Goal: Task Accomplishment & Management: Use online tool/utility

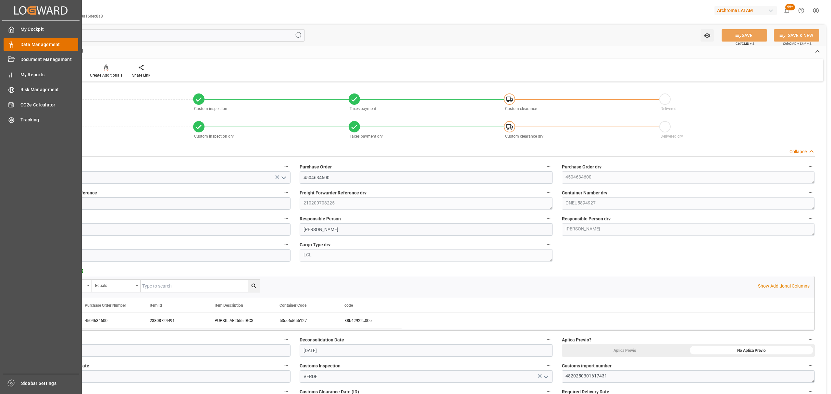
scroll to position [130, 0]
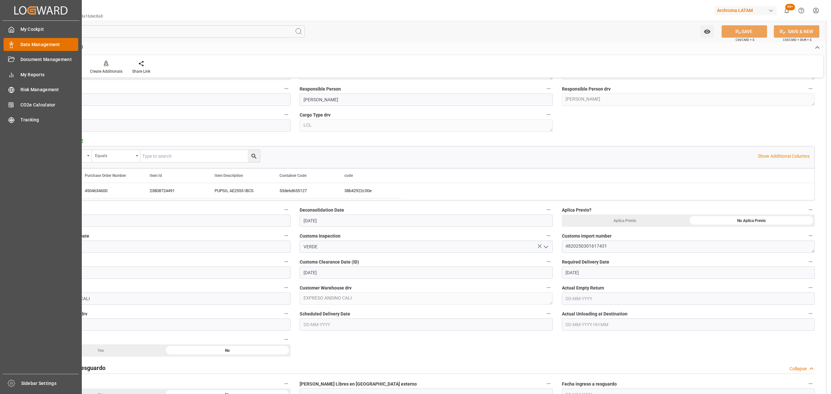
click at [28, 46] on span "Data Management" at bounding box center [49, 44] width 58 height 7
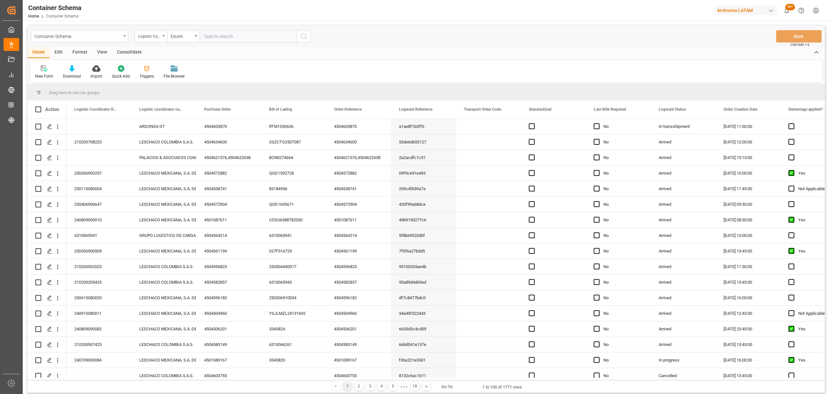
click at [106, 38] on div "Container Schema" at bounding box center [77, 36] width 87 height 8
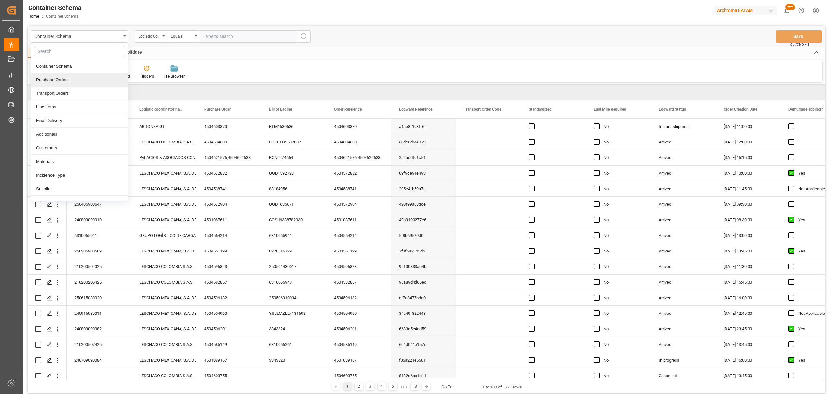
click at [76, 78] on div "Purchase Orders" at bounding box center [79, 80] width 97 height 14
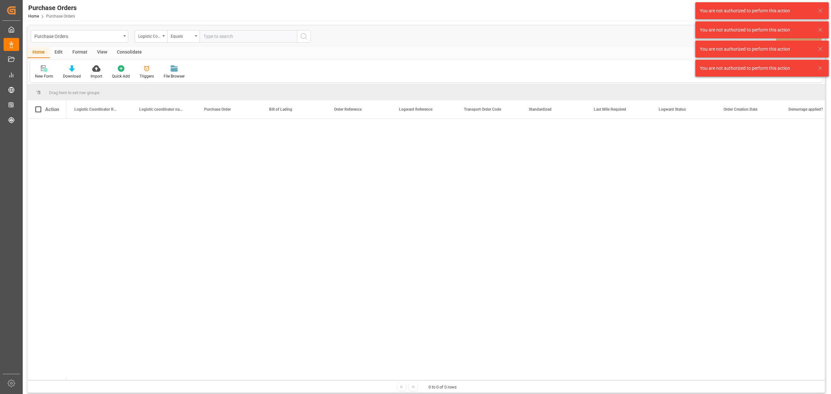
click at [824, 10] on icon at bounding box center [820, 11] width 8 height 8
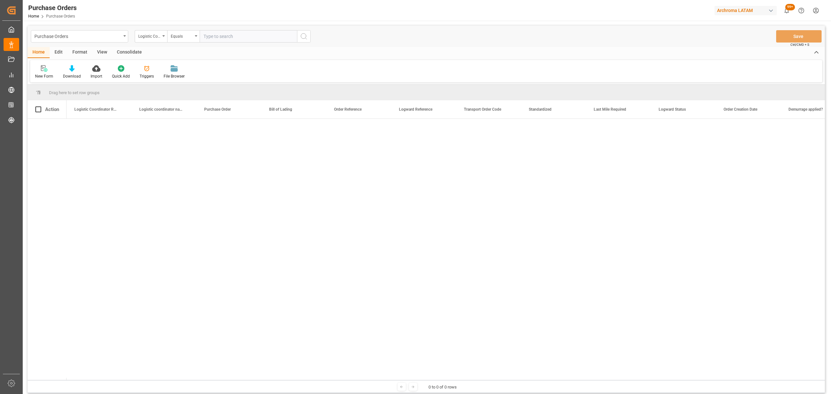
click at [813, 12] on html "Created by potrace 1.15, written by Peter Selinger 2001-2017 Created by potrace…" at bounding box center [415, 197] width 831 height 394
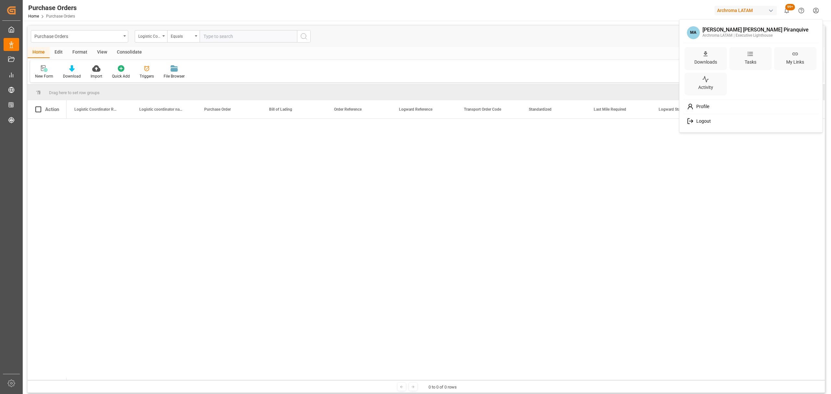
click at [724, 119] on div "Logout" at bounding box center [751, 121] width 133 height 12
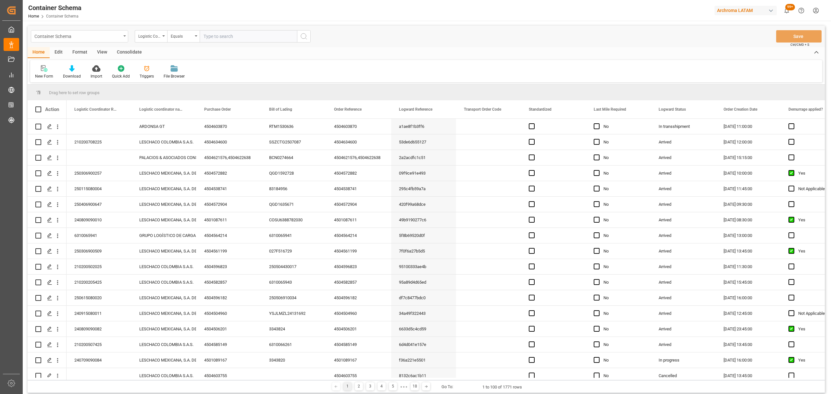
click at [113, 38] on div "Container Schema" at bounding box center [77, 36] width 87 height 8
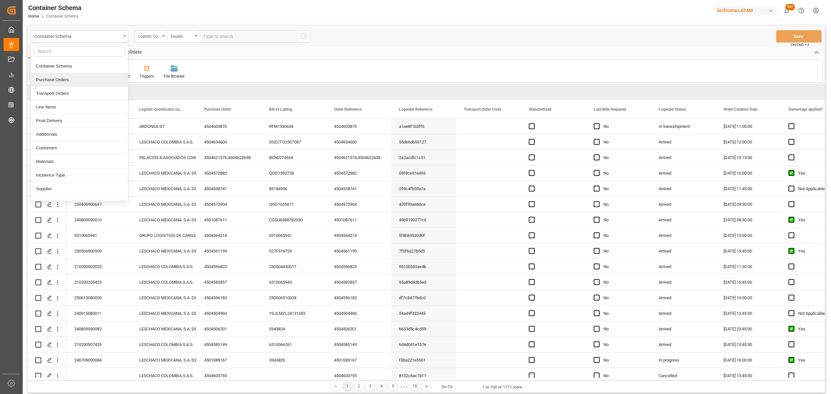
click at [70, 79] on div "Purchase Orders" at bounding box center [79, 80] width 97 height 14
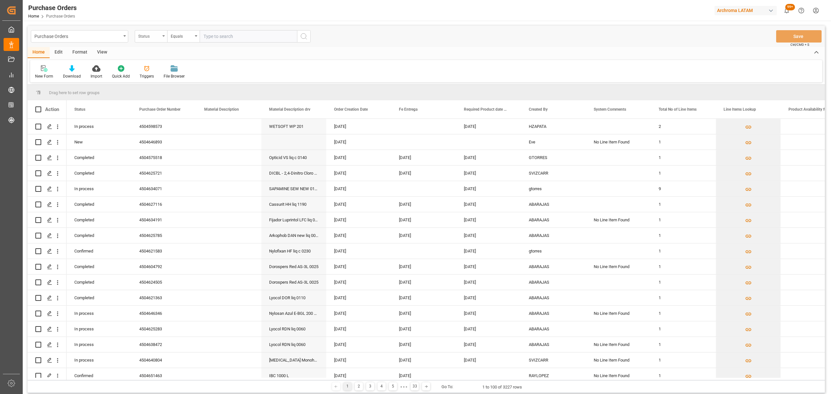
click at [152, 38] on div "Status" at bounding box center [149, 35] width 22 height 7
click at [182, 77] on div "Purchase Order Number" at bounding box center [183, 80] width 97 height 14
click at [182, 38] on div "Equals" at bounding box center [182, 35] width 22 height 7
click at [209, 80] on div "Fuzzy search" at bounding box center [216, 80] width 97 height 14
click at [218, 33] on input "text" at bounding box center [248, 36] width 97 height 12
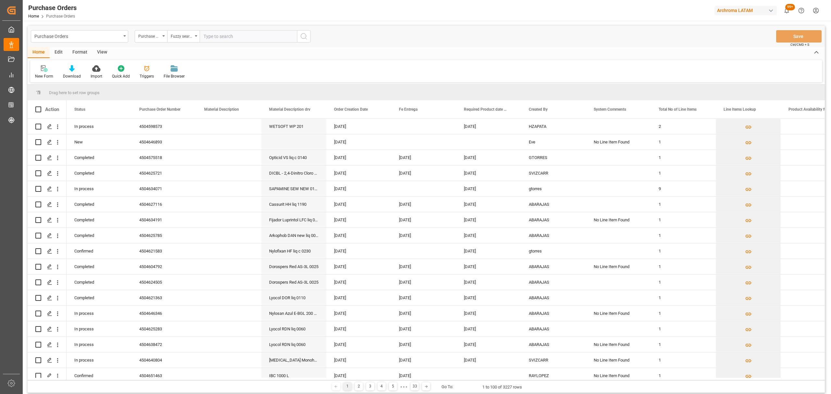
paste input "4504621583"
type input "4504621583"
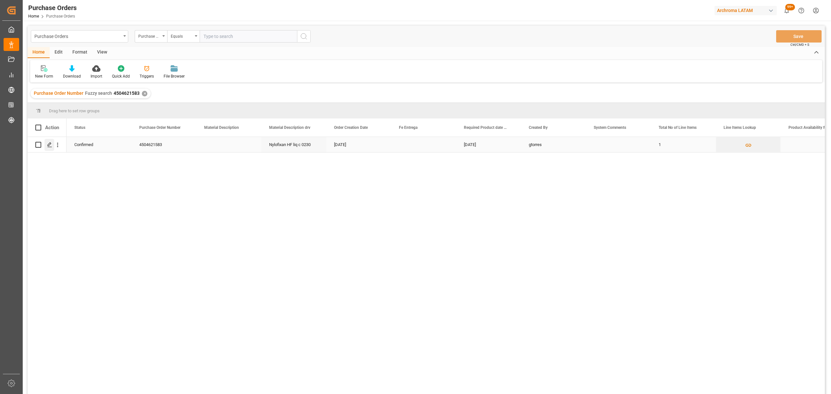
click at [52, 146] on icon "Press SPACE to select this row." at bounding box center [49, 144] width 5 height 5
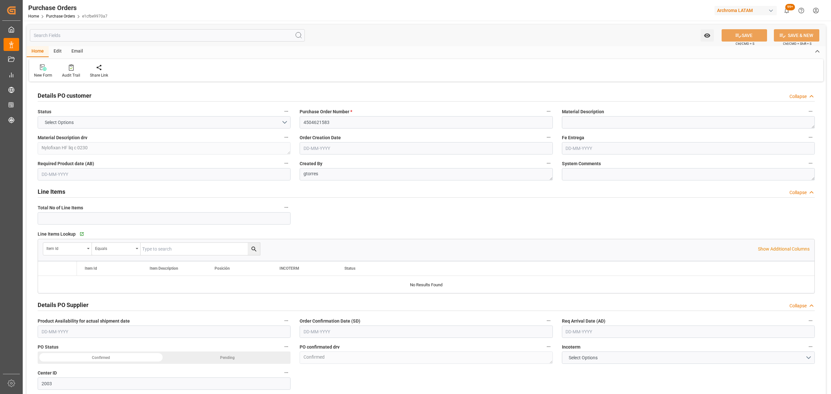
type input "1"
type input "[DATE]"
type input "09-09-2025"
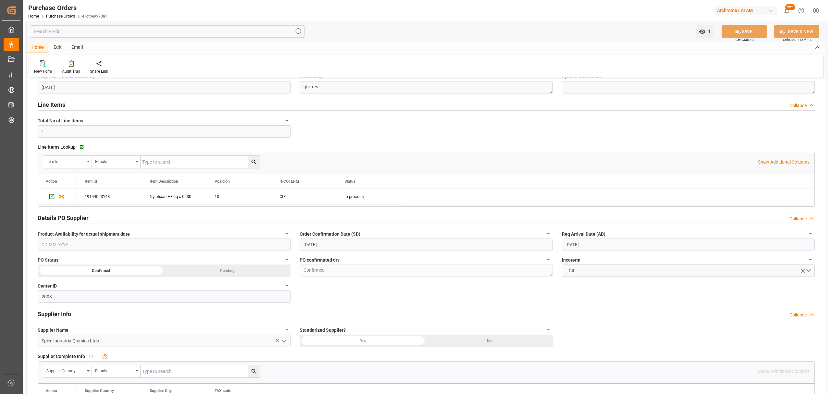
scroll to position [86, 0]
click at [50, 197] on icon "Press SPACE to select this row." at bounding box center [51, 197] width 5 height 5
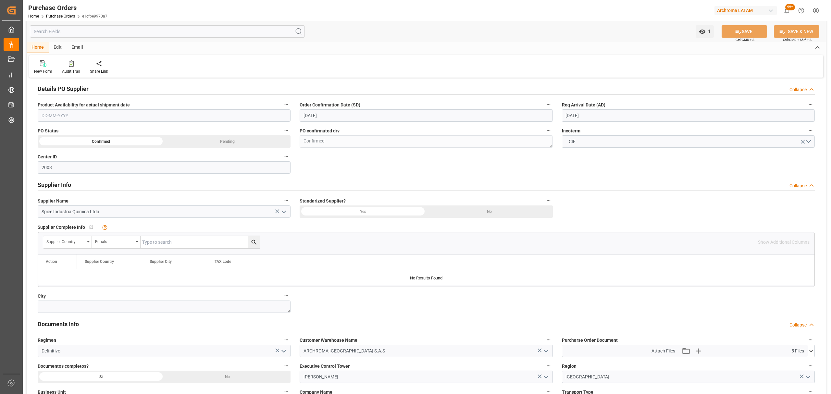
scroll to position [346, 0]
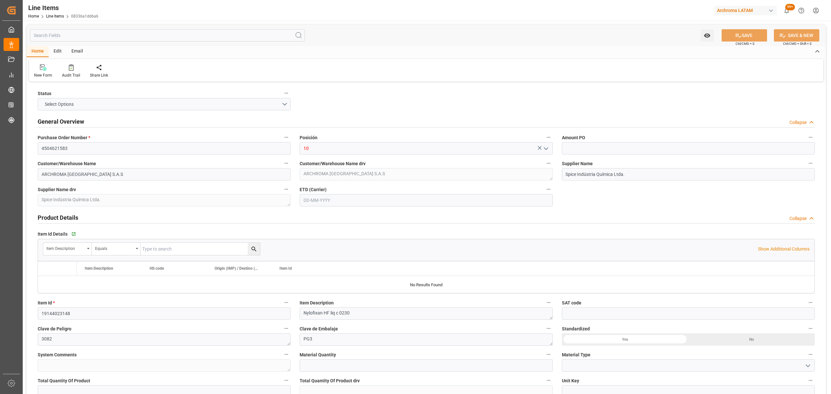
type input "1"
type input "5290"
type input "38099190"
type input "[DATE] 00:57"
type input "20-05-2025 14:50"
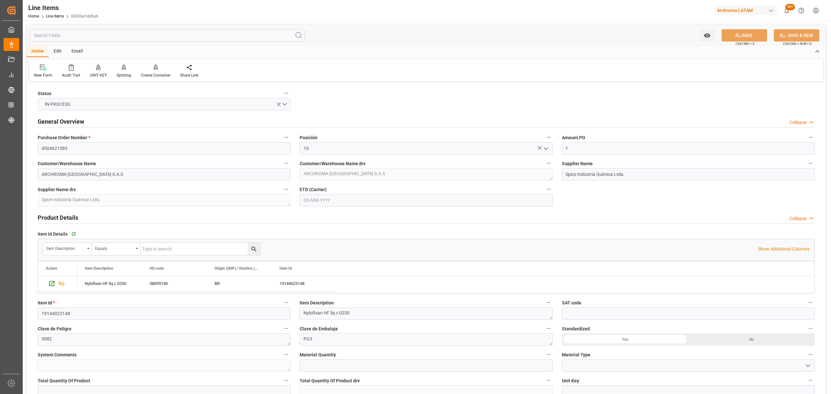
click at [339, 195] on input "text" at bounding box center [426, 200] width 253 height 12
click at [330, 291] on div "27" at bounding box center [334, 291] width 8 height 8
type input "27-08-2025"
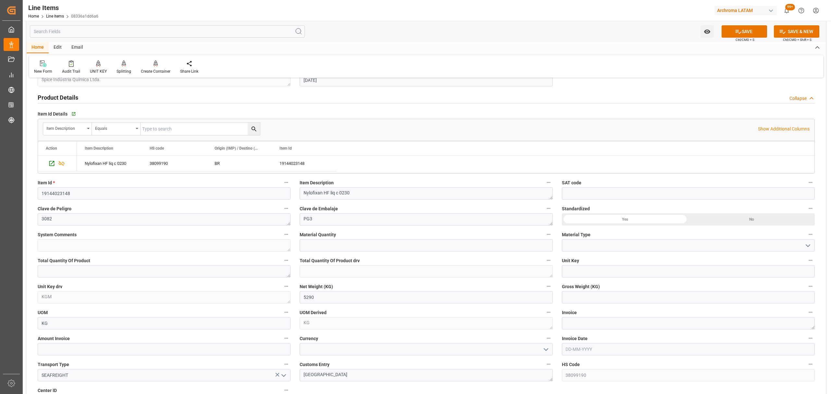
scroll to position [130, 0]
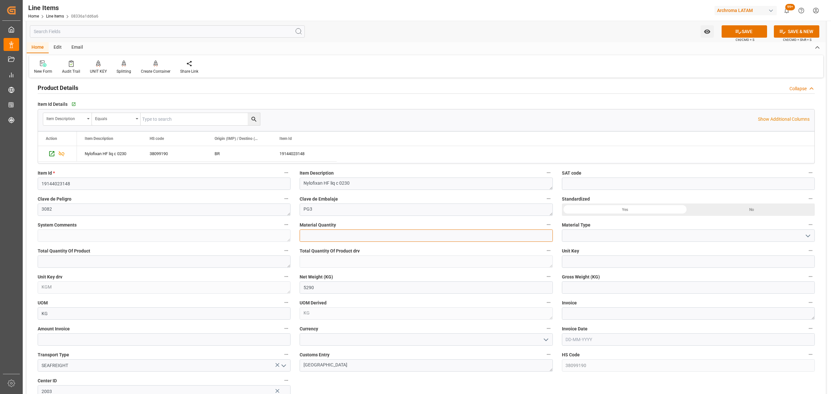
click at [351, 238] on input "text" at bounding box center [426, 236] width 253 height 12
click at [350, 236] on input "text" at bounding box center [426, 236] width 253 height 12
type input "23"
click at [807, 234] on icon "open menu" at bounding box center [808, 236] width 8 height 8
click at [615, 292] on div "PALLET" at bounding box center [688, 294] width 252 height 15
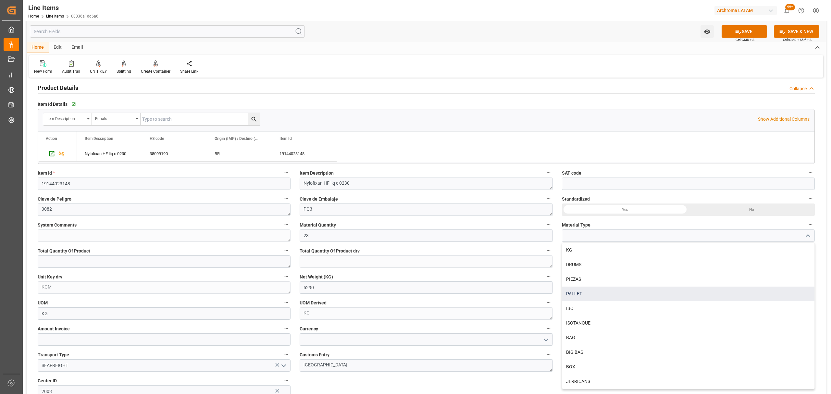
type input "PALLET"
click at [595, 289] on input "text" at bounding box center [688, 287] width 253 height 12
type input "5637.600"
click at [596, 312] on textarea at bounding box center [688, 313] width 253 height 12
paste textarea "CEX-25/11331"
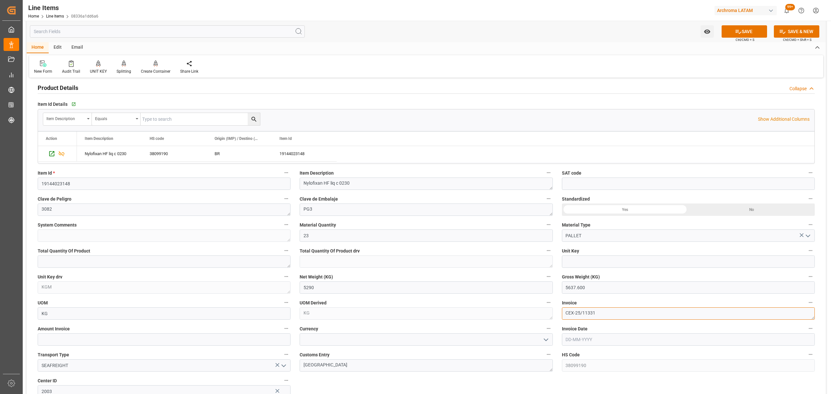
scroll to position [0, 0]
type textarea "CEX-25/11331"
click at [592, 338] on input "text" at bounding box center [688, 339] width 253 height 12
click at [574, 268] on div "28 29 30 31 1 2 3" at bounding box center [608, 269] width 89 height 13
click at [579, 282] on div "5" at bounding box center [583, 282] width 8 height 8
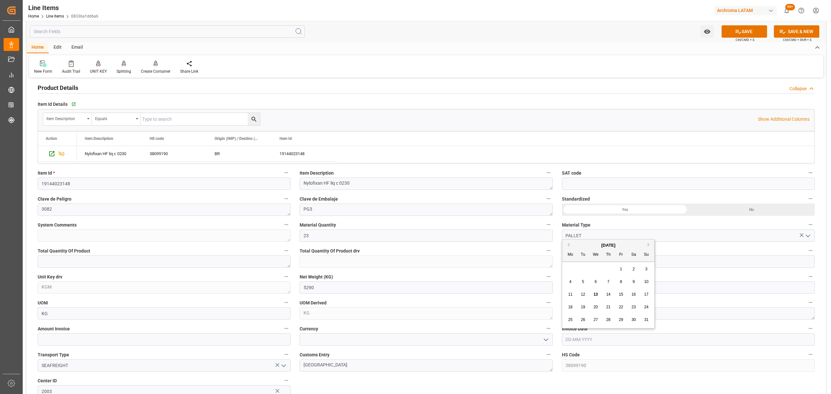
type input "05-08-2025"
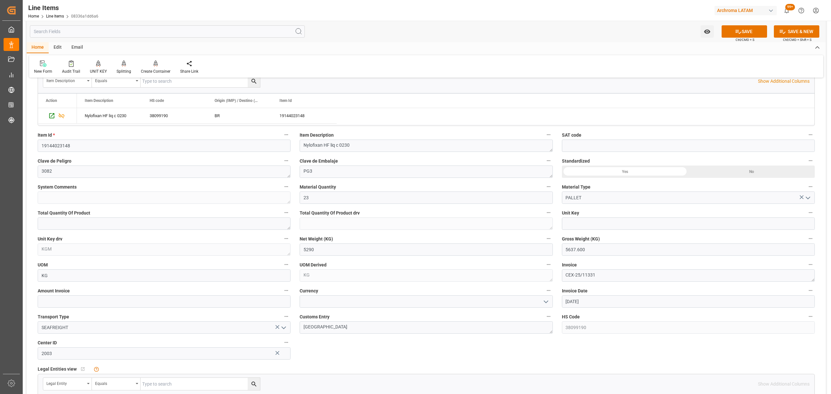
scroll to position [216, 0]
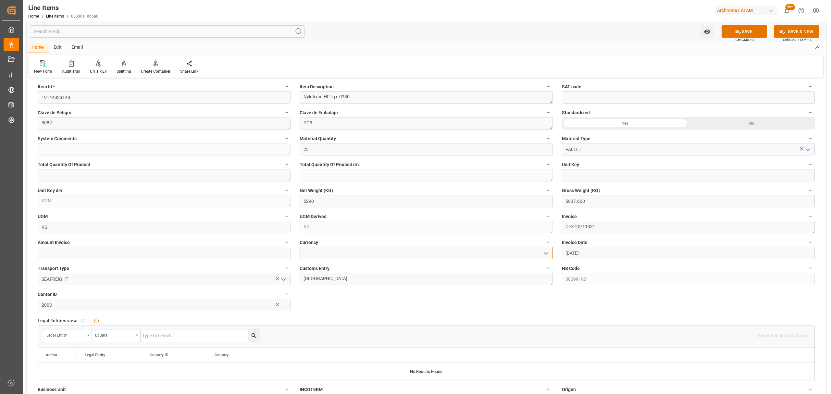
click at [550, 254] on input at bounding box center [426, 253] width 253 height 12
click at [543, 252] on icon "open menu" at bounding box center [546, 254] width 8 height 8
click at [349, 266] on div "USD" at bounding box center [426, 267] width 252 height 15
type input "USD"
drag, startPoint x: 146, startPoint y: 258, endPoint x: 149, endPoint y: 256, distance: 4.1
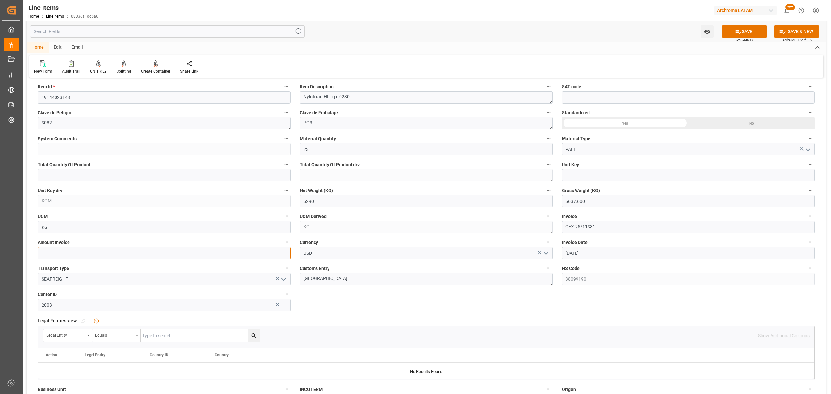
click at [146, 258] on input "text" at bounding box center [164, 253] width 253 height 12
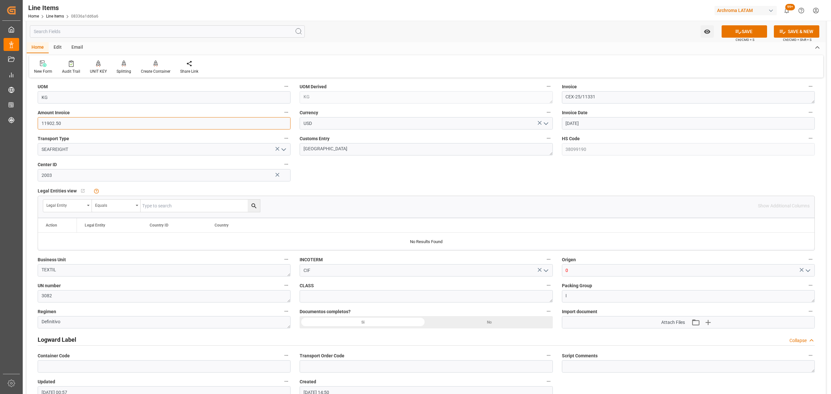
scroll to position [476, 0]
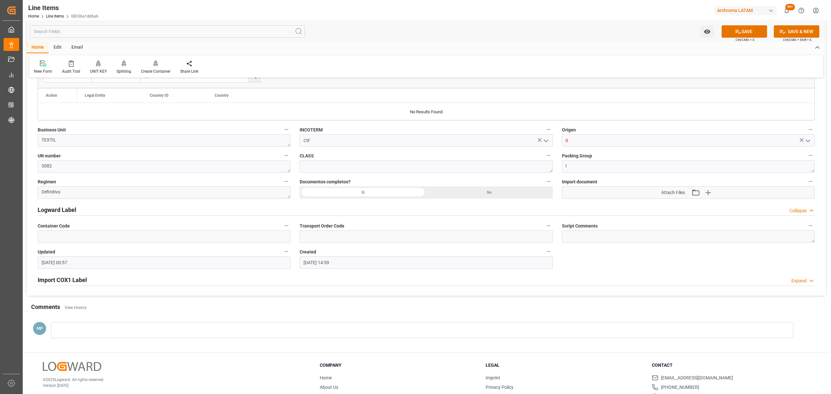
type input "11902.50"
click at [813, 142] on input "0" at bounding box center [688, 140] width 253 height 12
click at [812, 142] on icon "open menu" at bounding box center [808, 141] width 8 height 8
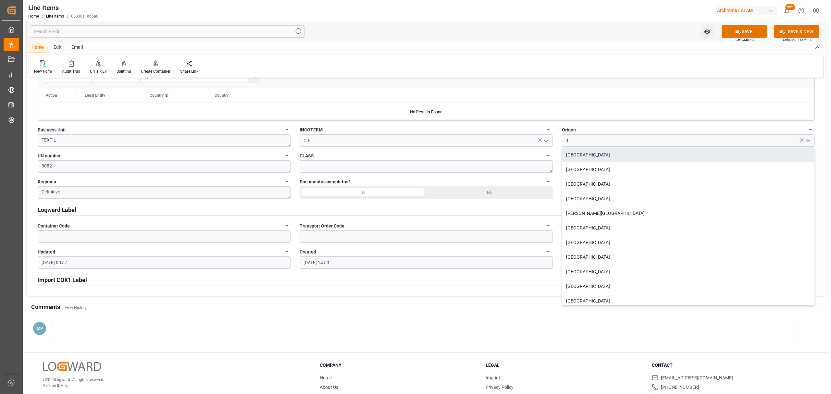
click at [584, 151] on div "BRASIL" at bounding box center [688, 155] width 252 height 15
type input "BRASIL"
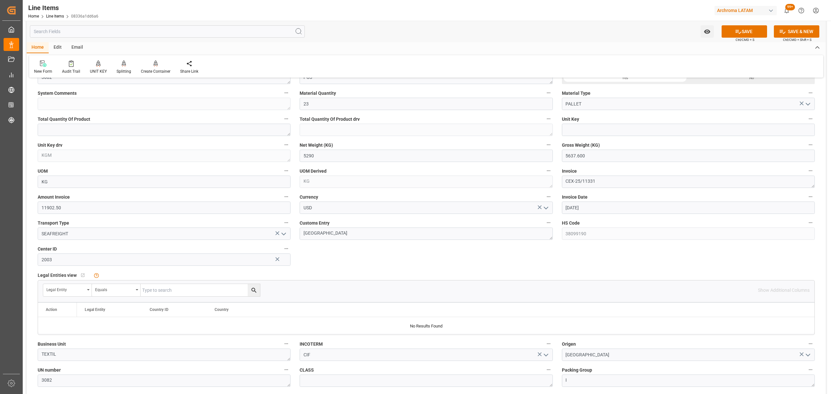
scroll to position [163, 0]
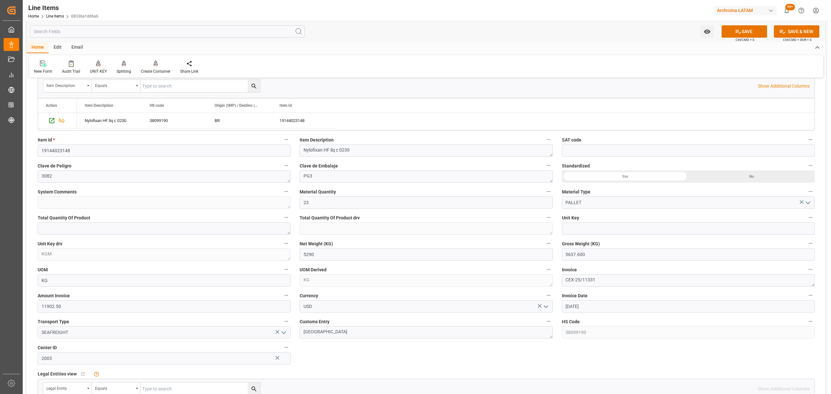
click at [743, 29] on button "SAVE" at bounding box center [744, 31] width 45 height 12
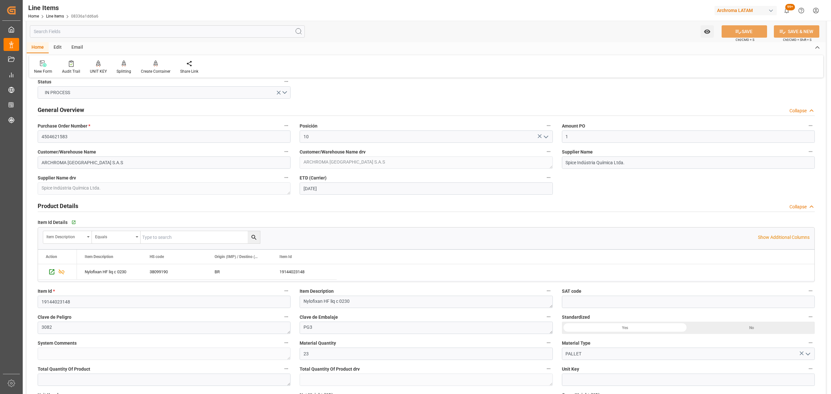
scroll to position [0, 0]
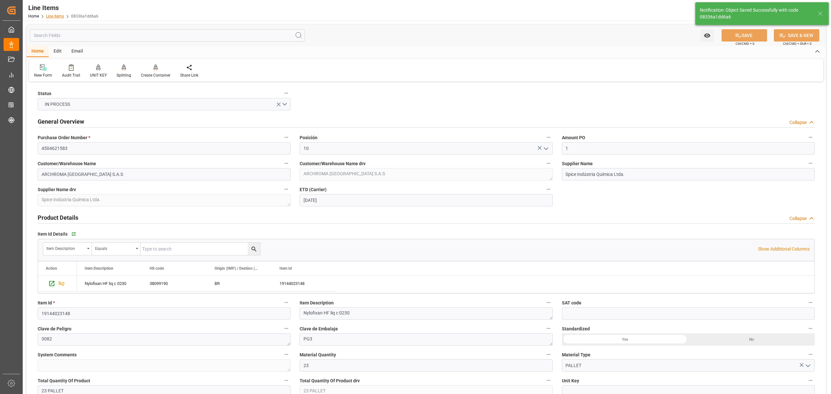
type textarea "23 PALLET"
type input "13-08-2025 13:46"
drag, startPoint x: 579, startPoint y: 148, endPoint x: 540, endPoint y: 150, distance: 40.0
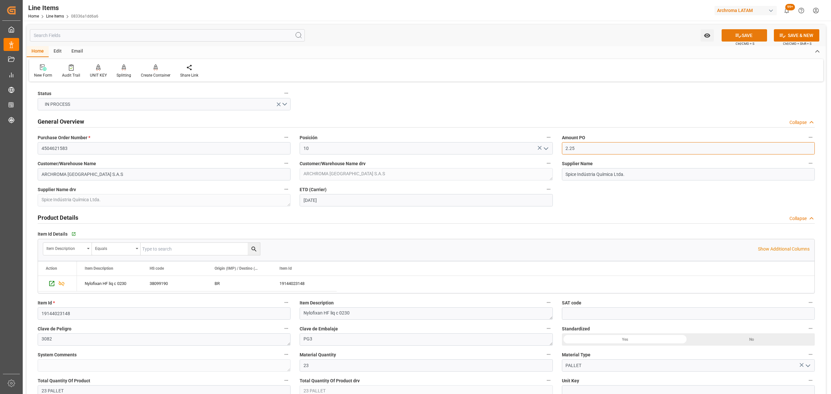
type input "2.25"
click at [736, 36] on icon at bounding box center [739, 36] width 6 height 4
click at [56, 17] on link "Line Items" at bounding box center [55, 16] width 18 height 5
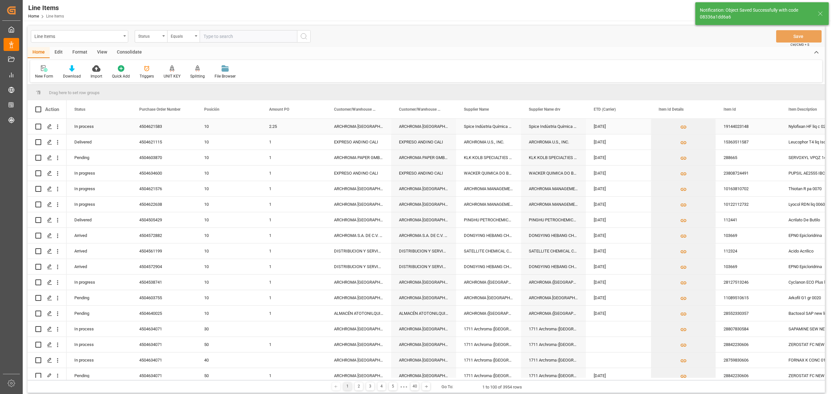
click at [37, 125] on input "Press Space to toggle row selection (unchecked)" at bounding box center [38, 127] width 6 height 6
checkbox input "true"
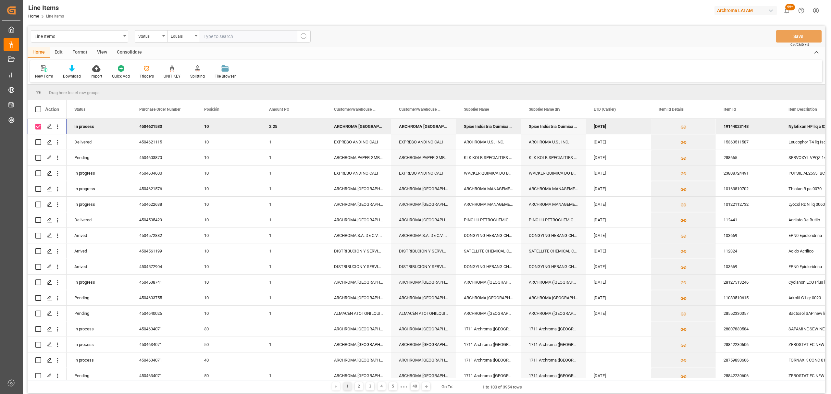
click at [122, 50] on div "Consolidate" at bounding box center [129, 52] width 35 height 11
click at [52, 75] on div "Consolidation List" at bounding box center [51, 76] width 32 height 6
click at [79, 95] on div "Create TO Consolidation" at bounding box center [96, 91] width 119 height 13
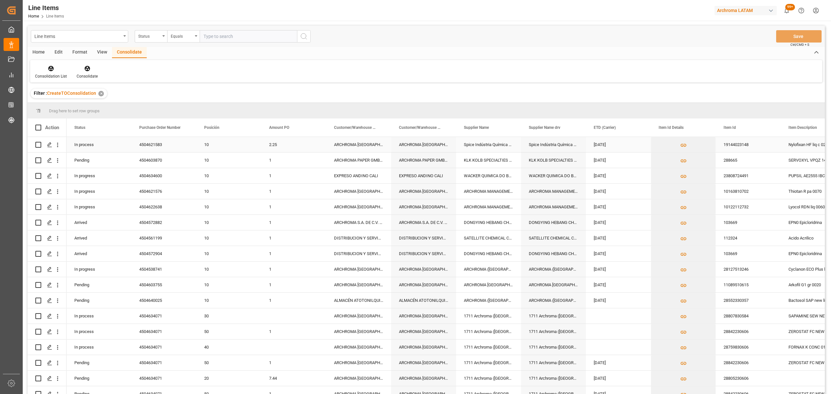
click at [36, 144] on input "Press Space to toggle row selection (unchecked)" at bounding box center [38, 145] width 6 height 6
checkbox input "true"
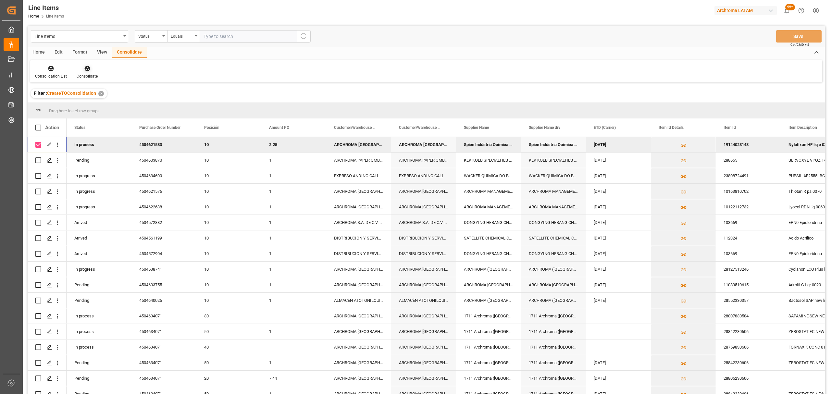
click at [89, 74] on div "Consolidate" at bounding box center [87, 76] width 21 height 6
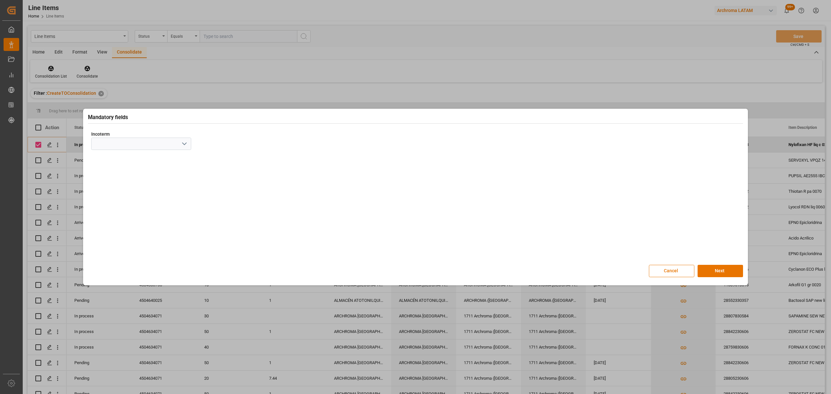
click at [184, 146] on icon "open menu" at bounding box center [185, 144] width 8 height 8
click at [134, 233] on div "CIF" at bounding box center [141, 231] width 99 height 15
type input "CIF"
click at [728, 269] on button "Next" at bounding box center [720, 271] width 45 height 12
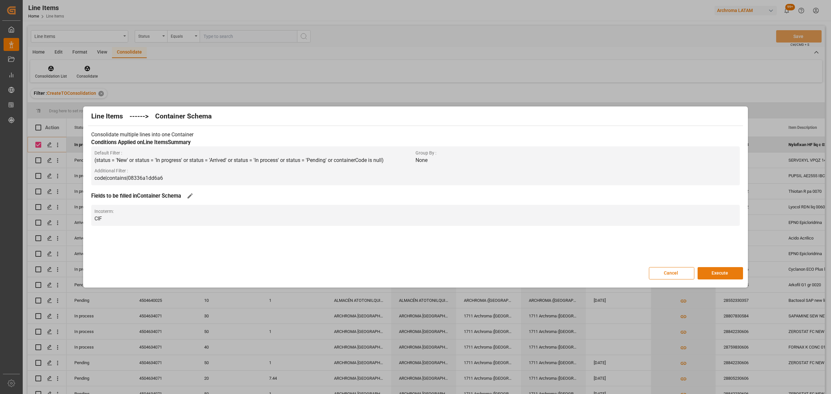
click at [729, 268] on button "Execute" at bounding box center [720, 273] width 45 height 12
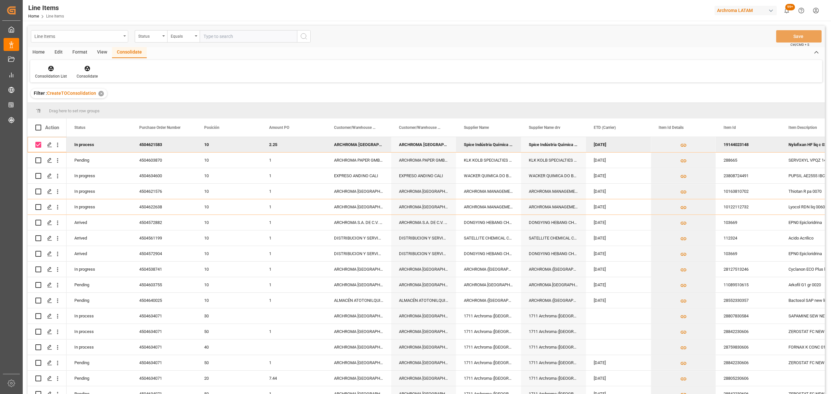
click at [118, 38] on div "Line Items" at bounding box center [77, 36] width 87 height 8
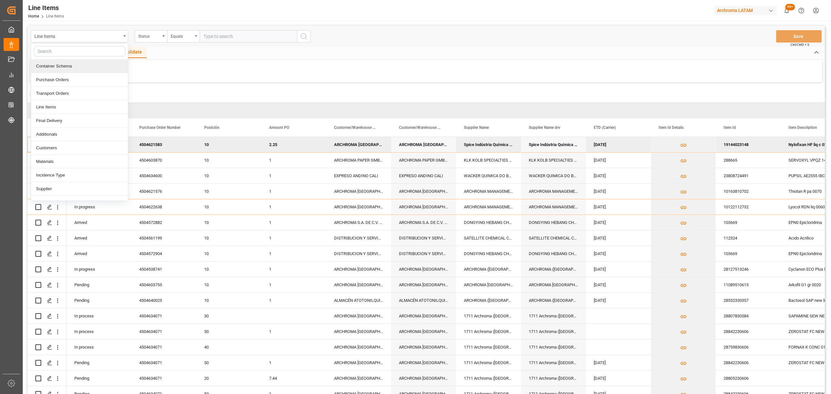
drag, startPoint x: 60, startPoint y: 68, endPoint x: 98, endPoint y: 53, distance: 40.9
click at [60, 68] on div "Container Schema" at bounding box center [79, 66] width 97 height 14
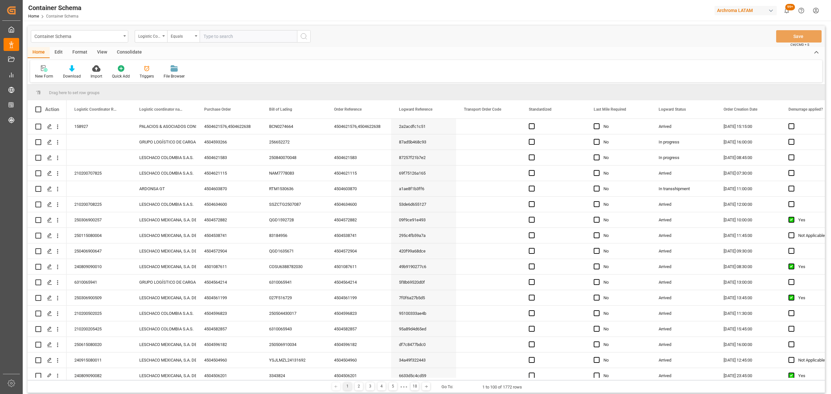
click at [150, 38] on div "Logistic Coordinator Reference Number" at bounding box center [149, 35] width 22 height 7
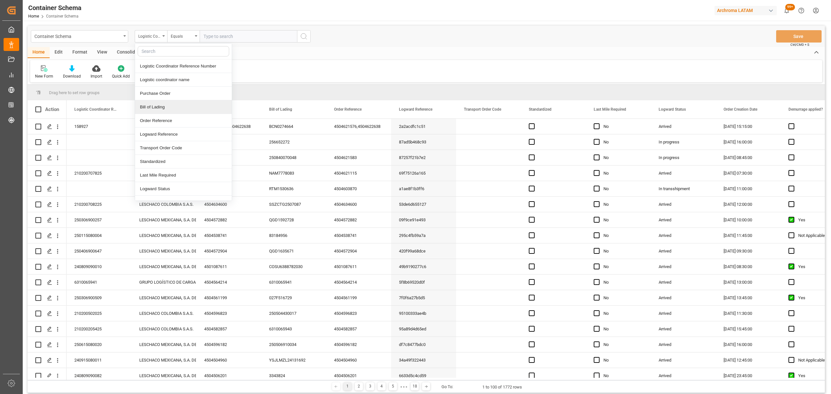
click at [168, 108] on div "Bill of Lading" at bounding box center [183, 107] width 97 height 14
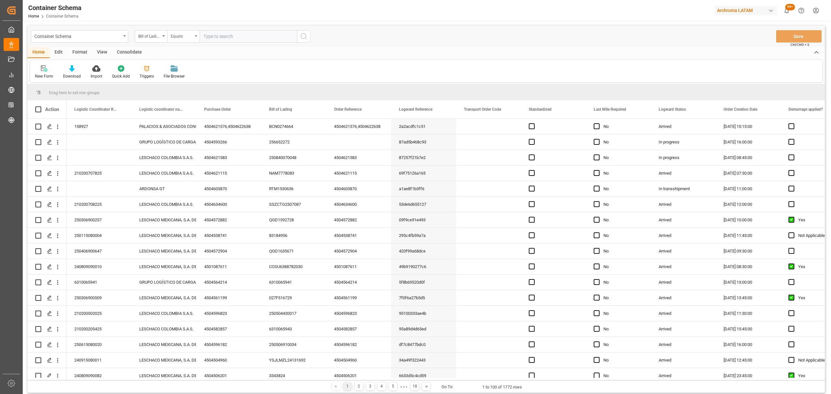
click at [178, 38] on div "Equals" at bounding box center [182, 35] width 22 height 7
click at [193, 83] on div "Fuzzy search" at bounding box center [216, 80] width 97 height 14
click at [154, 38] on div "Bill of Lading" at bounding box center [149, 35] width 22 height 7
click at [165, 97] on div "Purchase Order" at bounding box center [183, 94] width 97 height 14
click at [173, 36] on div "Equals" at bounding box center [182, 35] width 22 height 7
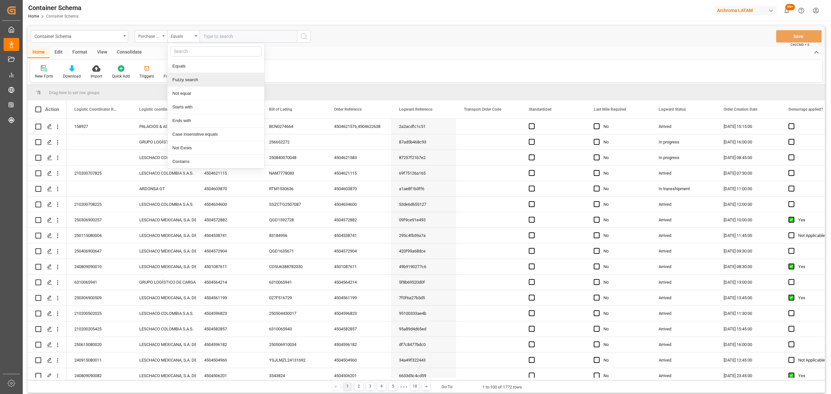
click at [195, 79] on div "Fuzzy search" at bounding box center [216, 80] width 97 height 14
click at [230, 31] on input "text" at bounding box center [248, 36] width 97 height 12
paste input "4504631719"
type input "4504631719"
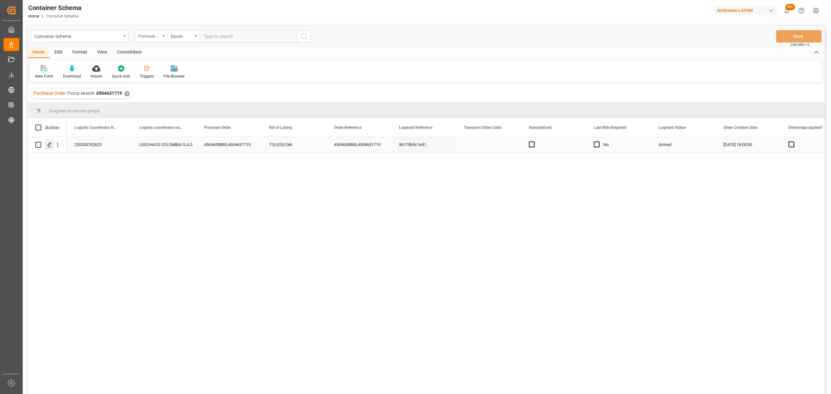
click at [49, 145] on polygon "Press SPACE to select this row." at bounding box center [49, 144] width 3 height 3
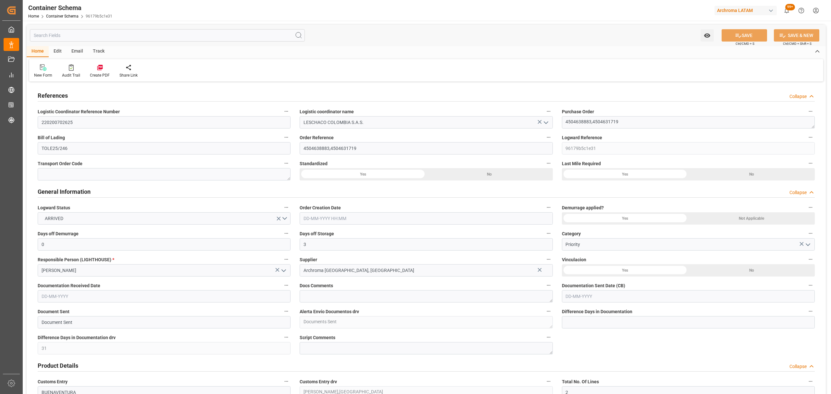
type input "0"
type input "3"
type input "31"
type input "2"
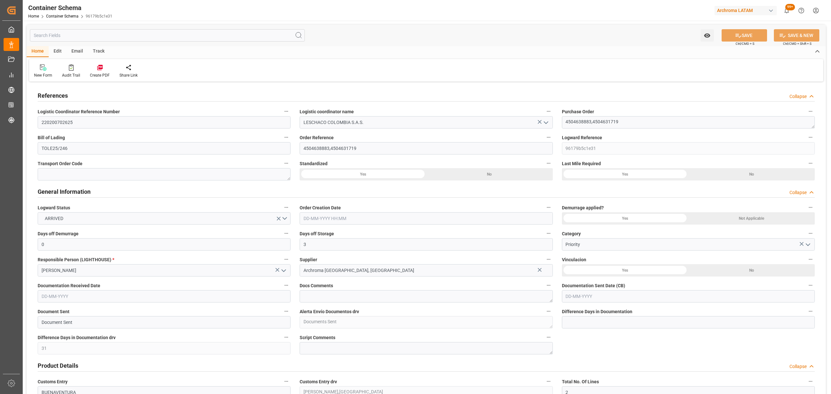
type input "26"
type input "9400"
type input "10485"
type input "ONE"
type input "Ocean Network Express"
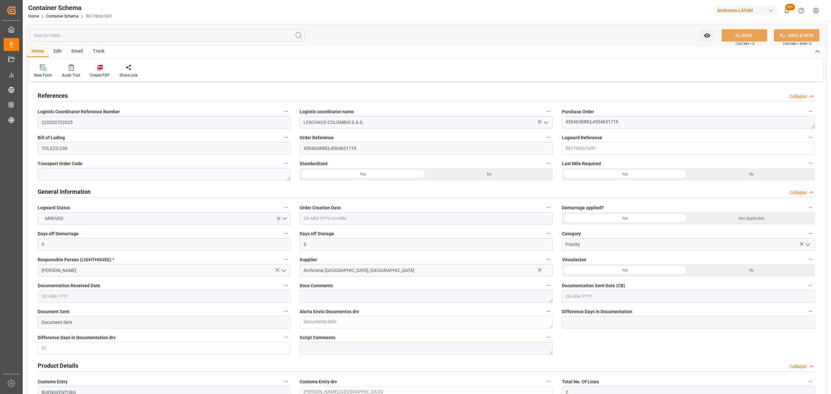
type input "PECLL"
type input "COBUN"
type input "9975612"
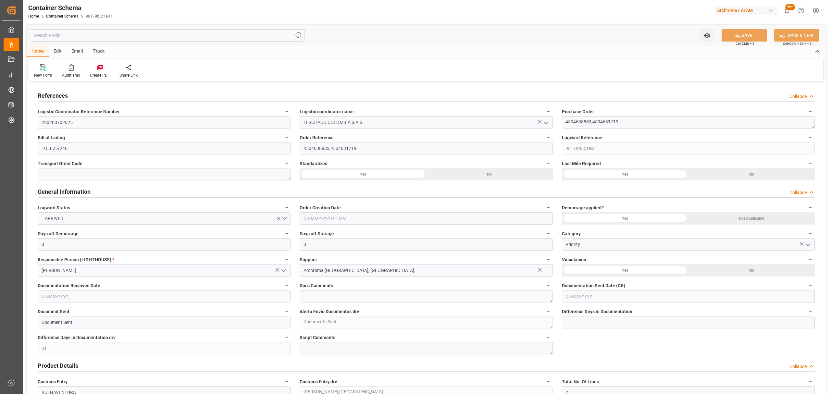
type input "1"
type input "8"
type input "4"
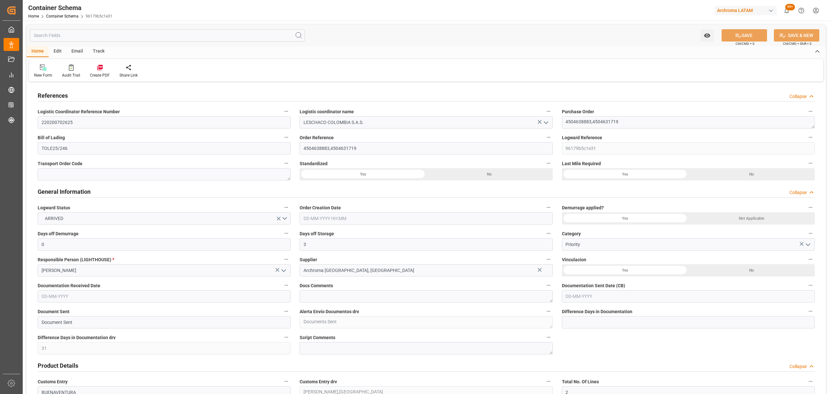
type input "0"
type input "01-08-2025 18:00"
type input "22-07-2025"
type input "22-08-2025"
type input "09-08-2025"
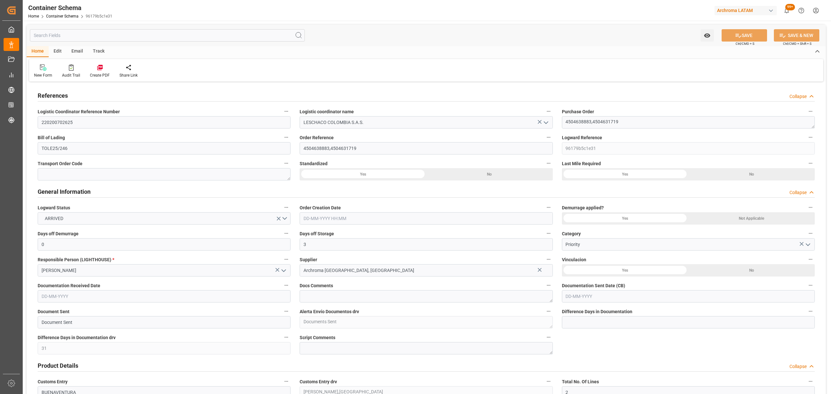
type input "01-08-2025"
type input "13-08-2025"
type input "13-08-2025 05:08"
type input "01-08-2025 23:09"
type input "13-08-2025"
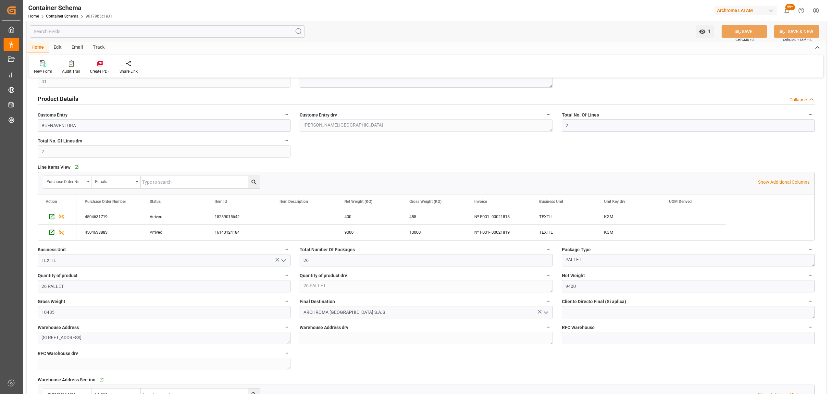
scroll to position [130, 0]
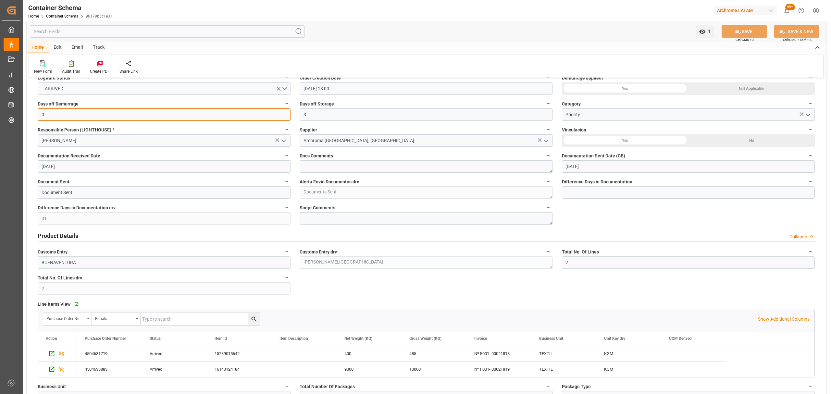
drag, startPoint x: 64, startPoint y: 118, endPoint x: 5, endPoint y: 111, distance: 60.2
click at [5, 111] on div "Created by potrace 1.15, written by Peter Selinger 2001-2017 Created by potrace…" at bounding box center [415, 197] width 831 height 394
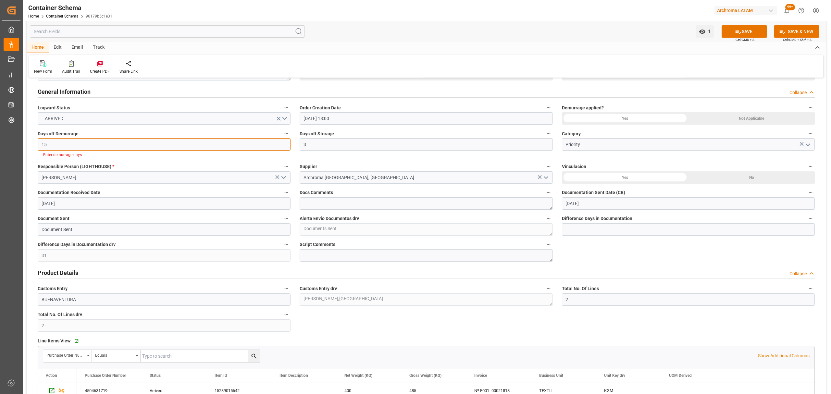
scroll to position [86, 0]
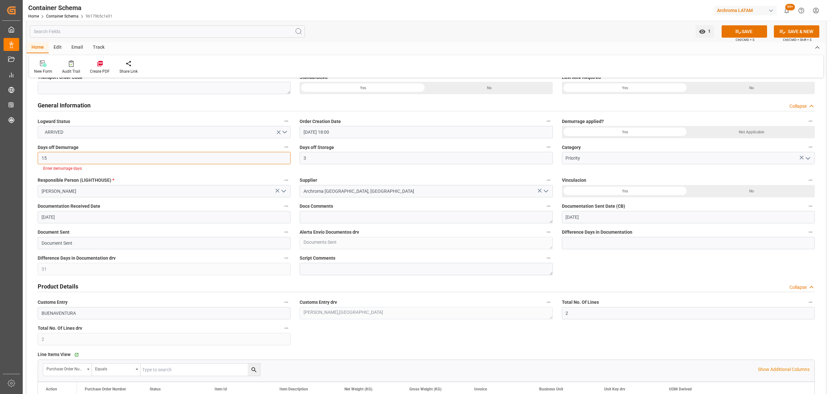
type input "15"
click at [426, 94] on div "Yes" at bounding box center [363, 88] width 127 height 12
click at [626, 132] on div "Yes" at bounding box center [625, 132] width 127 height 12
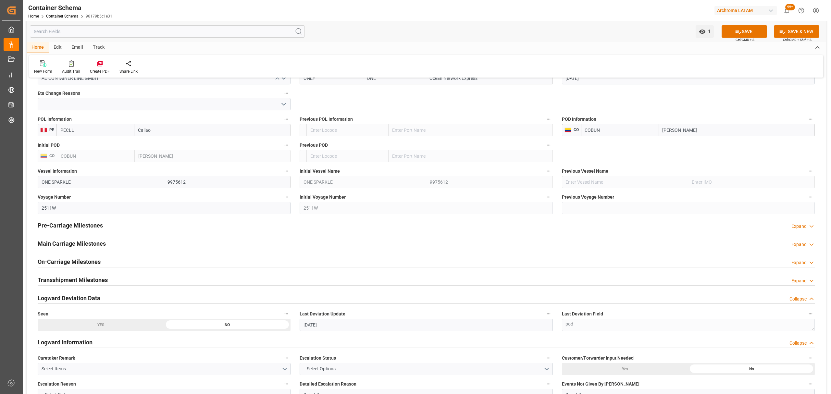
scroll to position [649, 0]
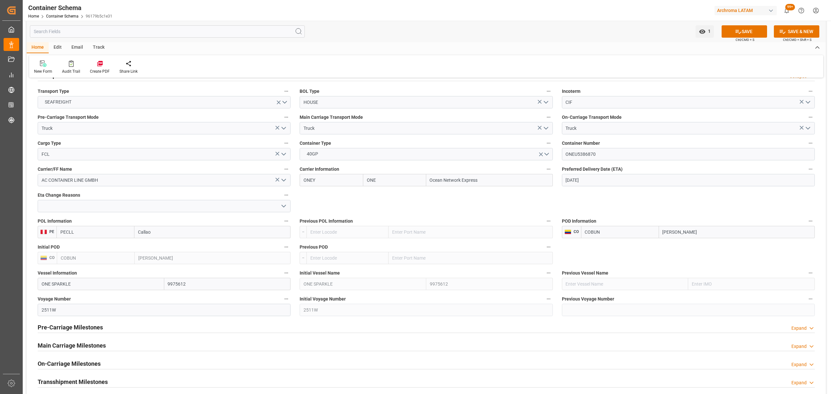
click at [744, 27] on button "SAVE" at bounding box center [744, 31] width 45 height 12
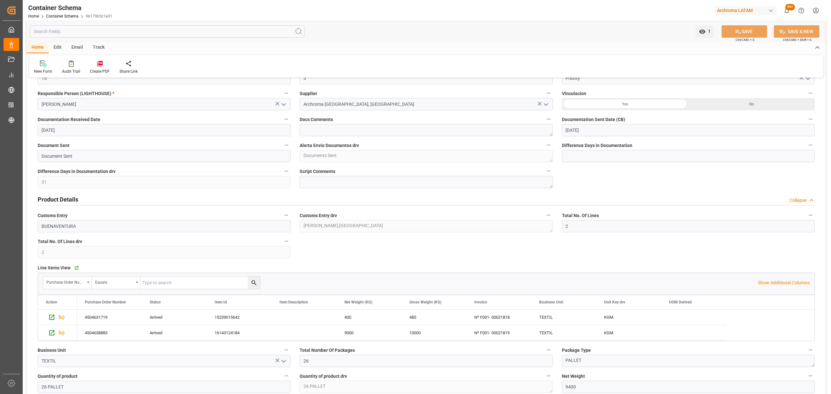
scroll to position [0, 0]
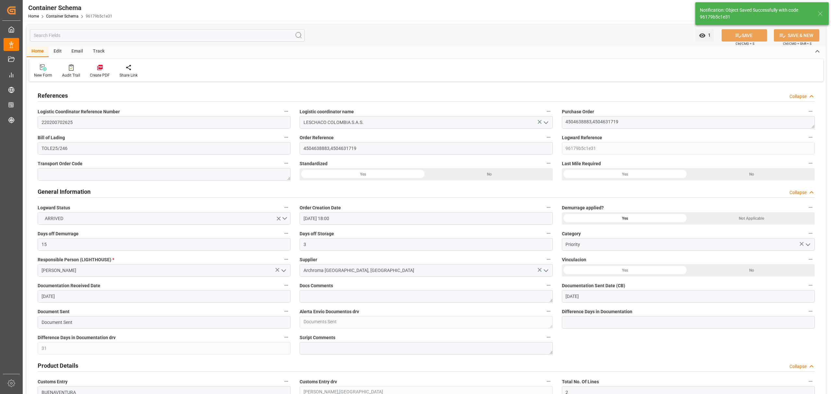
type input "0"
type input "-10"
type input "13-08-2025 14:17"
click at [821, 67] on div "New Form Audit Trail Create PDF Share Link" at bounding box center [426, 70] width 794 height 22
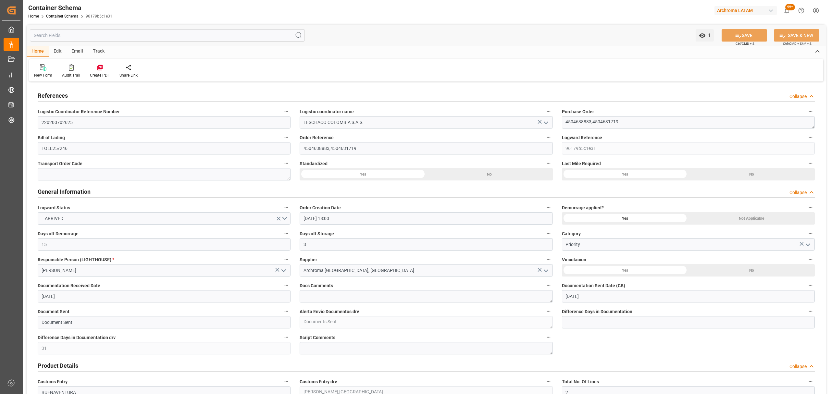
click at [821, 7] on html "Created by potrace 1.15, written by Peter Selinger 2001-2017 Created by potrace…" at bounding box center [415, 197] width 831 height 394
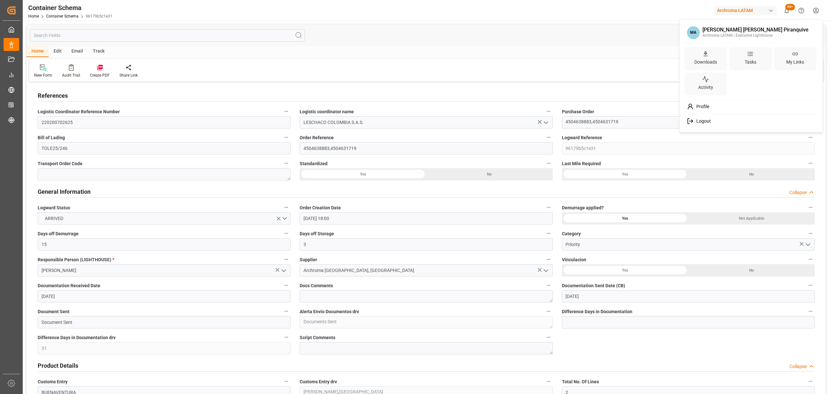
click at [704, 121] on span "Logout" at bounding box center [702, 121] width 17 height 6
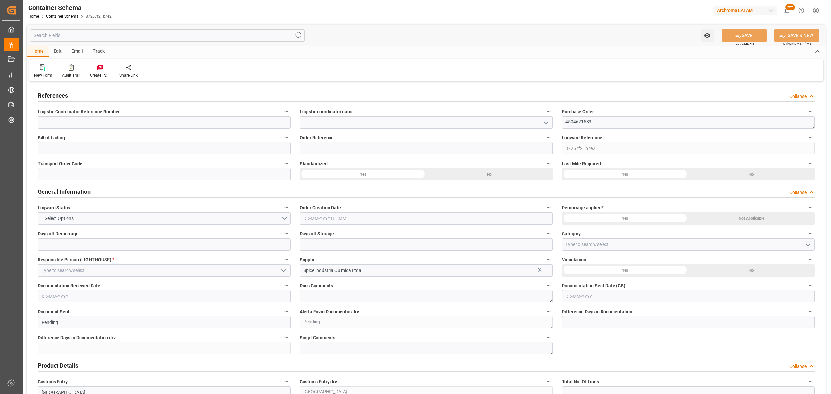
type input "0"
type input "1"
type input "23"
type input "5290"
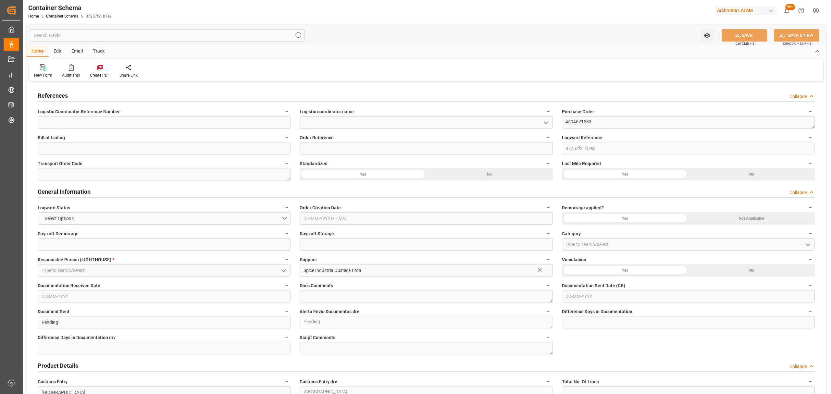
type input "5637.6"
type input "0"
type input "[DATE]"
type input "[DATE] 13:46"
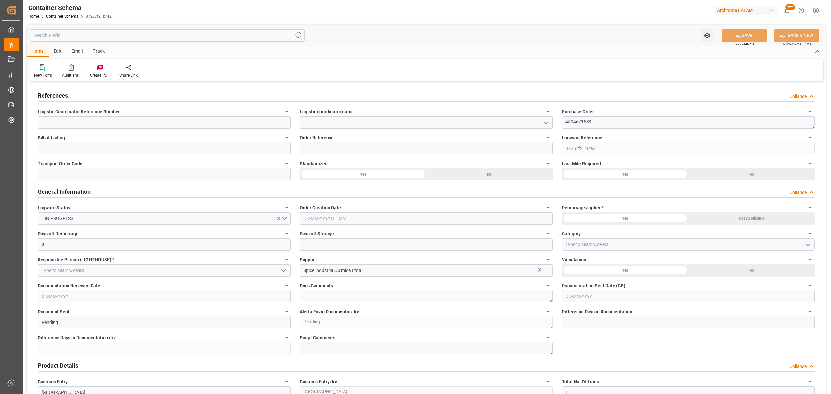
type input "[DATE] 13:46"
type input "[DATE]"
click at [544, 124] on icon "open menu" at bounding box center [546, 123] width 8 height 8
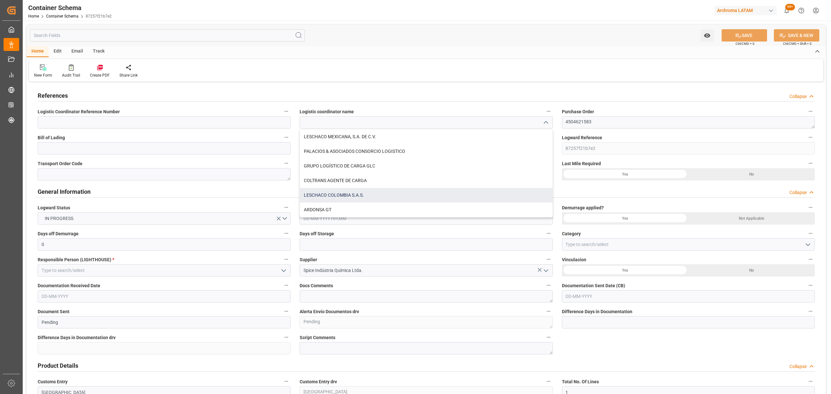
click at [372, 189] on div "LESCHACO COLOMBIA S.A.S." at bounding box center [426, 195] width 252 height 15
type input "LESCHACO COLOMBIA S.A.S."
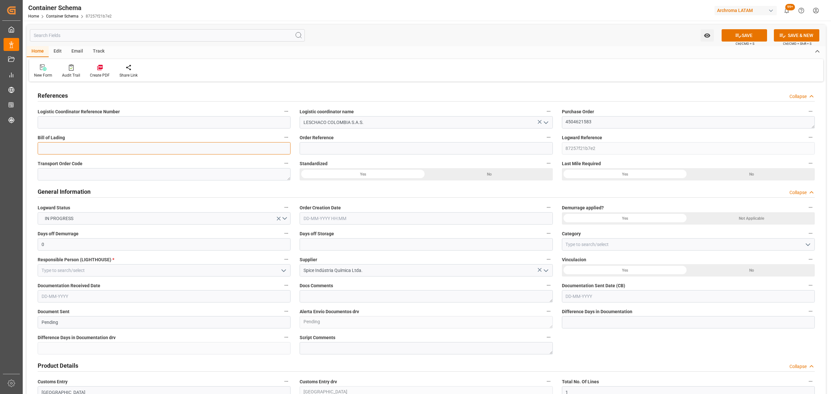
click at [158, 150] on input at bounding box center [164, 148] width 253 height 12
paste input "250840070048"
type input "250840070048"
click at [281, 125] on input at bounding box center [164, 122] width 253 height 12
drag, startPoint x: 474, startPoint y: 150, endPoint x: 577, endPoint y: 140, distance: 103.4
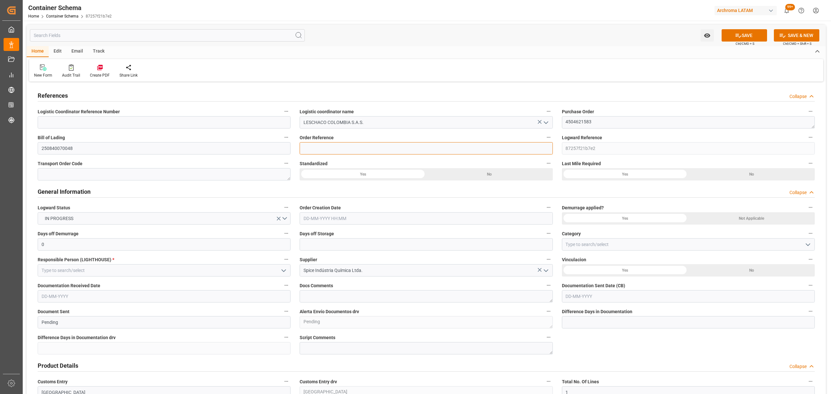
click at [474, 150] on input at bounding box center [426, 148] width 253 height 12
click at [330, 146] on input at bounding box center [426, 148] width 253 height 12
paste input "4504621583"
type input "4504621583"
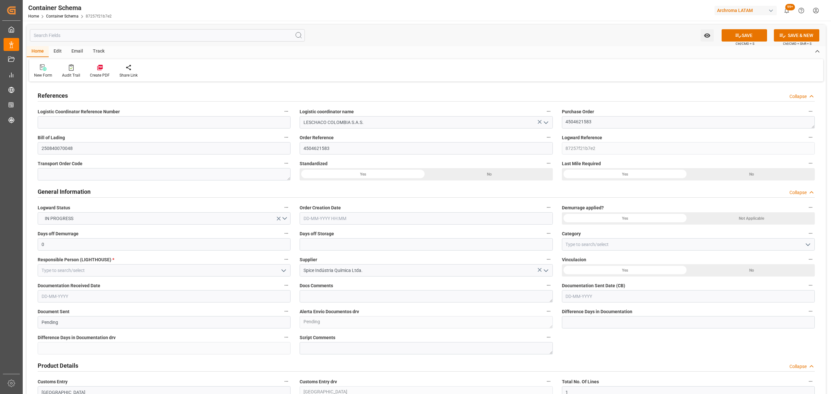
click at [369, 210] on label "Order Creation Date" at bounding box center [426, 207] width 253 height 9
click at [544, 210] on button "Order Creation Date" at bounding box center [548, 207] width 8 height 8
click at [362, 218] on div at bounding box center [415, 197] width 831 height 394
click at [332, 219] on input "text" at bounding box center [426, 218] width 253 height 12
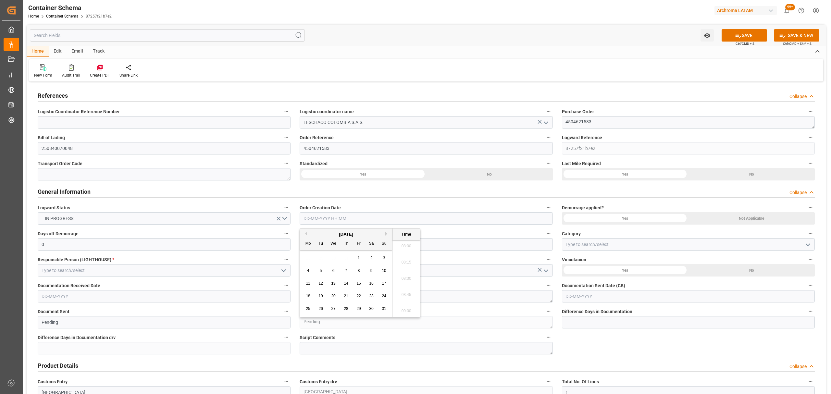
click at [321, 255] on div "28 29 30 31 1 2 3" at bounding box center [346, 258] width 89 height 13
click at [333, 282] on span "13" at bounding box center [333, 283] width 4 height 5
click at [402, 279] on li "08:30" at bounding box center [406, 279] width 28 height 16
click at [364, 217] on input "13-08-2025 08:30" at bounding box center [426, 218] width 253 height 12
click at [400, 297] on li "08:45" at bounding box center [406, 295] width 28 height 16
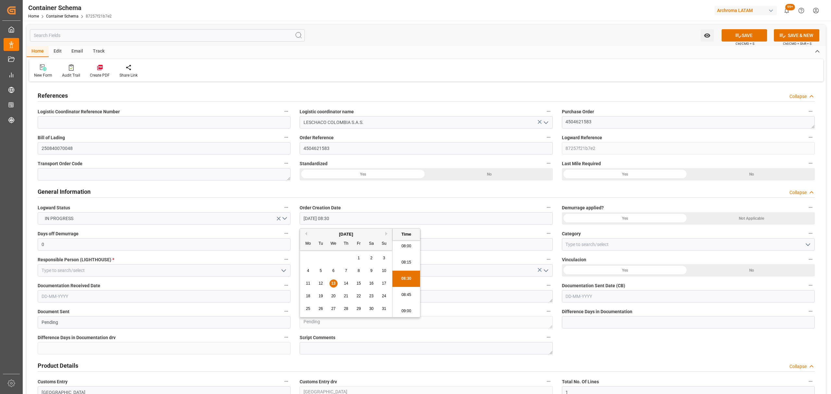
type input "13-08-2025 08:45"
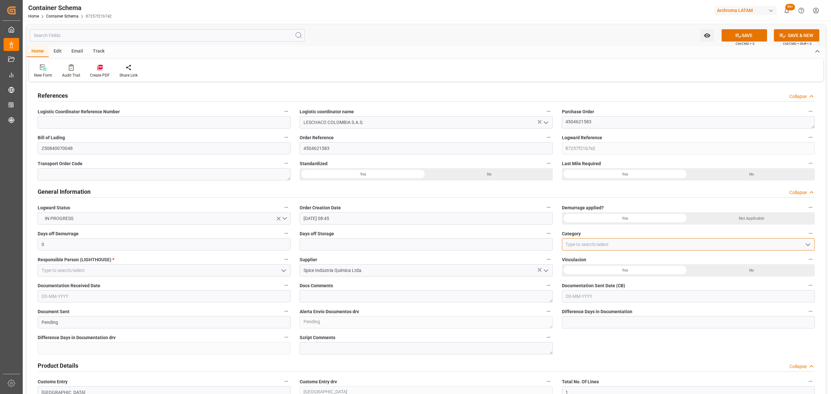
click at [644, 246] on input at bounding box center [688, 244] width 253 height 12
click at [808, 242] on icon "open menu" at bounding box center [808, 245] width 8 height 8
click at [586, 273] on div "On time" at bounding box center [688, 273] width 252 height 15
type input "On time"
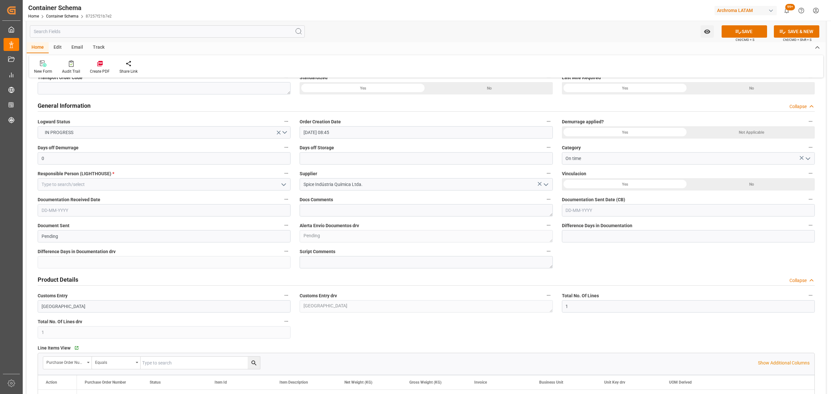
scroll to position [86, 0]
click at [582, 212] on input "text" at bounding box center [688, 210] width 253 height 12
click at [577, 241] on div "Mo Tu We Th Fr Sa Su" at bounding box center [608, 235] width 92 height 13
click at [583, 275] on span "12" at bounding box center [583, 274] width 4 height 5
type input "12-08-2025"
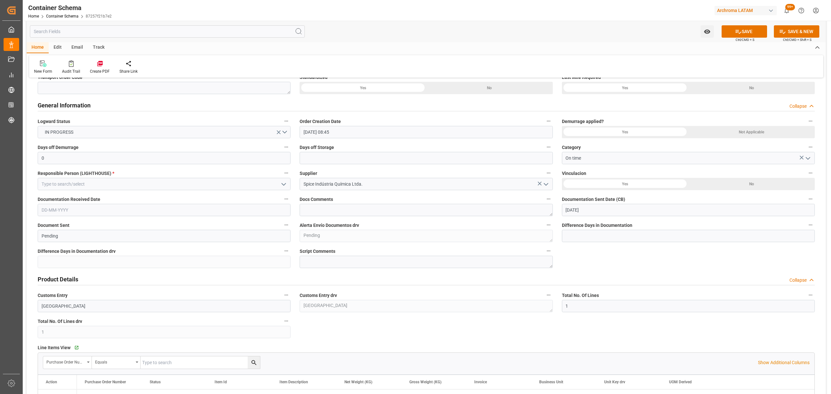
click at [75, 214] on input "text" at bounding box center [164, 210] width 253 height 12
drag, startPoint x: 60, startPoint y: 277, endPoint x: 65, endPoint y: 276, distance: 5.0
click at [60, 277] on span "12" at bounding box center [58, 274] width 4 height 5
type input "12-08-2025"
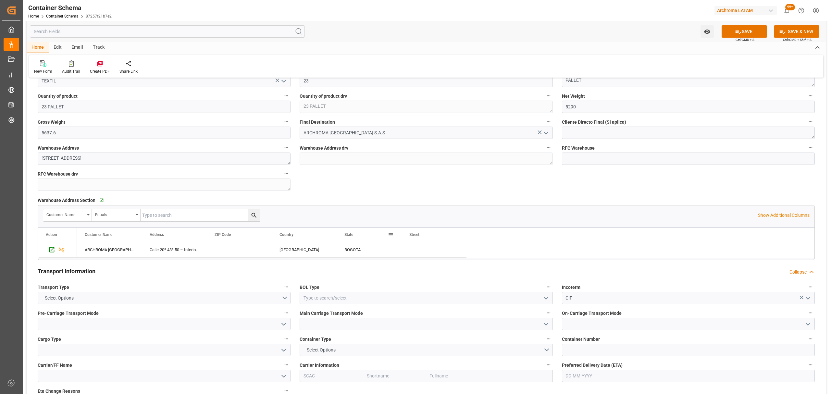
scroll to position [519, 0]
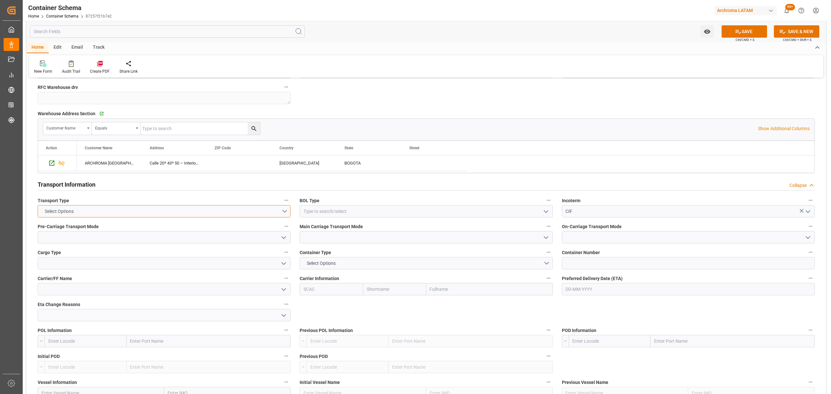
click at [282, 210] on button "Select Options" at bounding box center [164, 211] width 253 height 12
drag, startPoint x: 127, startPoint y: 217, endPoint x: 166, endPoint y: 215, distance: 38.4
click at [127, 216] on div "SEAFREIGHT" at bounding box center [164, 213] width 252 height 14
click at [552, 215] on input at bounding box center [426, 211] width 253 height 12
click at [543, 215] on icon "open menu" at bounding box center [546, 212] width 8 height 8
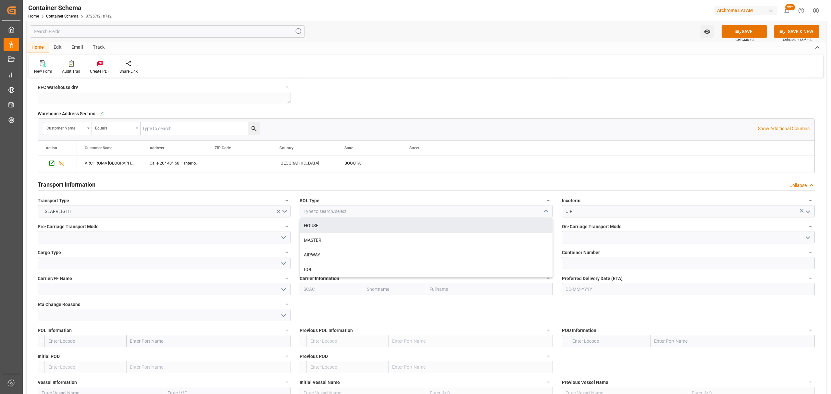
drag, startPoint x: 341, startPoint y: 232, endPoint x: 404, endPoint y: 227, distance: 63.5
click at [341, 232] on div "HOUSE" at bounding box center [426, 225] width 252 height 15
type input "HOUSE"
click at [283, 242] on icon "open menu" at bounding box center [284, 238] width 8 height 8
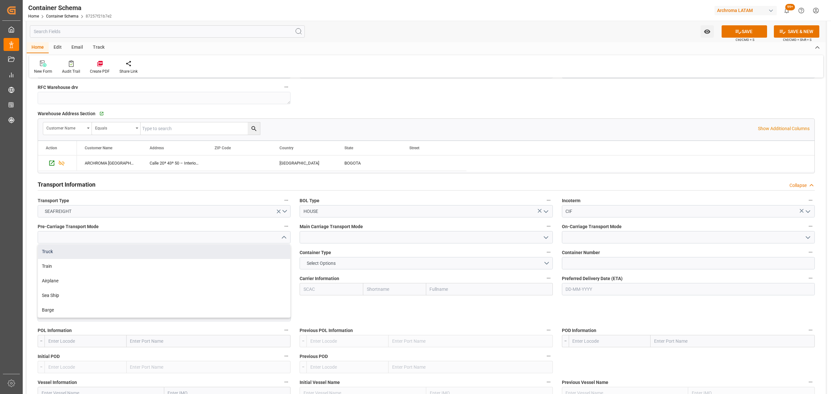
click at [102, 250] on div "Truck" at bounding box center [164, 251] width 252 height 15
type input "Truck"
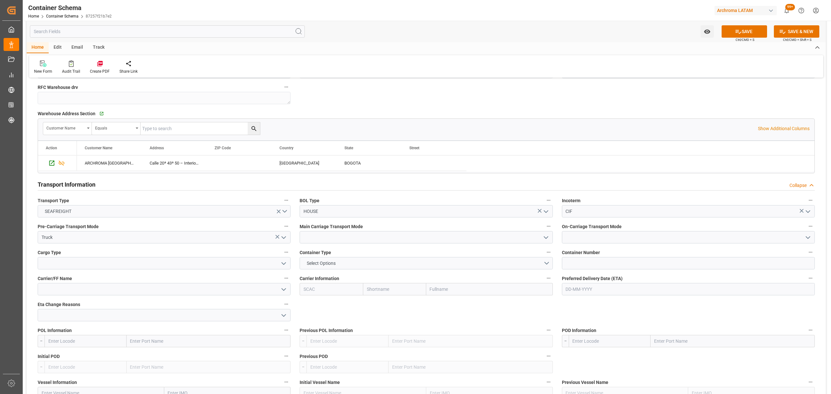
click at [543, 238] on icon "open menu" at bounding box center [546, 238] width 8 height 8
drag, startPoint x: 329, startPoint y: 296, endPoint x: 334, endPoint y: 298, distance: 5.1
click at [332, 298] on div "Sea Ship" at bounding box center [426, 295] width 252 height 15
type input "Sea Ship"
click at [805, 238] on icon "open menu" at bounding box center [808, 238] width 8 height 8
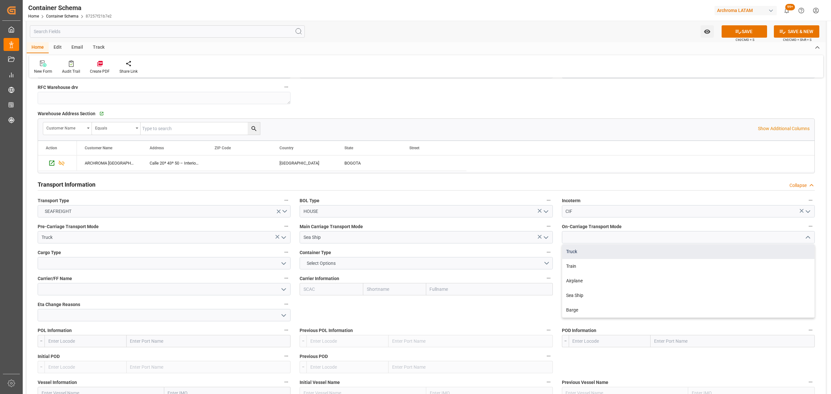
click at [594, 256] on div "Truck" at bounding box center [688, 251] width 252 height 15
type input "Truck"
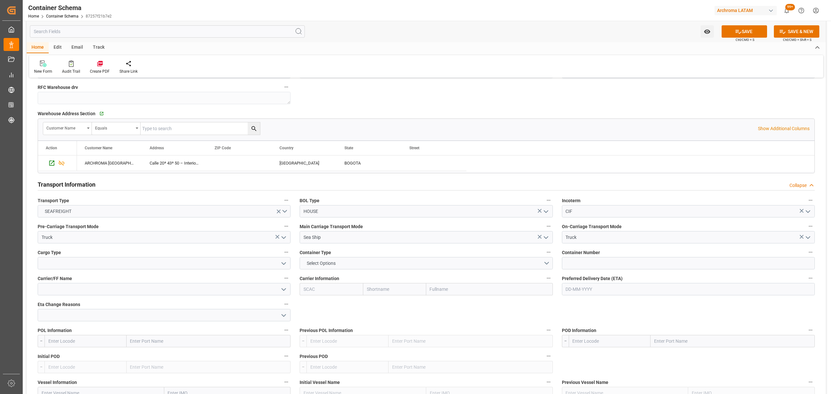
click at [281, 266] on icon "open menu" at bounding box center [284, 264] width 8 height 8
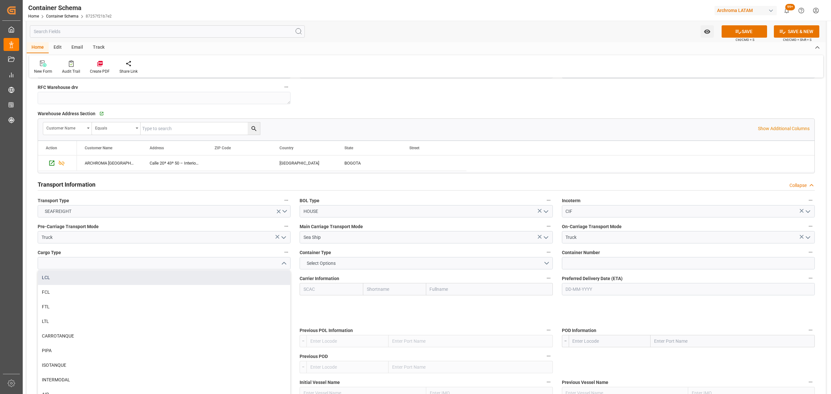
click at [138, 277] on div "LCL" at bounding box center [164, 277] width 252 height 15
type input "LCL"
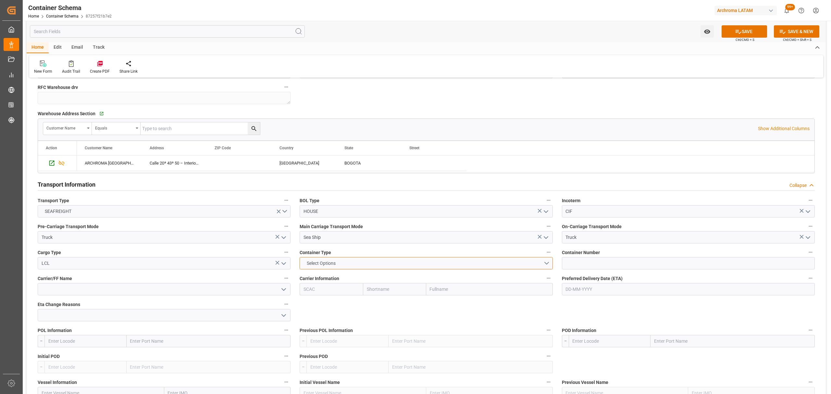
click at [345, 263] on button "Select Options" at bounding box center [426, 263] width 253 height 12
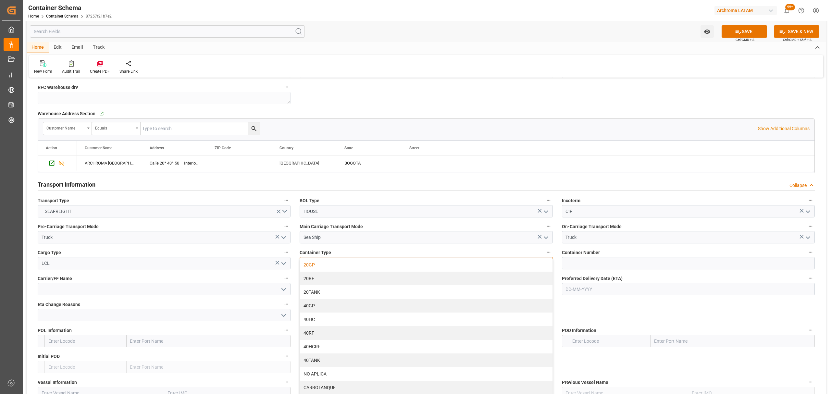
click at [337, 268] on div "20GP" at bounding box center [426, 265] width 252 height 14
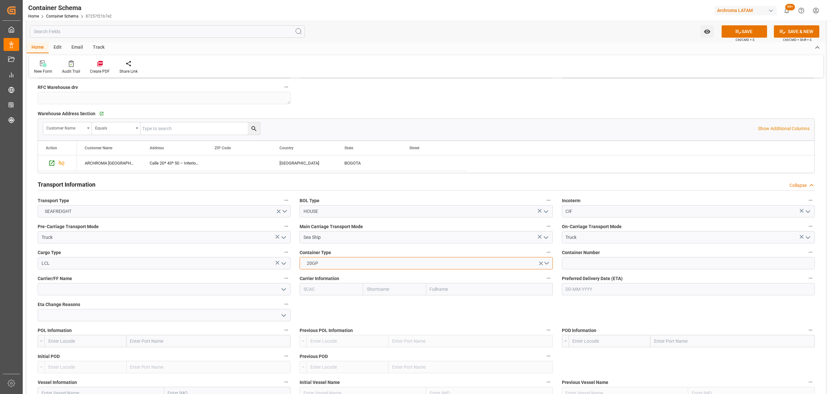
scroll to position [606, 0]
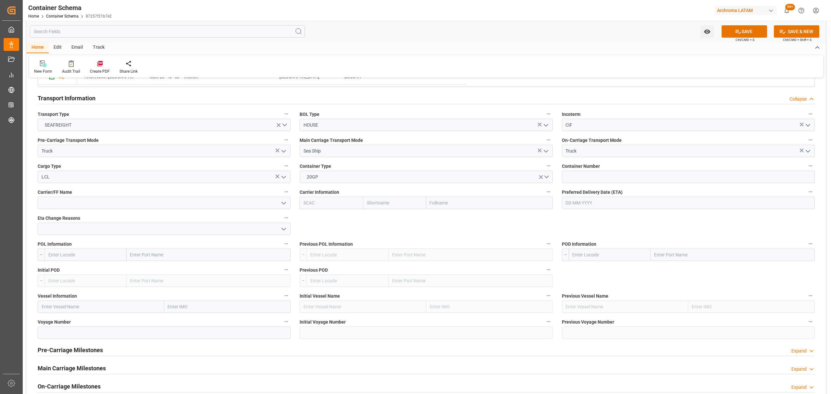
click at [592, 203] on input "text" at bounding box center [688, 203] width 253 height 12
click at [586, 241] on div "28 29 30 31 1 2 3" at bounding box center [608, 243] width 89 height 13
click at [648, 219] on div "Previous Month Next Month August 2025 Mo Tu We Th Fr Sa Su 28 29 30 31 1 2 3 4 …" at bounding box center [608, 257] width 93 height 89
click at [648, 219] on button "Next Month" at bounding box center [650, 219] width 4 height 4
click at [582, 256] on span "9" at bounding box center [583, 256] width 2 height 5
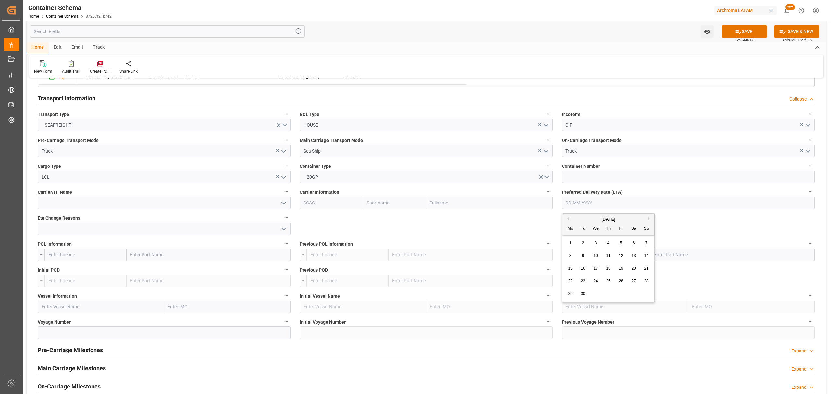
type input "09-09-2025"
click at [93, 255] on input "text" at bounding box center [85, 255] width 82 height 12
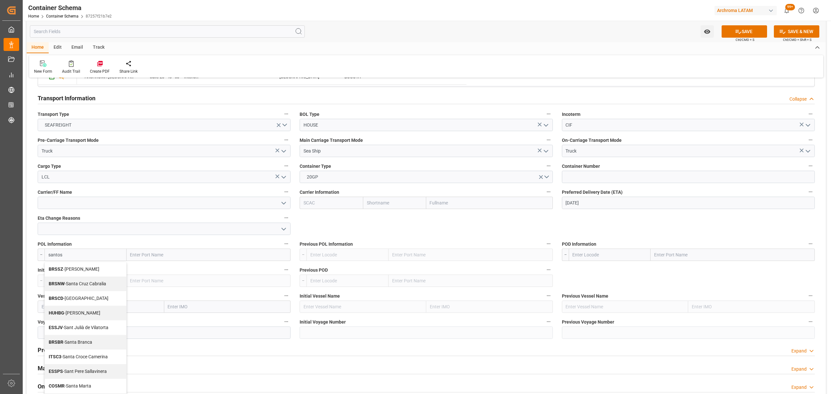
click at [99, 270] on div "BRSSZ - Santos" at bounding box center [85, 269] width 81 height 15
type input "BRSSZ"
type input "Santos"
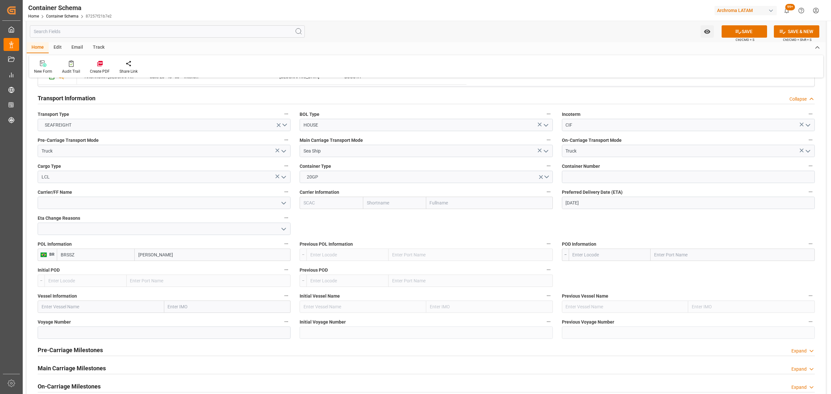
type input "BRSSZ"
click at [600, 258] on input "text" at bounding box center [610, 255] width 82 height 12
click at [599, 268] on span "COCTG - Cartagena" at bounding box center [603, 269] width 60 height 5
type input "COCTG"
type input "Cartagena"
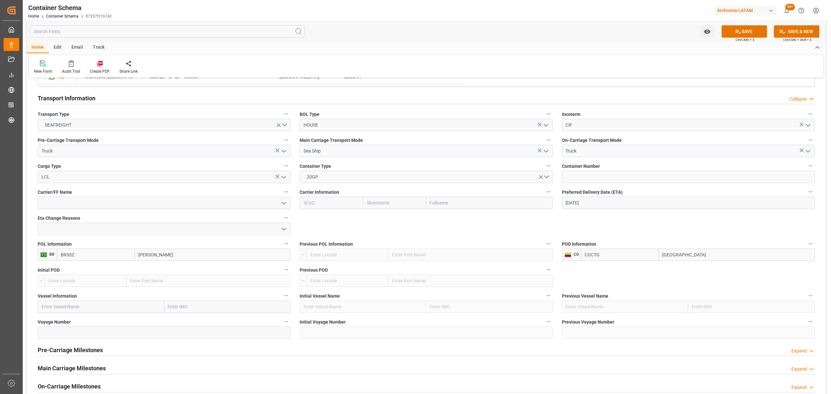
type input "COCTG"
click at [83, 311] on input "text" at bounding box center [101, 307] width 127 height 12
paste input "SEASPAN EMPIRE"
type input "SEASPAN EMPIRE"
click at [102, 322] on div "SEASPAN EMPIRE - 9407160" at bounding box center [70, 321] width 65 height 15
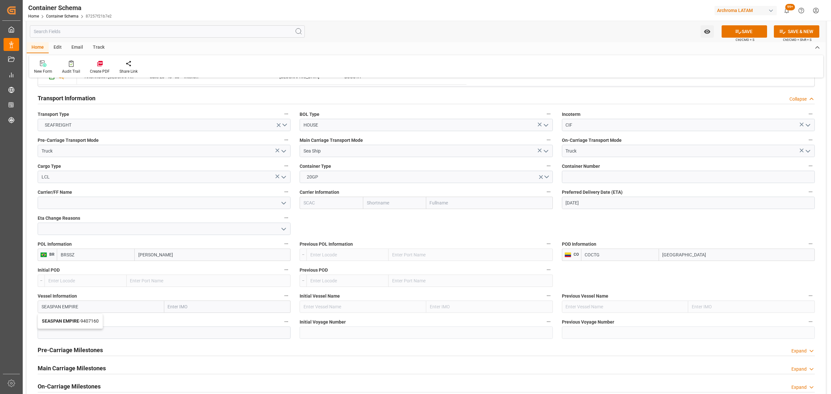
type input "9407160"
type input "SEASPAN EMPIRE"
click at [87, 333] on input at bounding box center [164, 333] width 253 height 12
click at [69, 333] on input at bounding box center [164, 333] width 253 height 12
paste input "2527N"
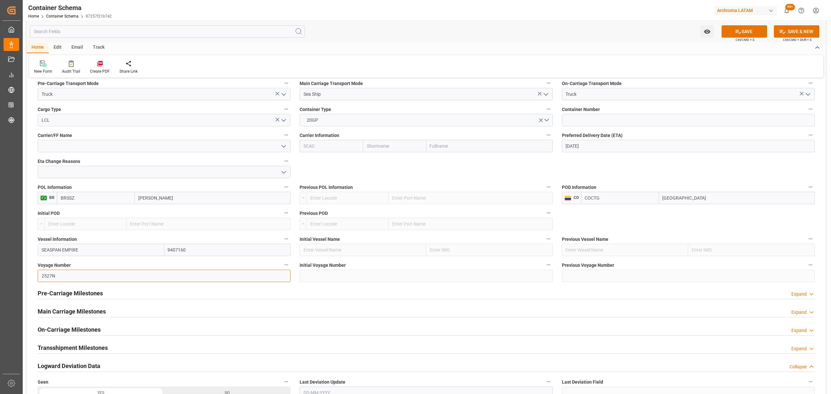
scroll to position [736, 0]
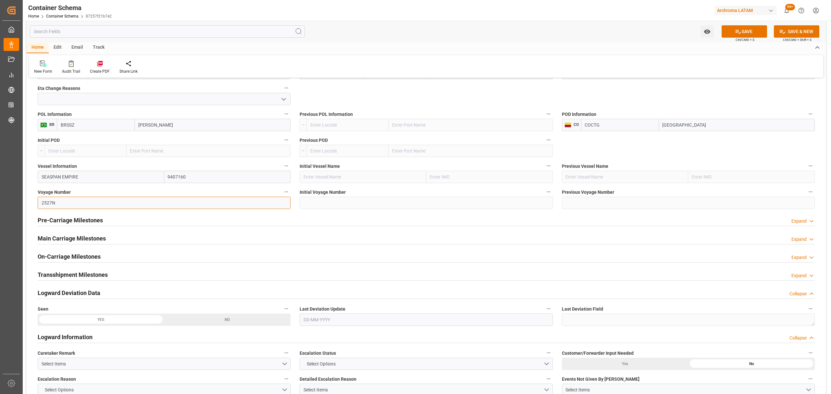
type input "2527N"
click at [102, 218] on div "Pre-Carriage Milestones Expand" at bounding box center [426, 220] width 777 height 12
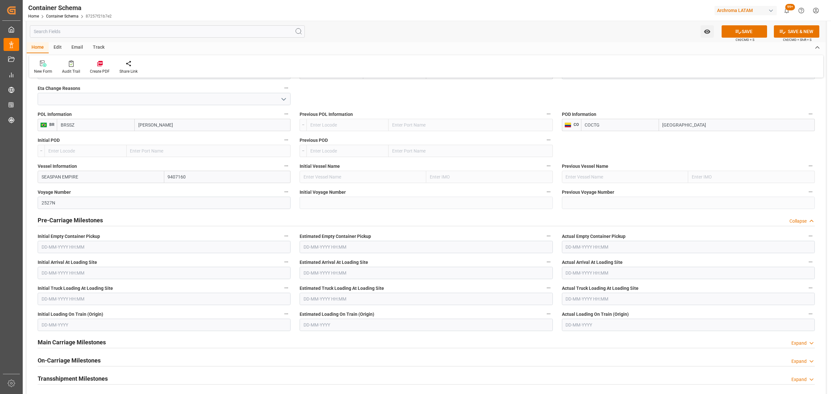
click at [102, 218] on div "Pre-Carriage Milestones Collapse" at bounding box center [426, 220] width 777 height 12
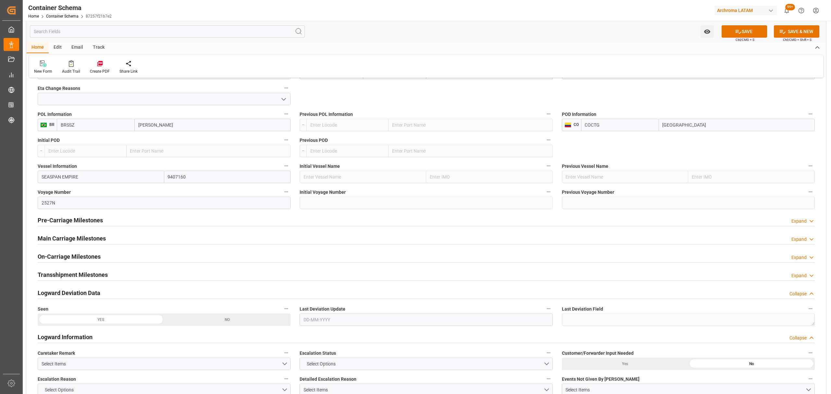
click at [90, 238] on h2 "Main Carriage Milestones" at bounding box center [72, 238] width 68 height 9
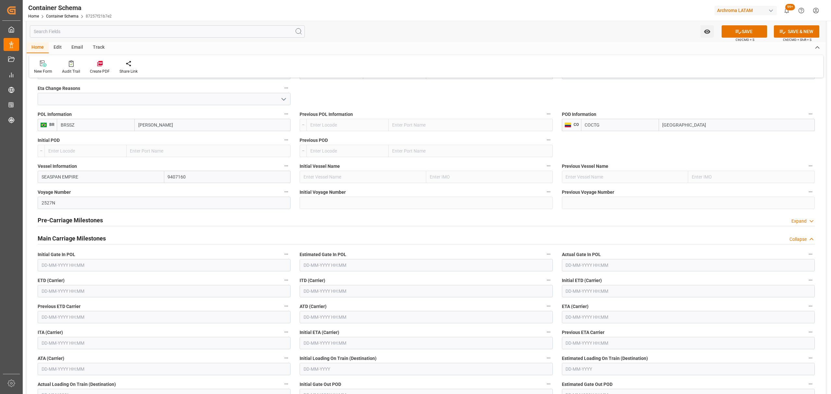
click at [90, 238] on h2 "Main Carriage Milestones" at bounding box center [72, 238] width 68 height 9
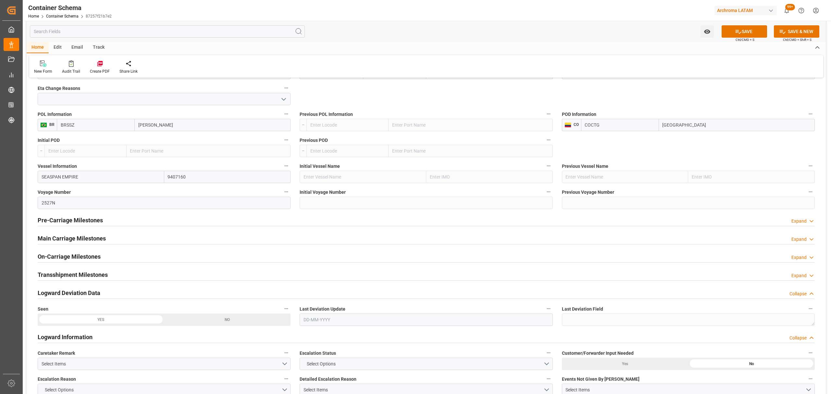
click at [96, 240] on h2 "Main Carriage Milestones" at bounding box center [72, 238] width 68 height 9
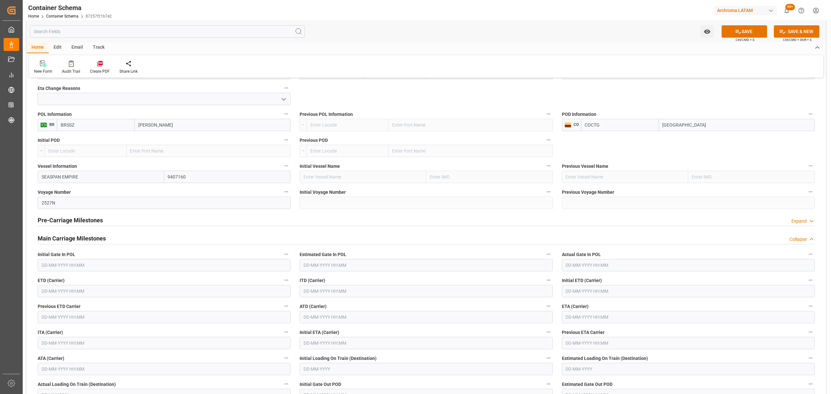
click at [167, 294] on input "text" at bounding box center [164, 291] width 253 height 12
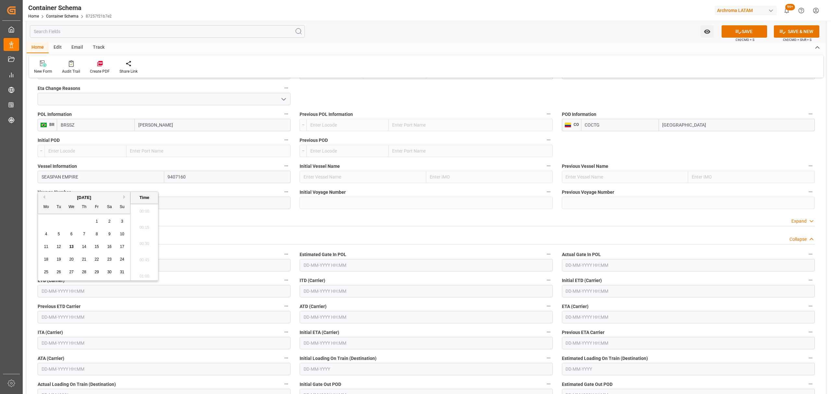
scroll to position [521, 0]
click at [69, 271] on span "27" at bounding box center [71, 272] width 4 height 5
click at [143, 240] on li "08:30" at bounding box center [145, 242] width 28 height 16
type input "27-08-2025 08:30"
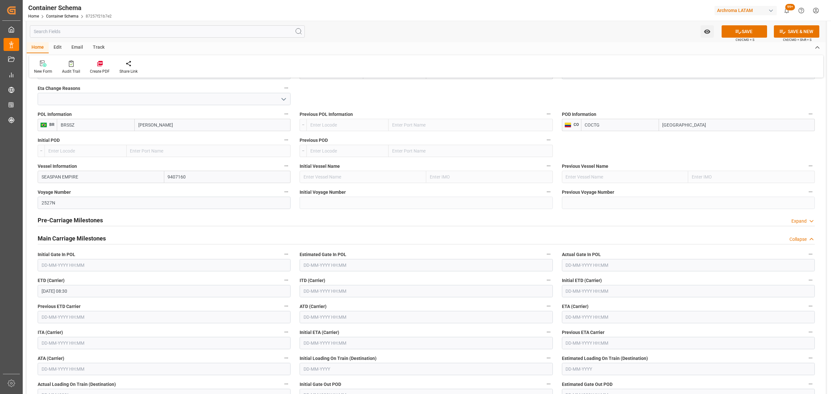
click at [620, 320] on input "text" at bounding box center [688, 317] width 253 height 12
click at [647, 221] on div "August 2025" at bounding box center [608, 223] width 92 height 6
click at [649, 223] on button "Next Month" at bounding box center [650, 223] width 4 height 4
click at [583, 262] on span "9" at bounding box center [583, 260] width 2 height 5
type input "09-09-2025 00:00"
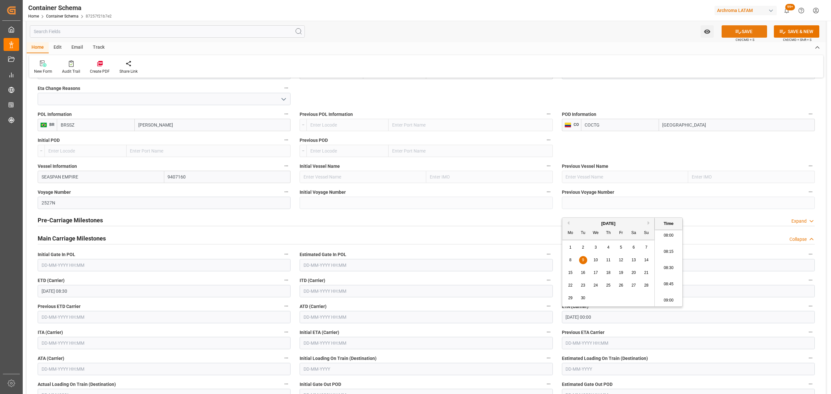
click at [747, 33] on button "SAVE" at bounding box center [744, 31] width 45 height 12
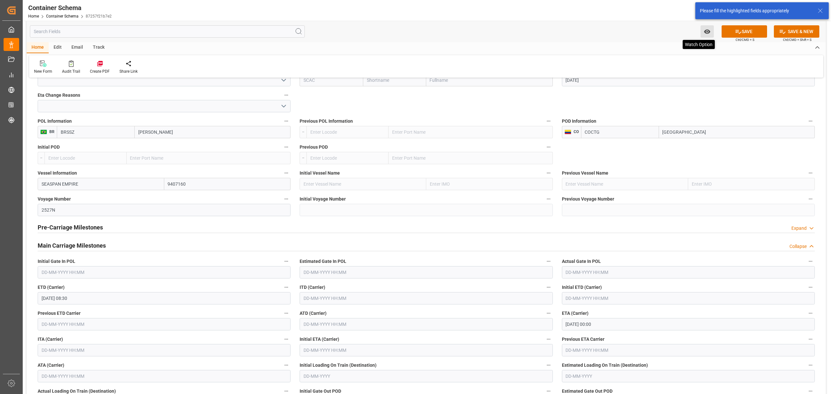
click at [704, 30] on icon "open menu" at bounding box center [707, 31] width 7 height 7
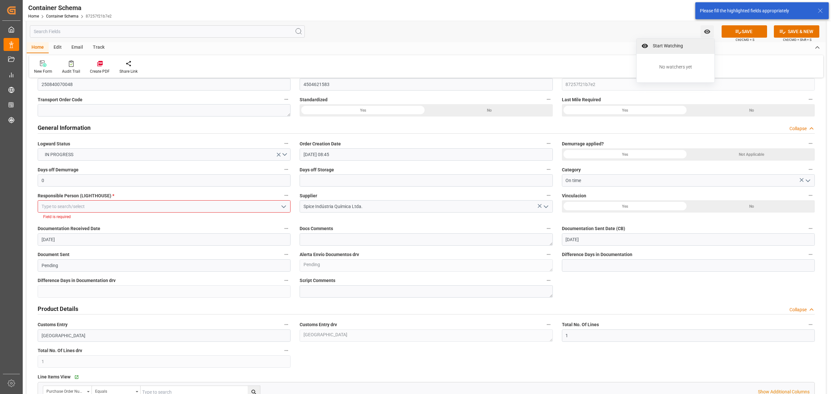
scroll to position [63, 0]
click at [284, 210] on icon "open menu" at bounding box center [284, 208] width 8 height 8
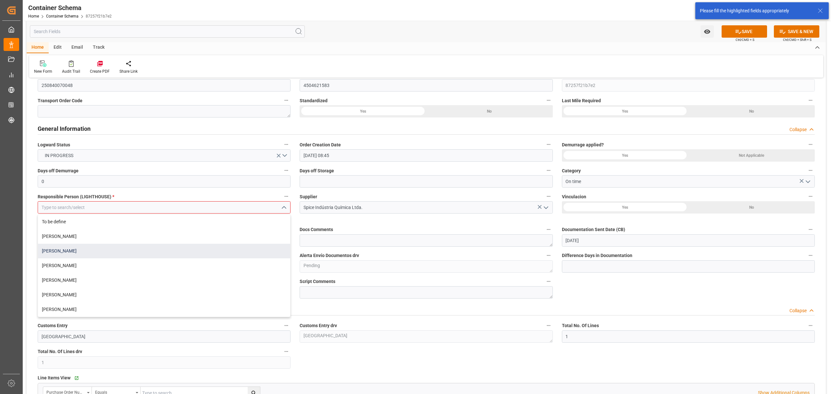
click at [74, 251] on div "Maria Piranquive" at bounding box center [164, 251] width 252 height 15
type input "Maria Piranquive"
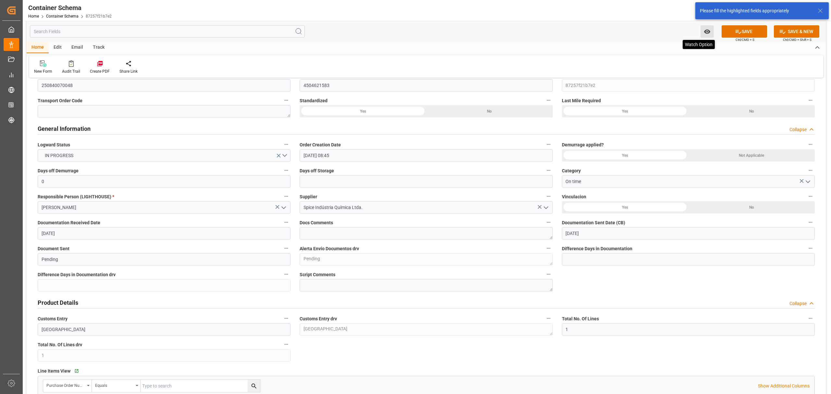
click at [735, 32] on icon at bounding box center [738, 31] width 7 height 7
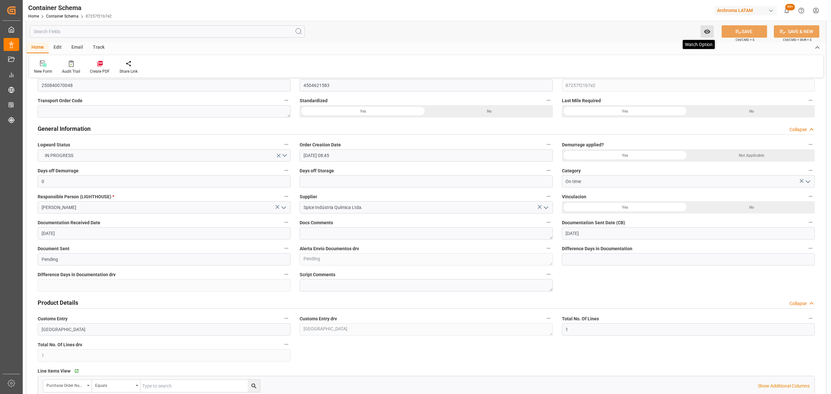
click at [701, 33] on button "Watch Option" at bounding box center [707, 31] width 13 height 12
click at [690, 48] on span "Start Watching" at bounding box center [680, 46] width 59 height 7
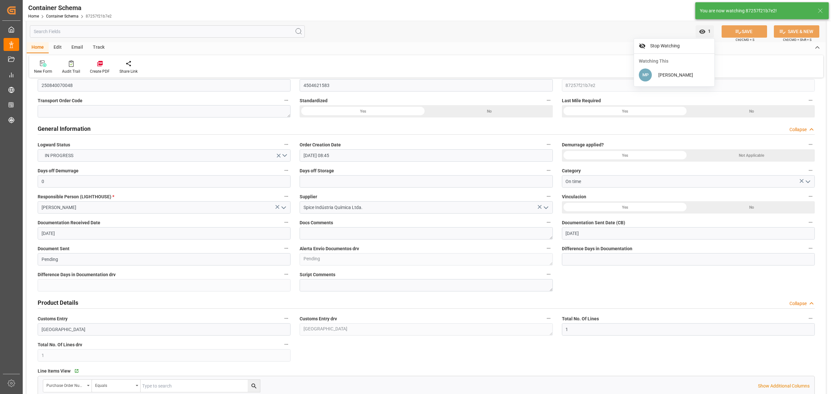
click at [282, 205] on icon "open menu" at bounding box center [284, 208] width 8 height 8
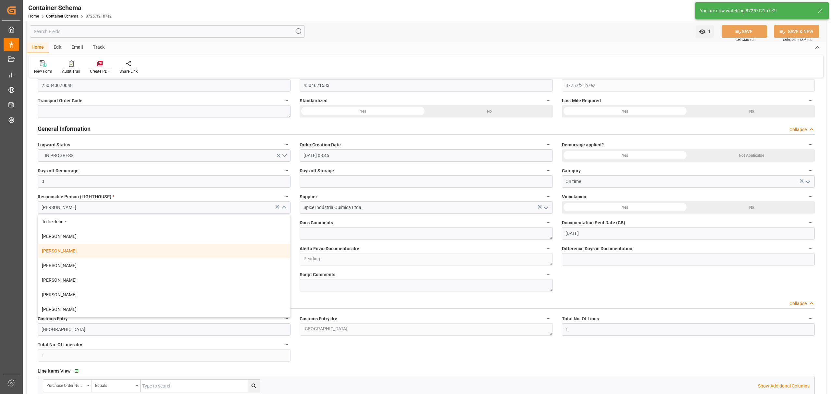
click at [282, 205] on icon "close menu" at bounding box center [284, 208] width 8 height 8
type input "Document Sent"
type textarea "Documents Sent"
type input "COCTG"
type input "Cartagena"
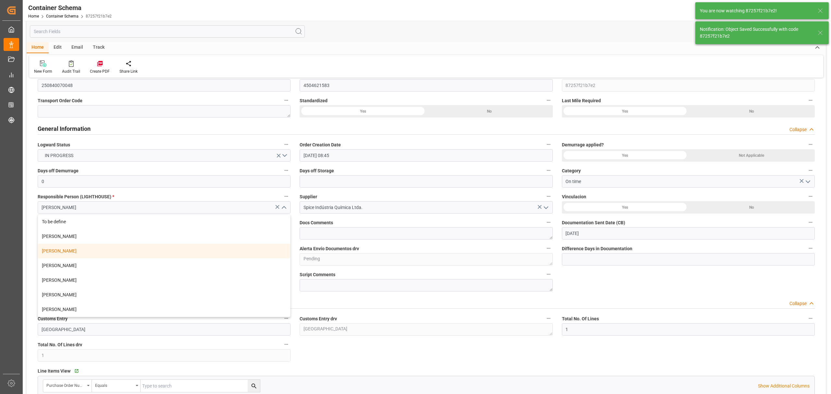
type input "SEASPAN EMPIRE"
type input "9407160"
type input "2527N"
type textarea "pod"
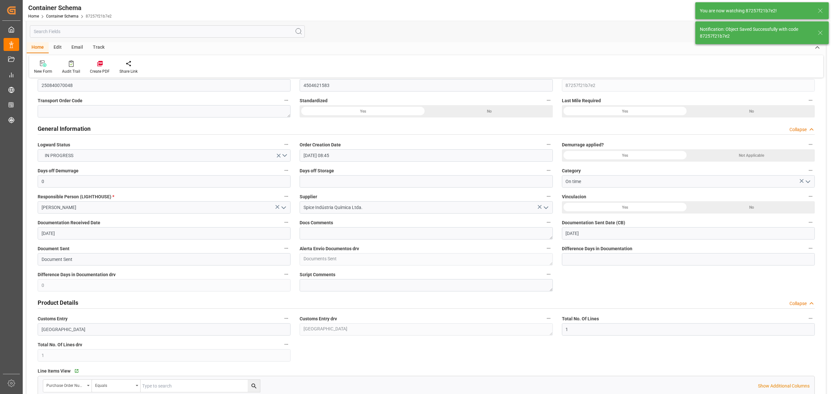
type input "0"
type input "13-08-2025"
type input "13-08-2025 13:49"
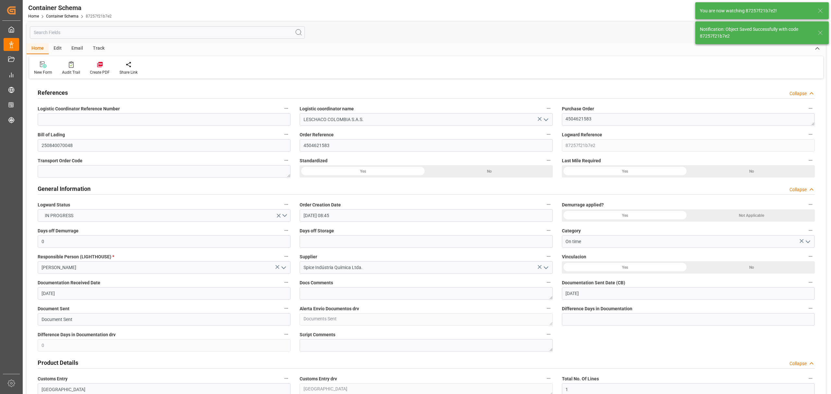
scroll to position [0, 0]
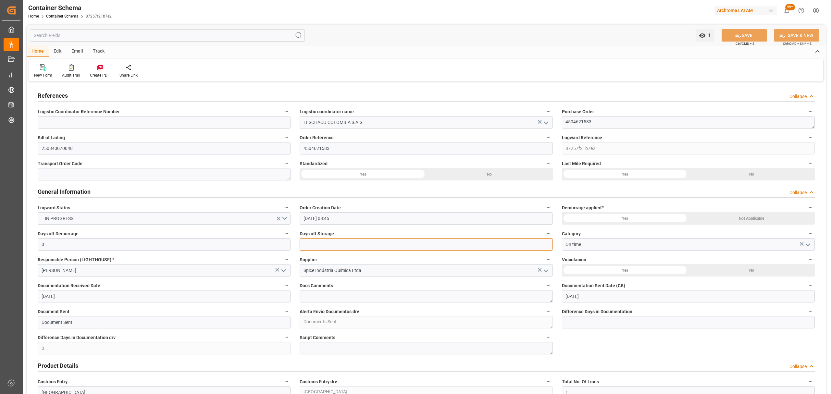
click at [338, 245] on input "text" at bounding box center [426, 244] width 253 height 12
type input "3"
click at [746, 35] on button "SAVE" at bounding box center [744, 35] width 45 height 12
type textarea "Container is already in Final Delivery Phase."
click at [95, 51] on div "Track" at bounding box center [98, 51] width 21 height 11
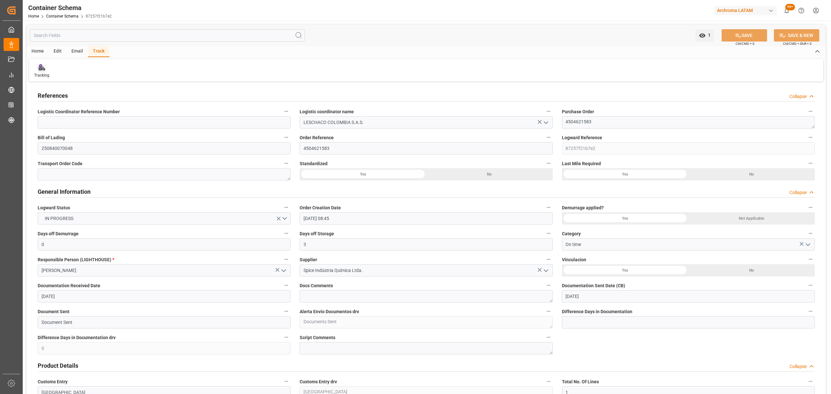
click at [42, 70] on icon at bounding box center [42, 67] width 6 height 6
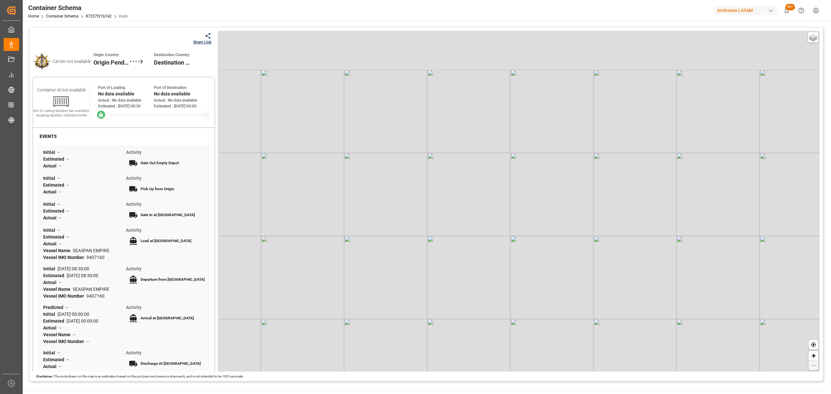
click at [205, 39] on div "Share Link" at bounding box center [202, 42] width 18 height 6
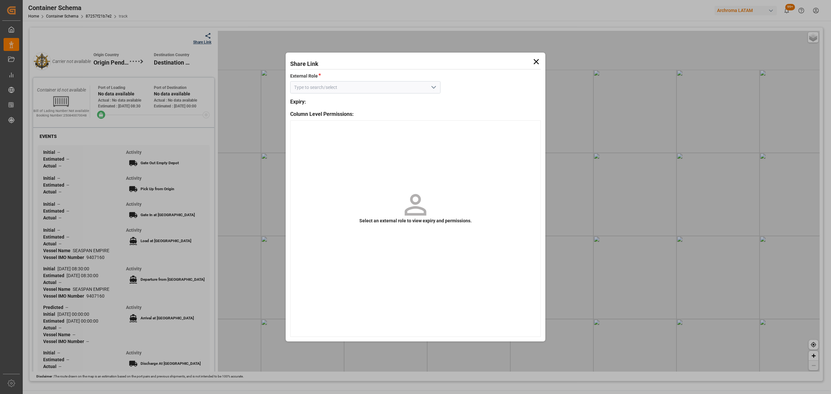
click at [430, 87] on button "open menu" at bounding box center [434, 87] width 10 height 10
click at [396, 102] on div "Customer" at bounding box center [366, 101] width 150 height 15
type input "Customer"
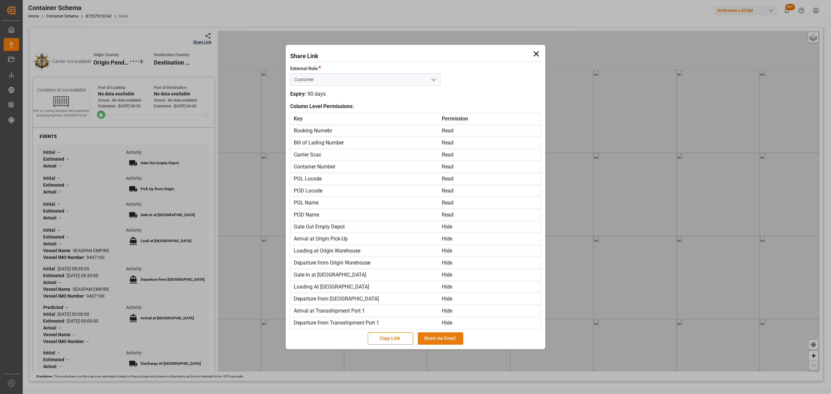
click at [437, 343] on button "Share via Email" at bounding box center [440, 338] width 45 height 12
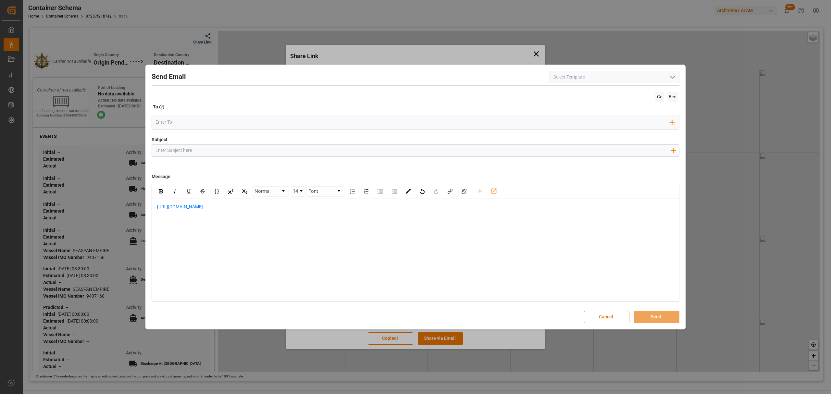
click at [238, 150] on input "Subject" at bounding box center [413, 150] width 522 height 11
paste input "PO 4504621583 //TE//DOCUMENTOS//SPICE INDUSTRIA QUIMICA LTDA / ARCHROMA COLOMBI…"
drag, startPoint x: 230, startPoint y: 151, endPoint x: 201, endPoint y: 150, distance: 28.9
click at [201, 150] on input "PO 4504621583 //TE//DOCUMENTOS//SPICE INDUSTRIA QUIMICA LTDA / ARCHROMA COLOMBI…" at bounding box center [413, 150] width 522 height 11
type input "PO 4504621583 //TE//LOGWARD STATUS//SPICE INDUSTRIA QUIMICA LTDA / ARCHROMA COL…"
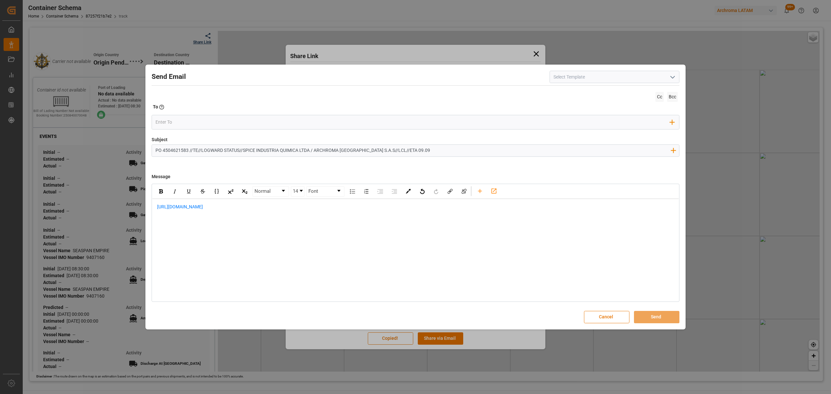
click at [153, 208] on div "https://app.logward.com/share/1392700257e8" at bounding box center [415, 210] width 527 height 23
click at [180, 205] on div "rdw-editor" at bounding box center [415, 207] width 517 height 7
click at [304, 221] on div "Informo que la carga cuenta con los siguientes detalles de reserva:" at bounding box center [415, 220] width 517 height 7
click at [195, 256] on div "rdw-editor" at bounding box center [415, 254] width 517 height 7
click at [177, 260] on div "rdw-editor" at bounding box center [415, 261] width 517 height 7
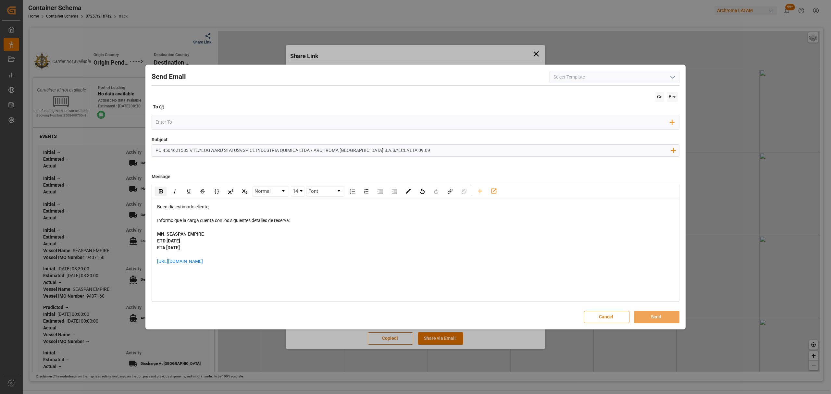
click at [269, 260] on div "https://app.logward.com/share/1392700257e8" at bounding box center [415, 265] width 517 height 14
click at [200, 276] on div "rdw-editor" at bounding box center [415, 272] width 517 height 14
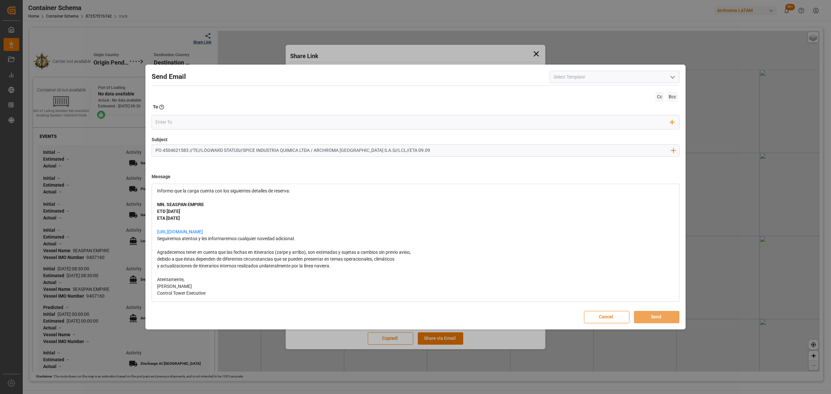
scroll to position [37, 0]
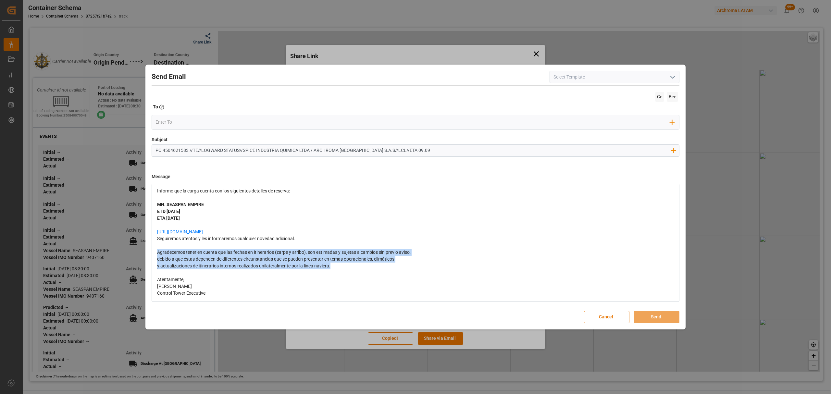
drag, startPoint x: 332, startPoint y: 266, endPoint x: 105, endPoint y: 250, distance: 228.5
click at [105, 250] on div "Send Email Cc Bcc To Enter the TO Email address Add Field to To Subject PO 4504…" at bounding box center [415, 197] width 831 height 394
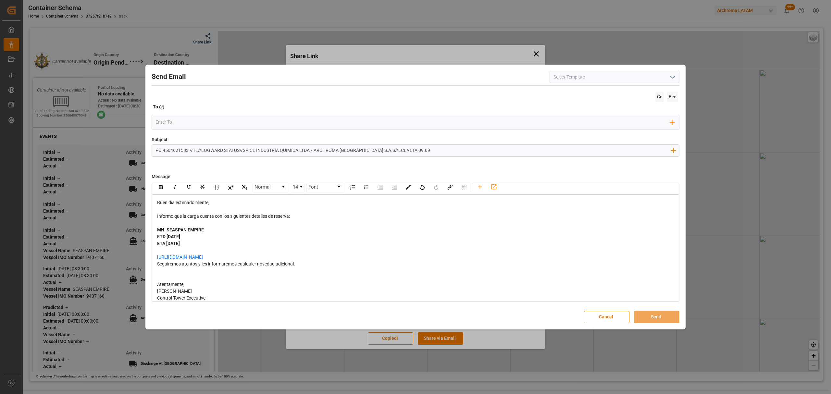
scroll to position [0, 0]
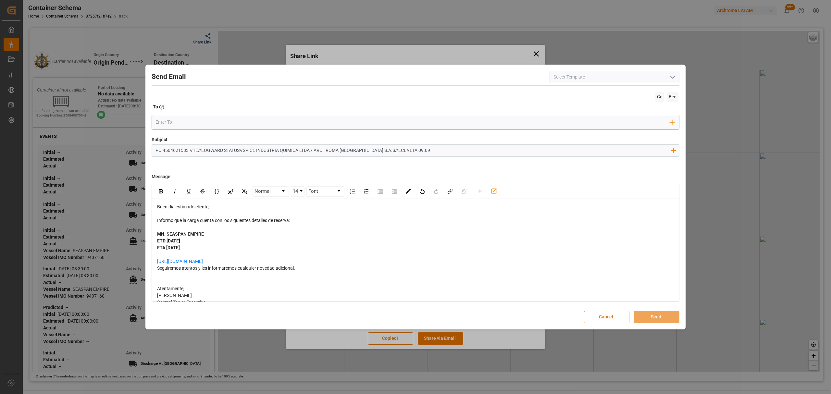
click at [185, 122] on input "email" at bounding box center [413, 123] width 515 height 10
type input "angi"
click at [177, 138] on span "angiee.lamilla@archroma.com" at bounding box center [205, 135] width 72 height 7
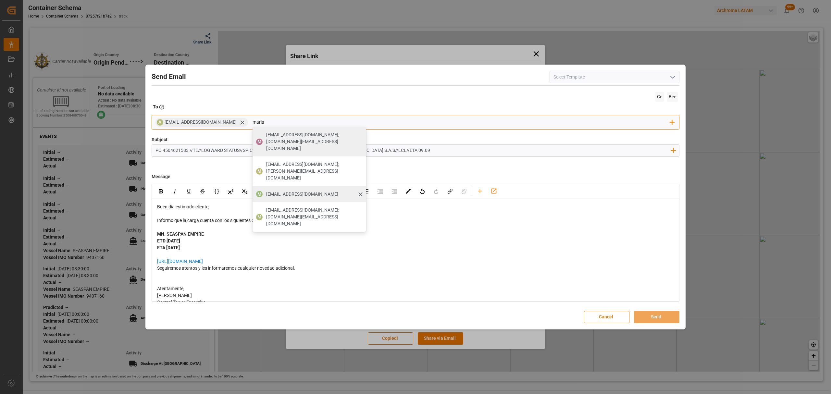
type input "maria"
click at [286, 191] on span "maria.piranquive@leschaco.com" at bounding box center [302, 194] width 72 height 7
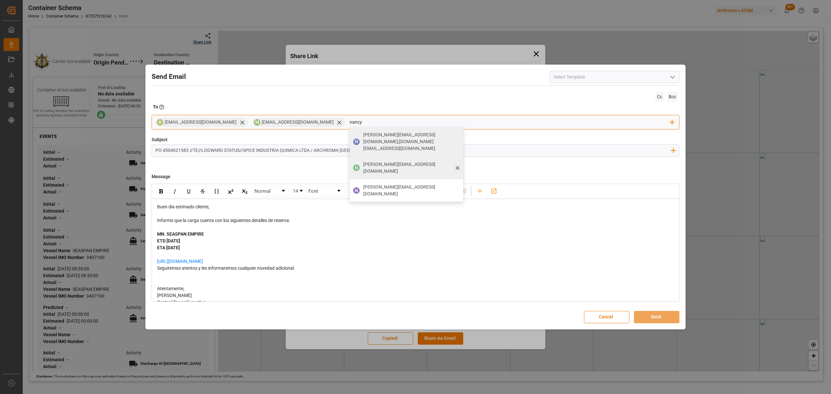
type input "nancy"
click at [397, 159] on div "nancy.castellanos@archroma.com" at bounding box center [411, 168] width 100 height 18
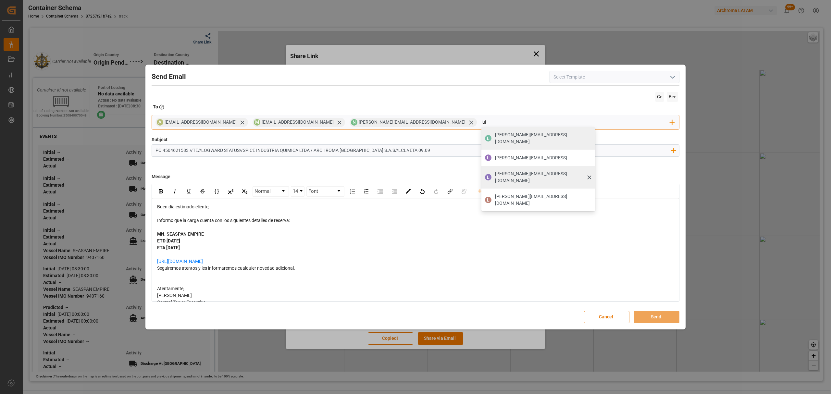
type input "lui"
click at [495, 170] on span "luis.montoya@leschaco.com" at bounding box center [542, 177] width 95 height 14
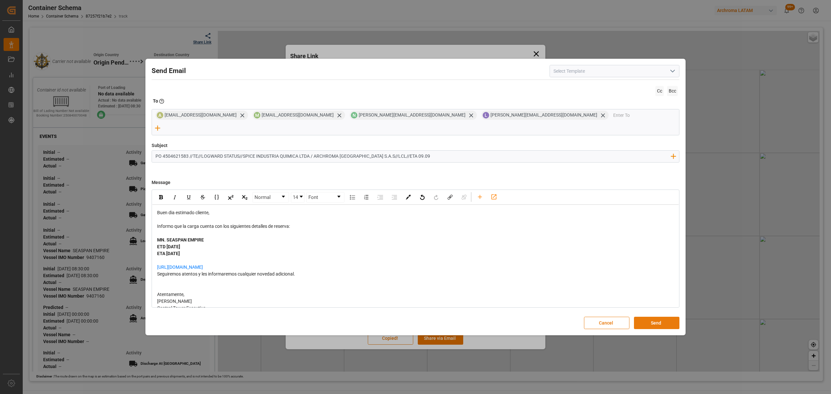
click at [656, 318] on button "Send" at bounding box center [656, 323] width 45 height 12
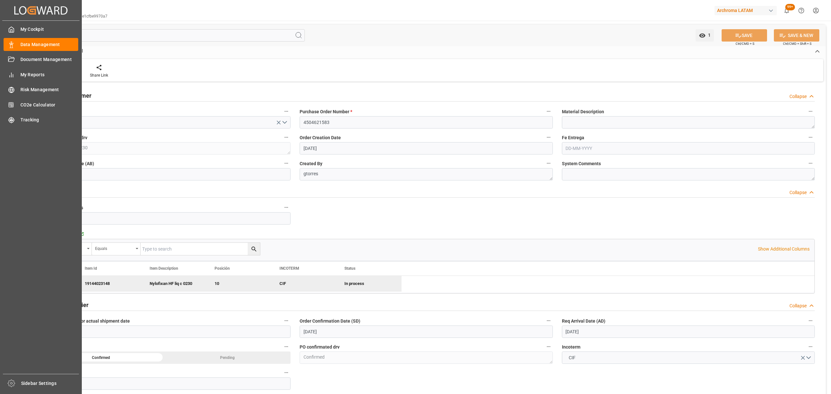
click at [22, 47] on span "Data Management" at bounding box center [49, 44] width 58 height 7
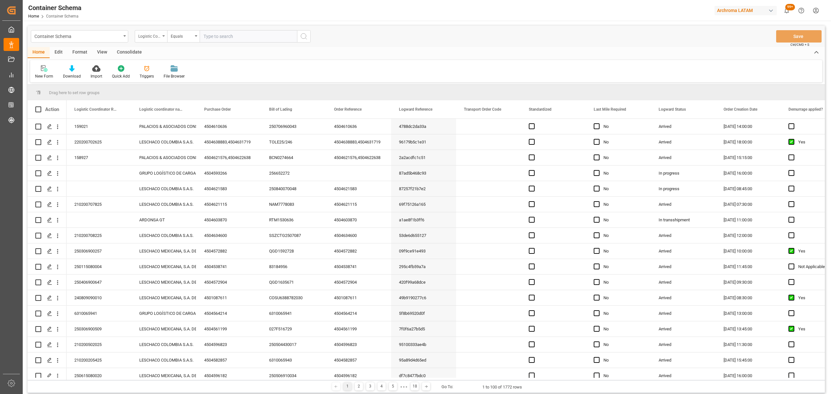
click at [137, 38] on div "Logistic Coordinator Reference Number" at bounding box center [151, 36] width 32 height 12
click at [166, 99] on div "Purchase Order" at bounding box center [183, 94] width 97 height 14
click at [180, 38] on div "Equals" at bounding box center [182, 35] width 22 height 7
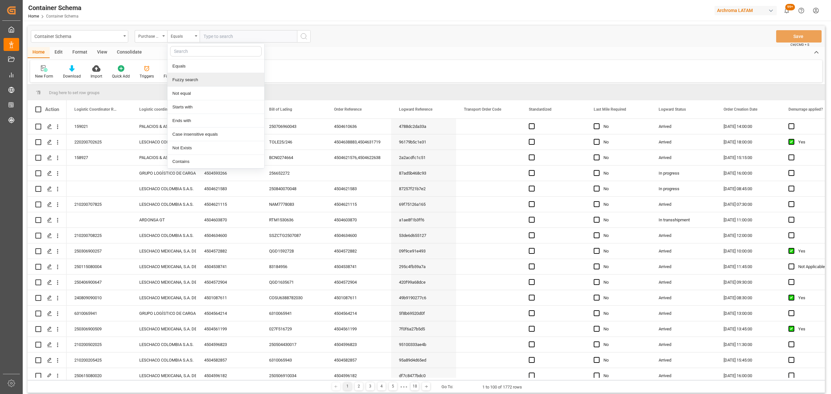
click at [198, 86] on div "Fuzzy search" at bounding box center [216, 80] width 97 height 14
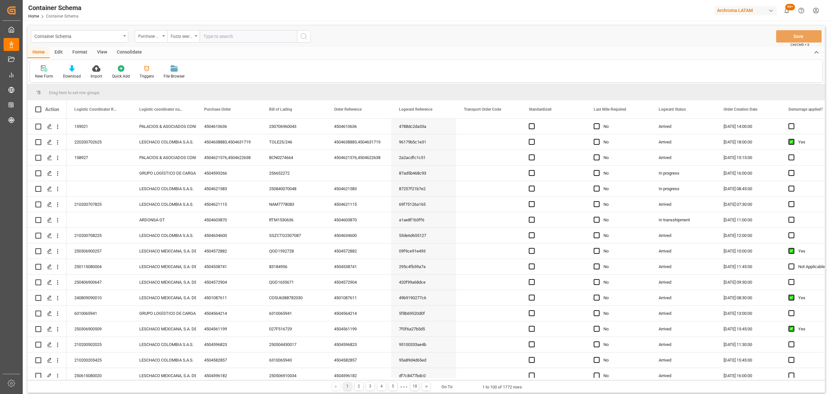
click at [226, 30] on input "text" at bounding box center [248, 36] width 97 height 12
paste input "4504600388"
type input "4504600388"
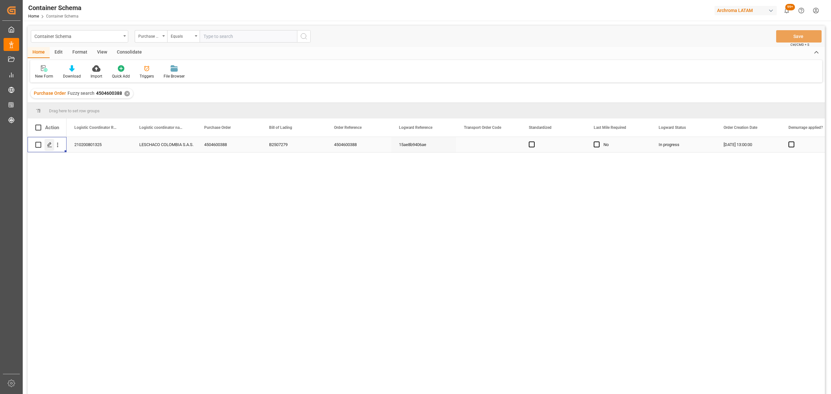
click at [47, 147] on div "Press SPACE to select this row." at bounding box center [49, 145] width 10 height 12
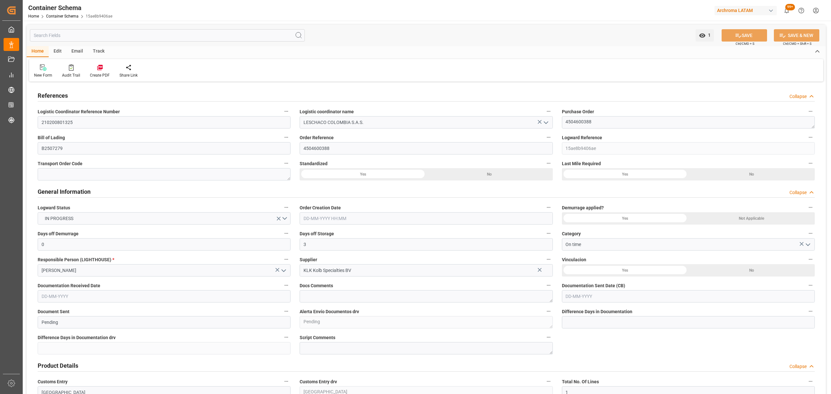
type input "0"
type input "3"
type input "1"
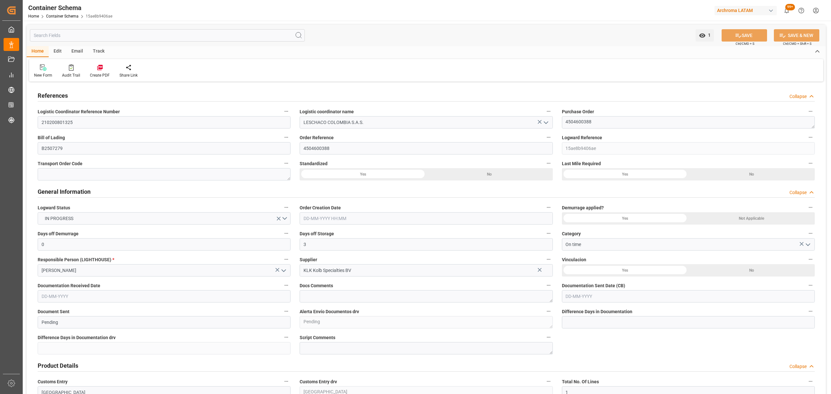
type input "1000"
type input "1064"
type input "BEANR"
type input "COCTG"
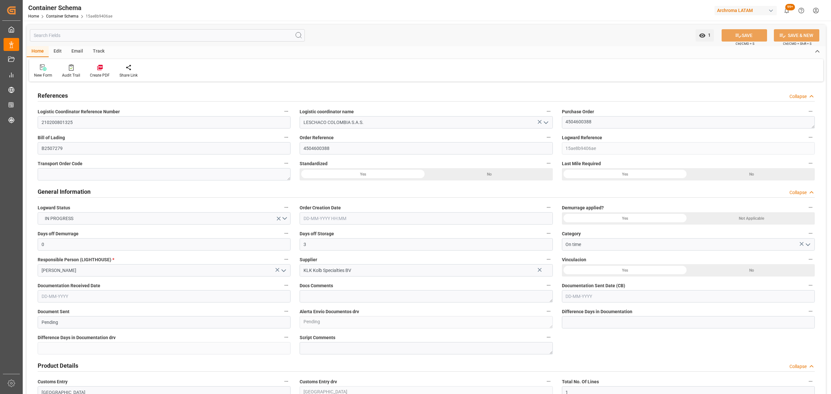
type input "9729087"
type input "0"
type input "03-08-2025 13:00"
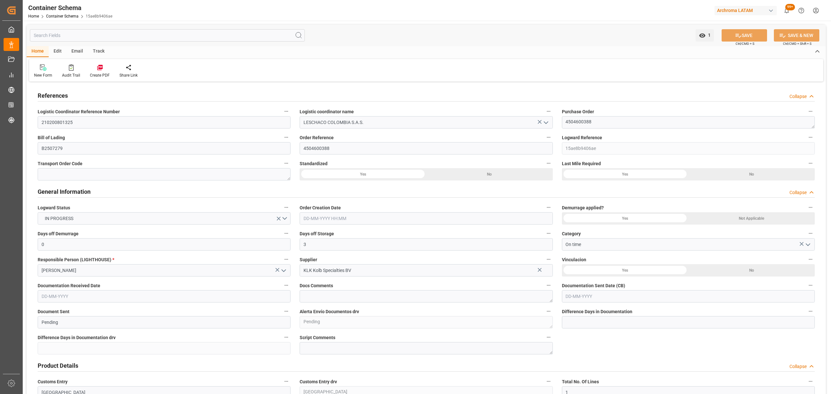
type input "18-08-2025"
type input "03-08-2025"
type input "[DATE]"
type input "08-08-2025 02:54"
type input "03-08-2025 18:19"
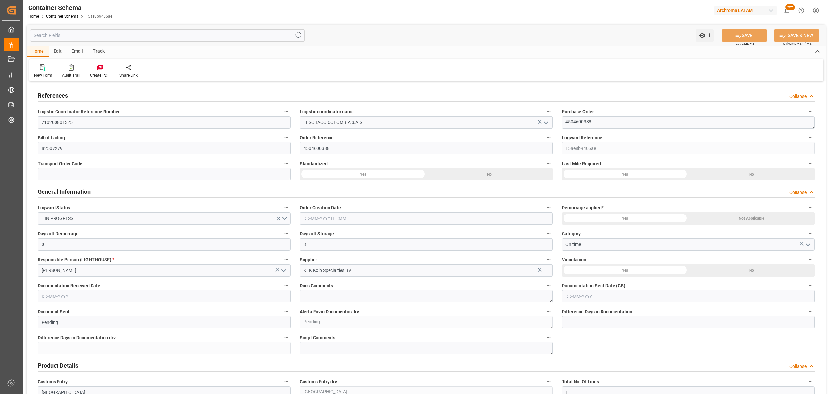
type input "[DATE]"
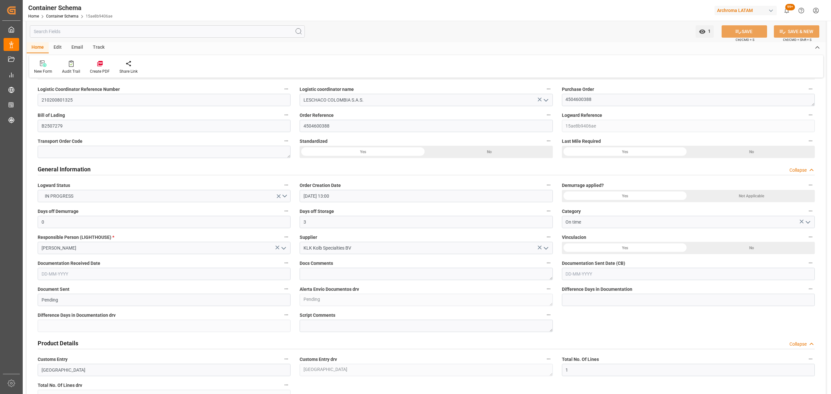
scroll to position [43, 0]
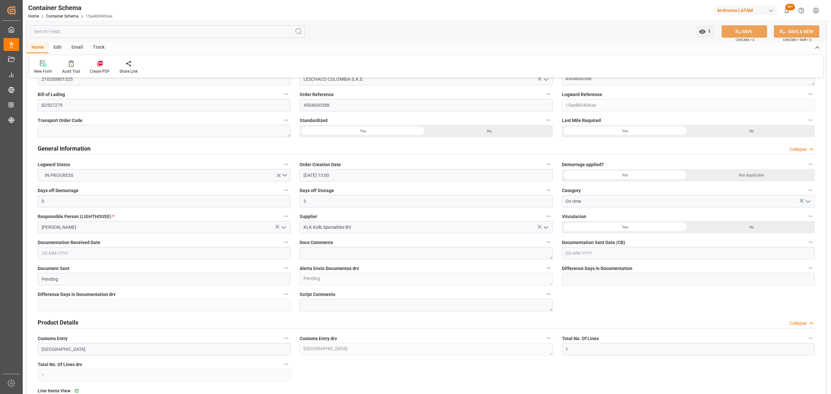
click at [588, 254] on input "text" at bounding box center [688, 253] width 253 height 12
click at [585, 290] on div "28 29 30 31 1 2 3" at bounding box center [608, 292] width 89 height 13
click at [598, 319] on div "13" at bounding box center [596, 318] width 8 height 8
type input "[DATE]"
click at [93, 255] on input "text" at bounding box center [164, 253] width 253 height 12
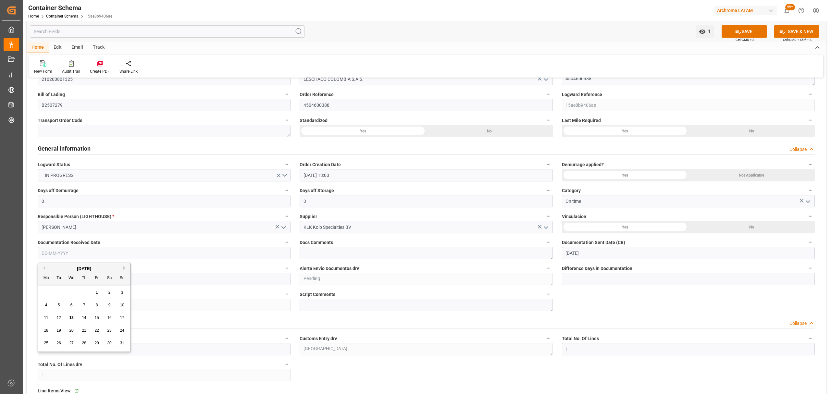
click at [69, 316] on span "13" at bounding box center [71, 318] width 4 height 5
type input "[DATE]"
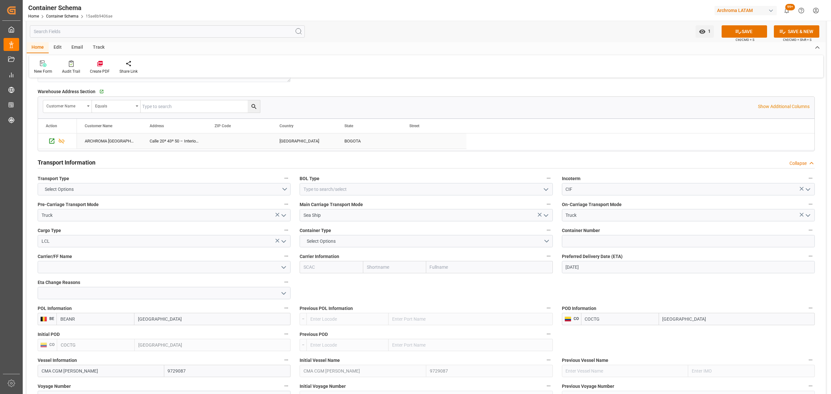
scroll to position [563, 0]
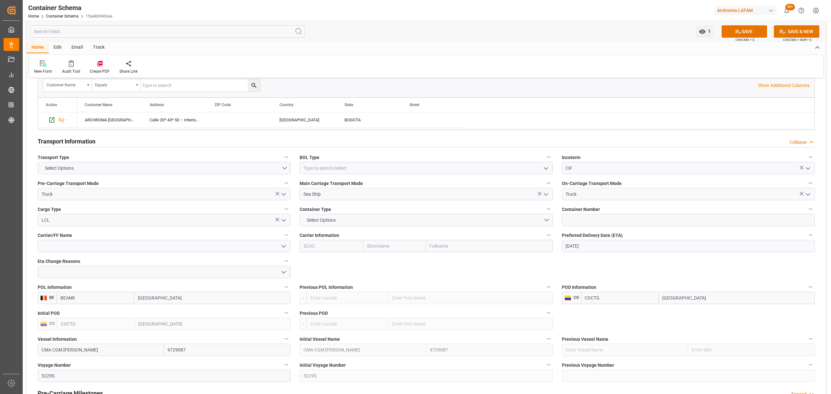
click at [546, 169] on polyline "open menu" at bounding box center [546, 169] width 4 height 2
click at [380, 186] on div "HOUSE" at bounding box center [426, 182] width 252 height 15
type input "HOUSE"
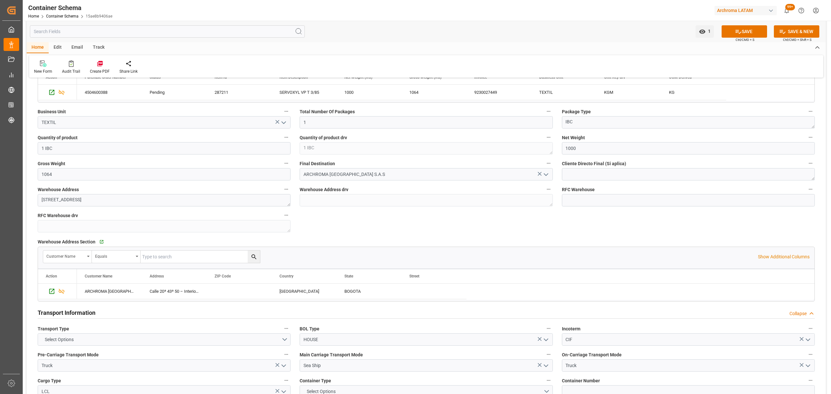
scroll to position [476, 0]
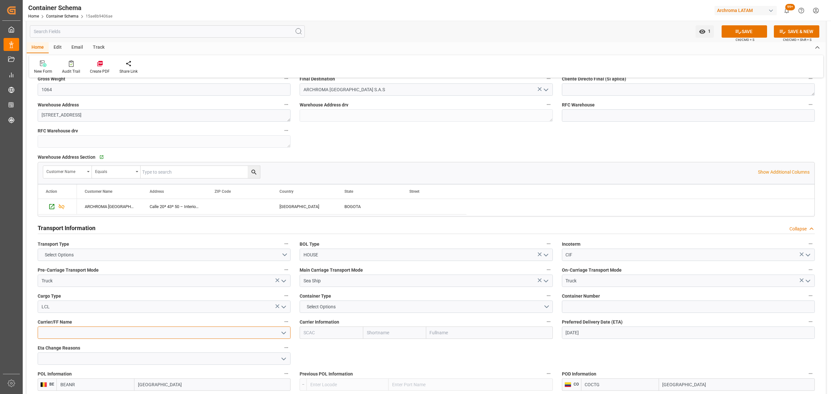
click at [274, 332] on input at bounding box center [164, 333] width 253 height 12
click at [281, 337] on icon "open menu" at bounding box center [284, 333] width 8 height 8
click at [203, 334] on input at bounding box center [164, 333] width 253 height 12
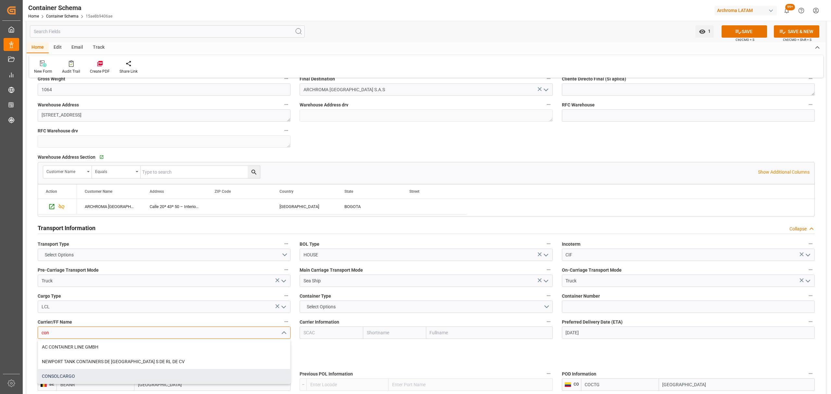
click at [85, 378] on div "CONSOLCARGO" at bounding box center [164, 376] width 252 height 15
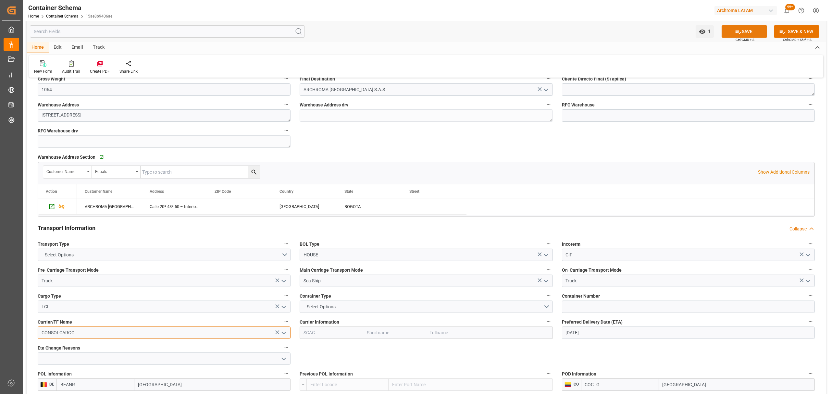
type input "CONSOLCARGO"
click at [741, 34] on button "SAVE" at bounding box center [744, 31] width 45 height 12
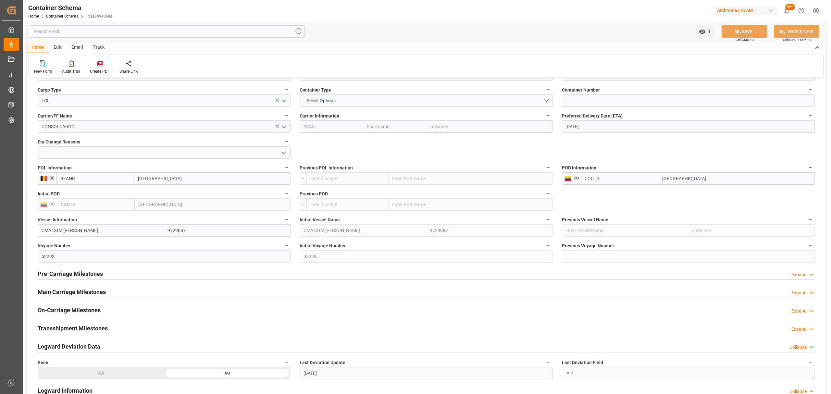
scroll to position [692, 0]
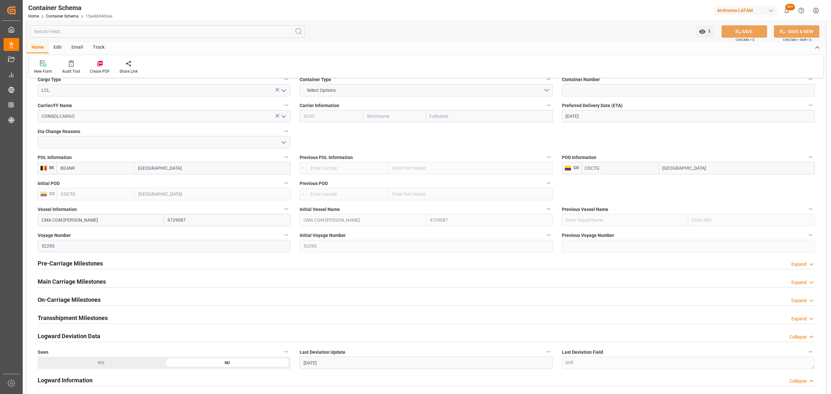
click at [90, 264] on h2 "Pre-Carriage Milestones" at bounding box center [70, 263] width 65 height 9
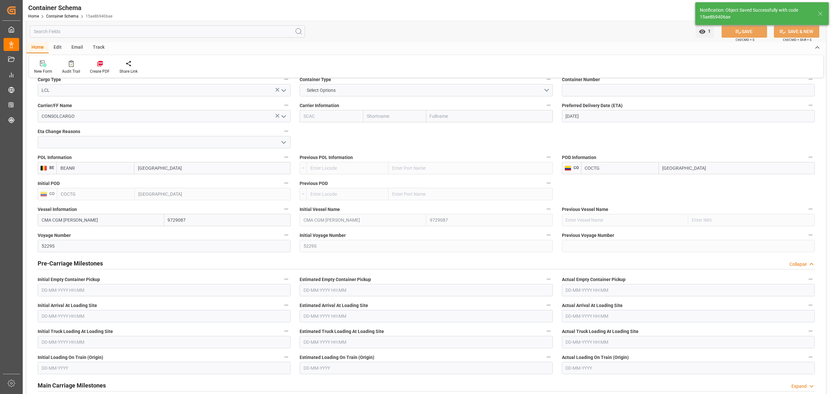
click at [90, 264] on h2 "Pre-Carriage Milestones" at bounding box center [70, 263] width 65 height 9
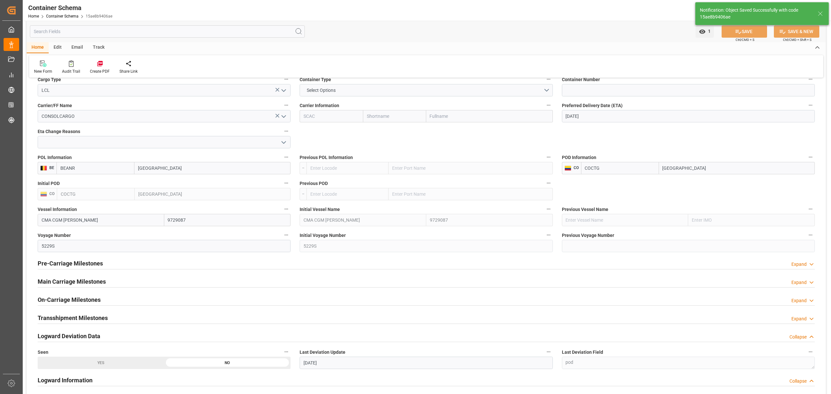
type input "Document Sent"
type textarea "Documents Sent"
type input "0"
type input "13-08-2025"
type input "13-08-2025 14:31"
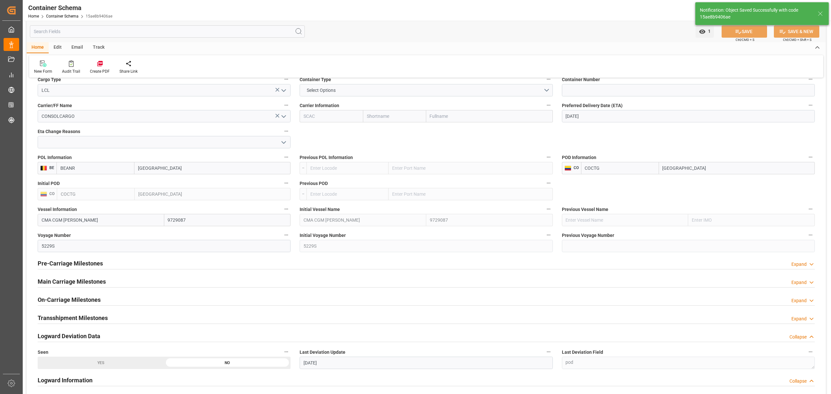
click at [84, 283] on h2 "Main Carriage Milestones" at bounding box center [72, 281] width 68 height 9
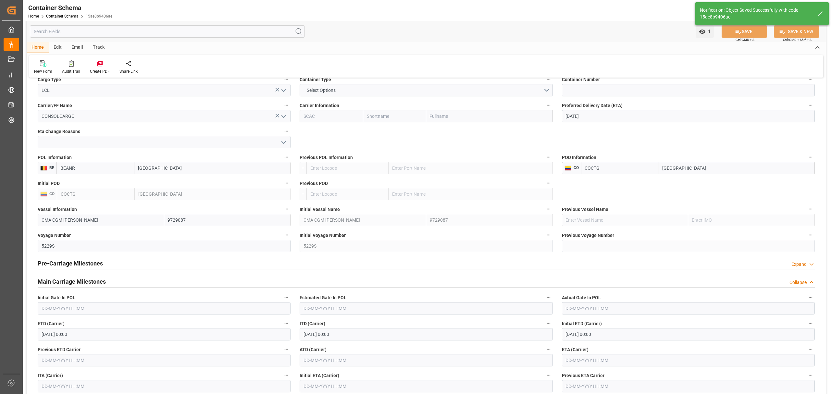
click at [582, 365] on input "text" at bounding box center [688, 360] width 253 height 12
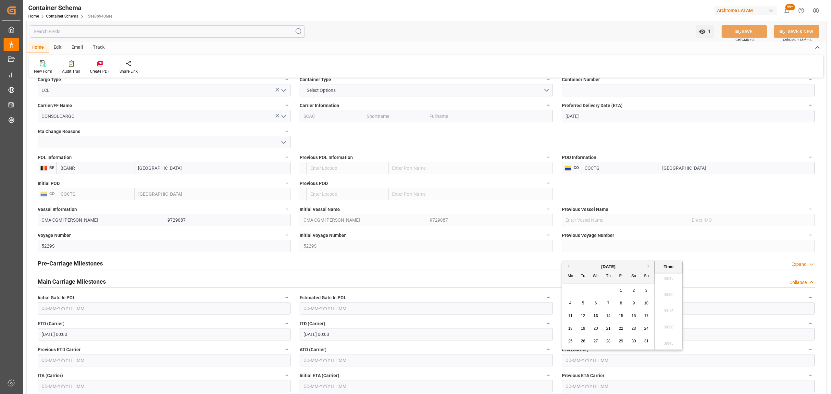
click at [622, 316] on span "15" at bounding box center [621, 316] width 4 height 5
click at [566, 329] on div "18 19 20 21 22 23 24" at bounding box center [608, 328] width 89 height 13
click at [572, 329] on span "18" at bounding box center [570, 328] width 4 height 5
type input "18-08-2025 00:00"
click at [750, 28] on button "SAVE" at bounding box center [744, 31] width 45 height 12
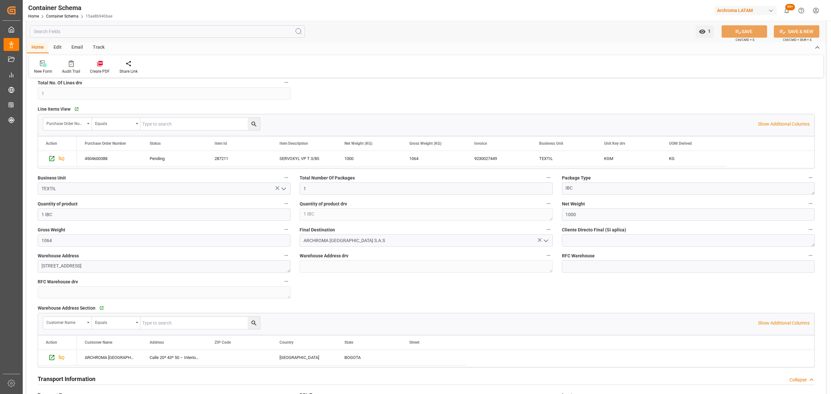
scroll to position [0, 0]
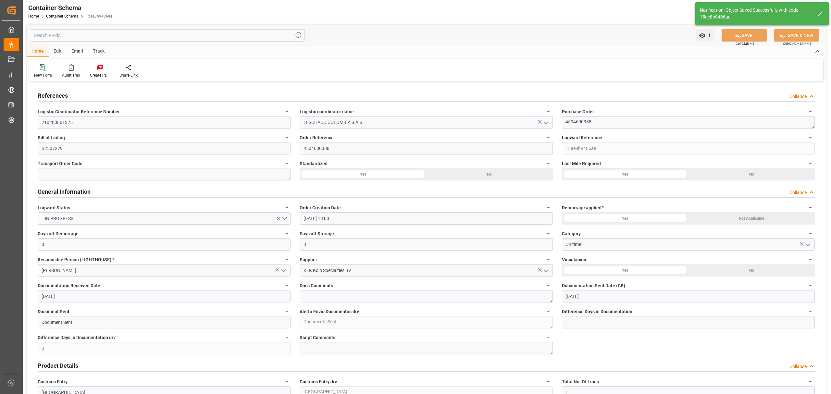
type input "13-08-2025 14:32"
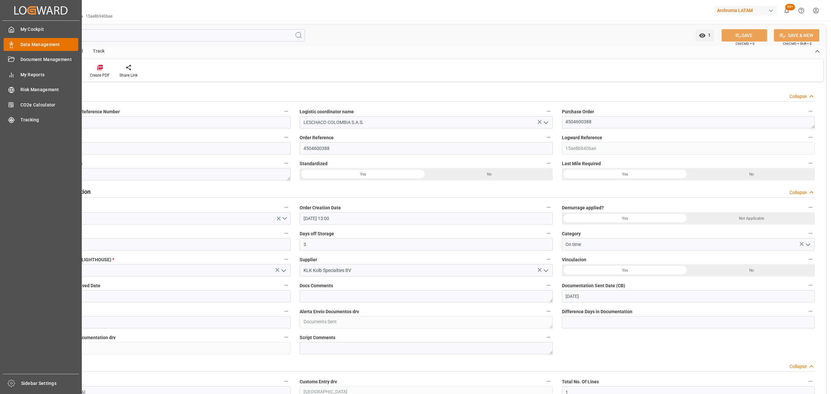
click at [33, 43] on span "Data Management" at bounding box center [49, 44] width 58 height 7
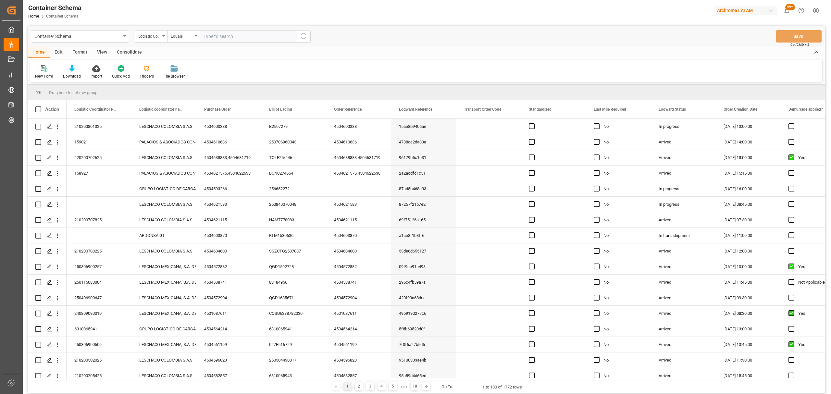
drag, startPoint x: 109, startPoint y: 37, endPoint x: 82, endPoint y: 52, distance: 31.2
click at [109, 37] on div "Container Schema" at bounding box center [77, 36] width 87 height 8
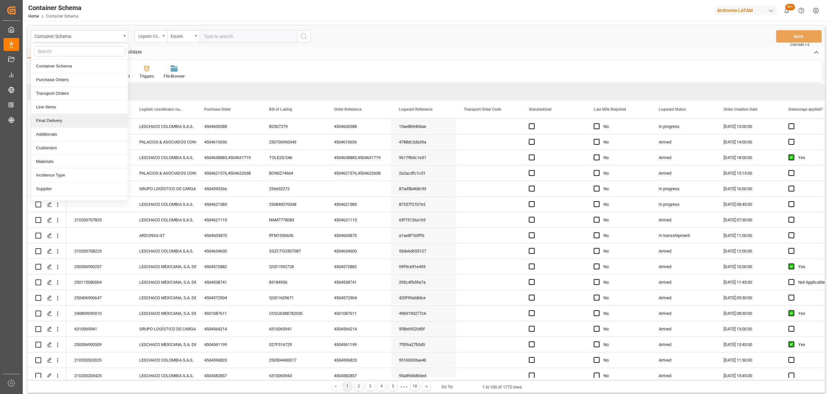
click at [54, 124] on div "Final Delivery" at bounding box center [79, 121] width 97 height 14
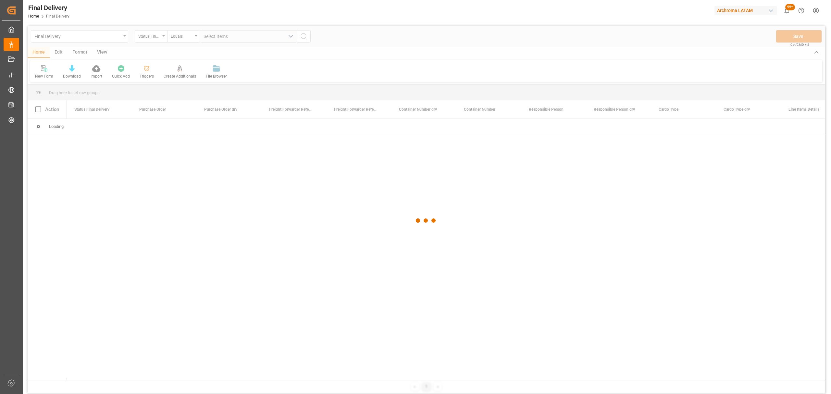
click at [157, 42] on div at bounding box center [426, 221] width 797 height 390
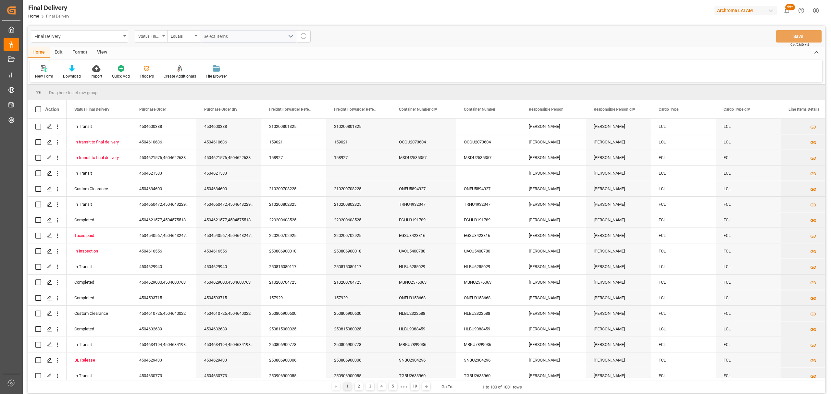
click at [156, 37] on div "Status Final Delivery" at bounding box center [149, 35] width 22 height 7
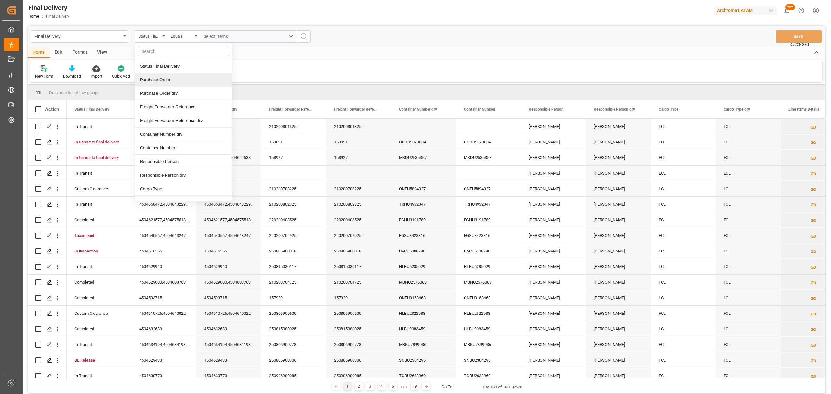
click at [175, 79] on div "Purchase Order" at bounding box center [183, 80] width 97 height 14
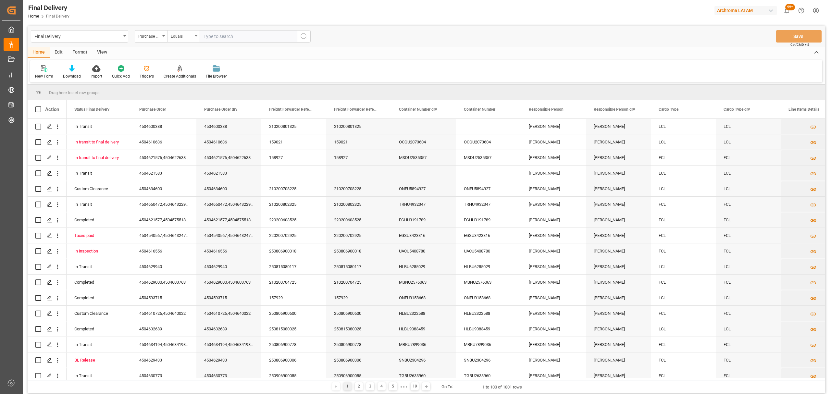
click at [189, 38] on div "Equals" at bounding box center [182, 35] width 22 height 7
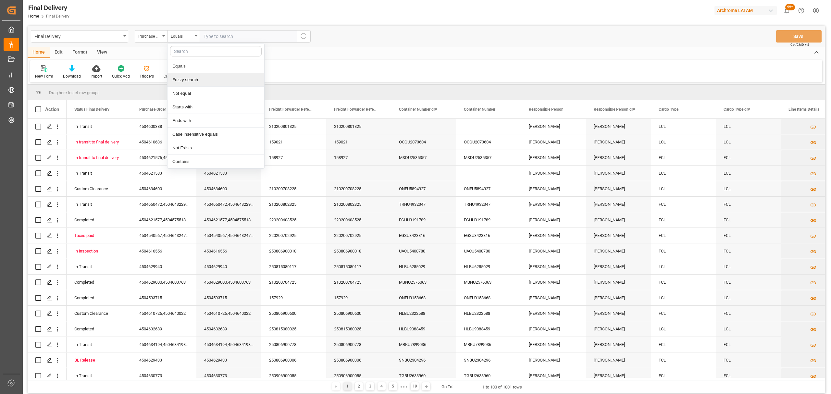
click at [197, 79] on div "Fuzzy search" at bounding box center [216, 80] width 97 height 14
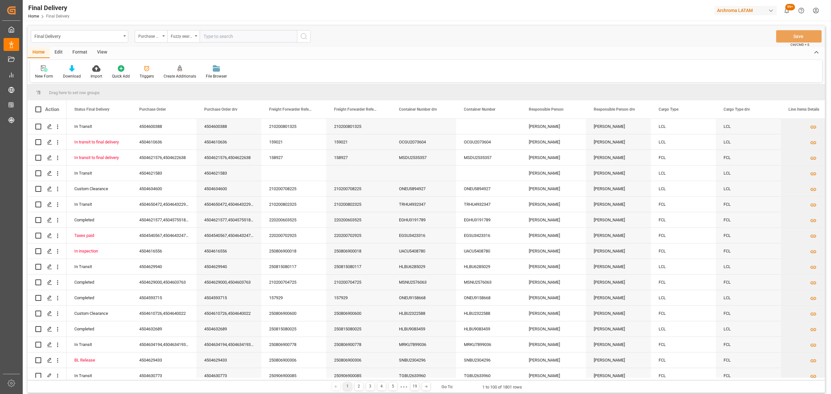
click at [212, 37] on input "text" at bounding box center [248, 36] width 97 height 12
paste input "4504610060"
type input "4504610060"
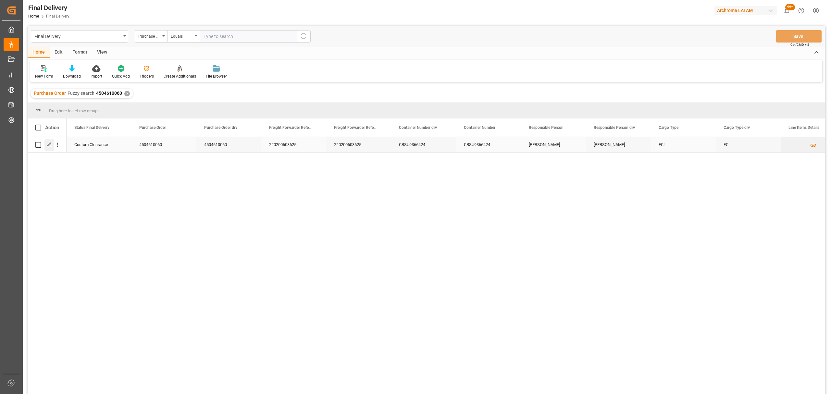
click at [49, 147] on line "Press SPACE to select this row." at bounding box center [50, 147] width 4 height 0
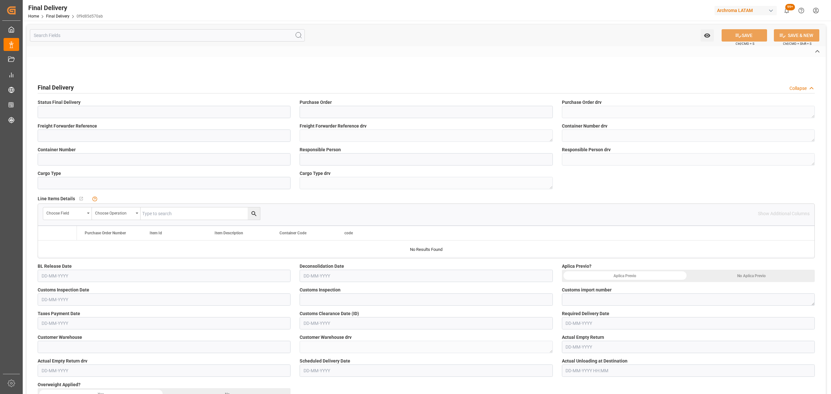
type input "Custom Clearance"
type input "4504610060"
type textarea "4504610060"
type input "220200603625"
type textarea "220200603625"
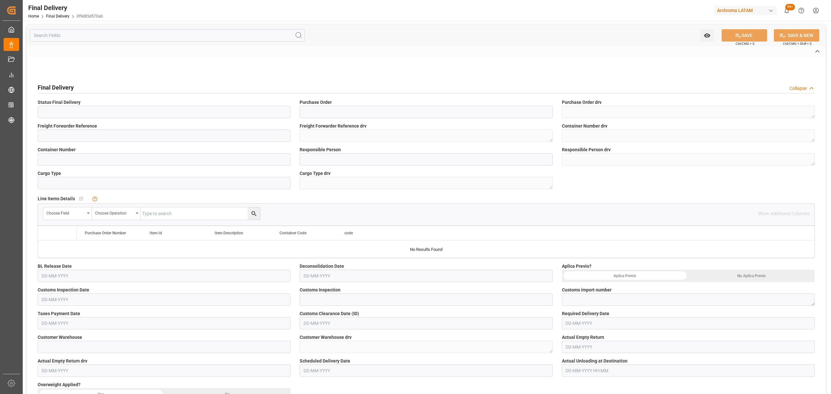
type textarea "CRSU9366424"
type input "CRSU9366424"
type input "Maria Piranquive"
type textarea "Maria Piranquive"
type input "FCL"
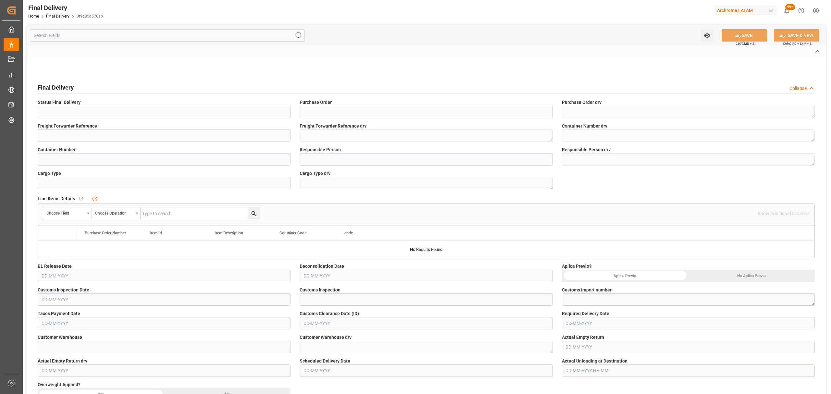
type textarea "FCL"
type input "VERDE"
type textarea "3520250302888599"
type input "ARCHROMA COLOMBIA S.A.S"
type textarea "ARCHROMA COLOMBIA S.A.S"
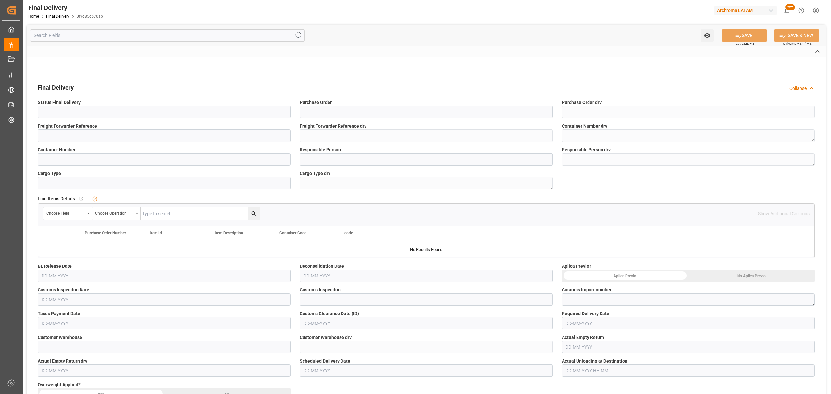
type input "Not Assigned"
type input "COLTANQUES LOGISTICA Y TRANSPORTE"
type input "0f9d85d570ab"
type input "TEXTIL"
type textarea "TEXTIL"
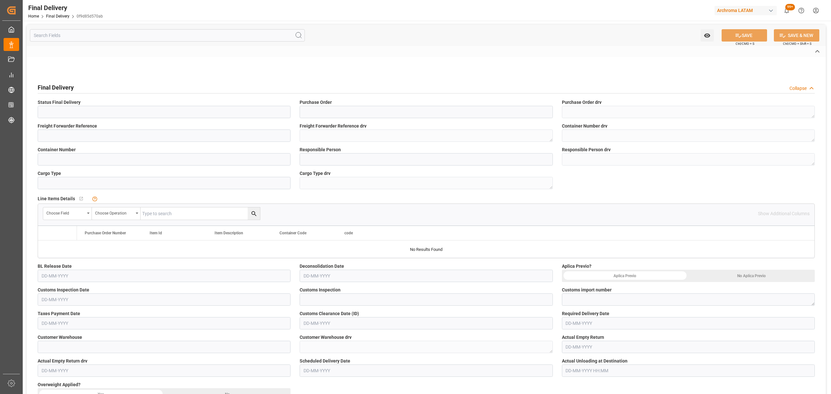
type textarea "1"
type input "4369e759d5a3"
type input "CMACGM"
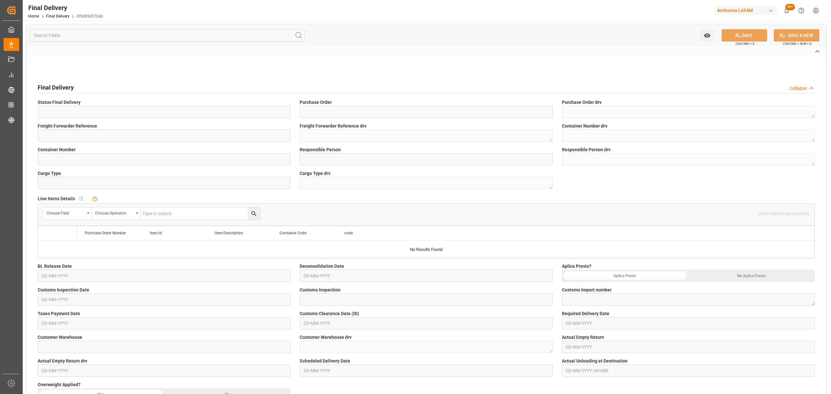
type textarea "CMACGM"
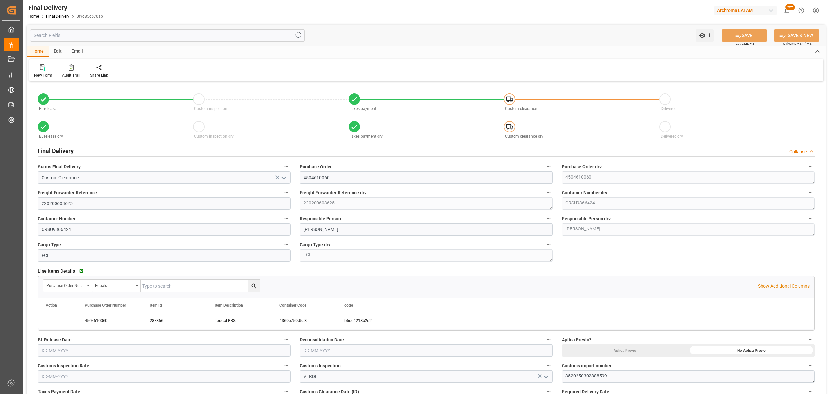
type input "3"
type input "06-08-2025"
type input "05-08-2025"
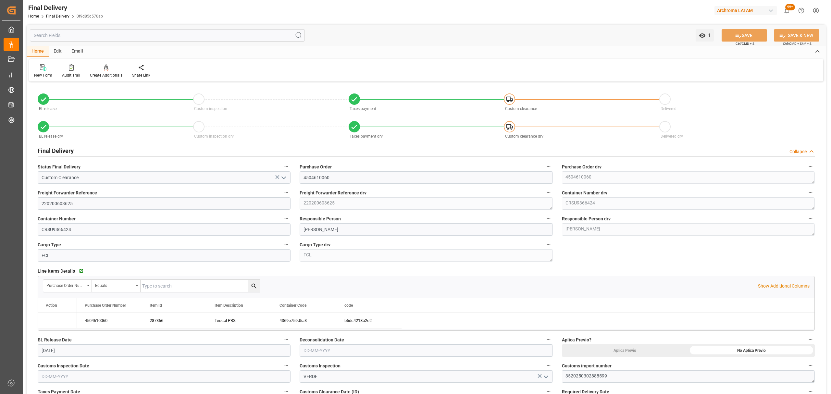
type input "03-08-2025"
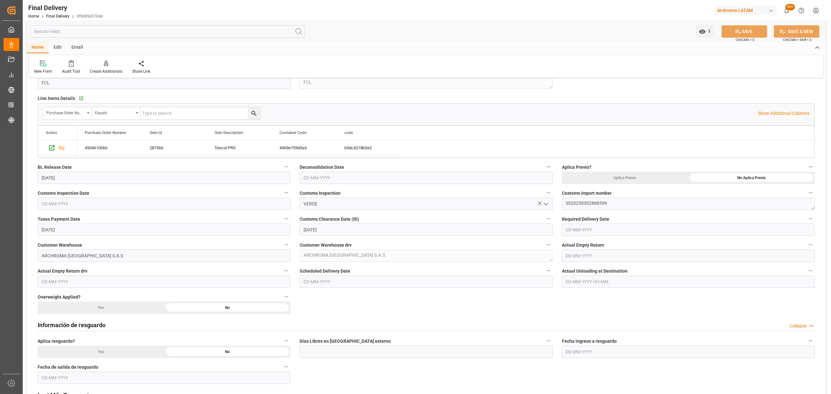
scroll to position [173, 0]
click at [578, 234] on input "text" at bounding box center [688, 229] width 253 height 12
click at [586, 261] on div "August 2025 Mo Tu We Th Fr Sa Su 28 29 30 31 1 2 3 4 5 6 7 8 9 10 11 12 13 14 1…" at bounding box center [608, 283] width 93 height 89
click at [609, 295] on span "14" at bounding box center [608, 294] width 4 height 5
type input "14-08-2025"
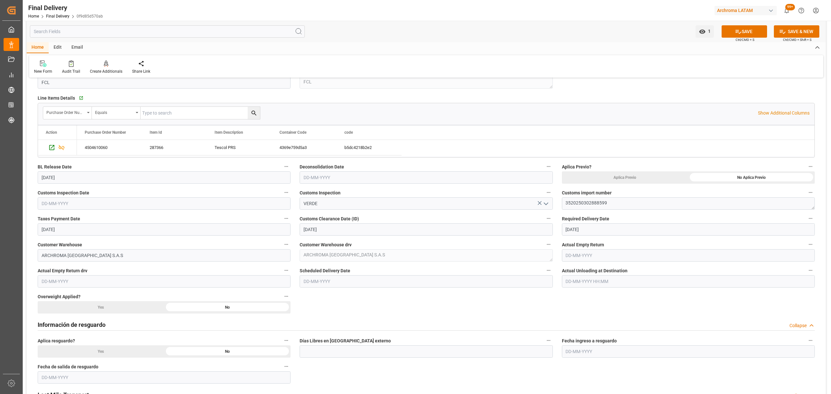
click at [135, 200] on input "text" at bounding box center [164, 203] width 253 height 12
click at [60, 235] on div "August 2025 Mo Tu We Th Fr Sa Su 28 29 30 31 1 2 3 4 5 6 7 8 9 10 11 12 13 14 1…" at bounding box center [84, 257] width 93 height 89
click at [55, 256] on div "5" at bounding box center [59, 256] width 8 height 8
type input "05-08-2025"
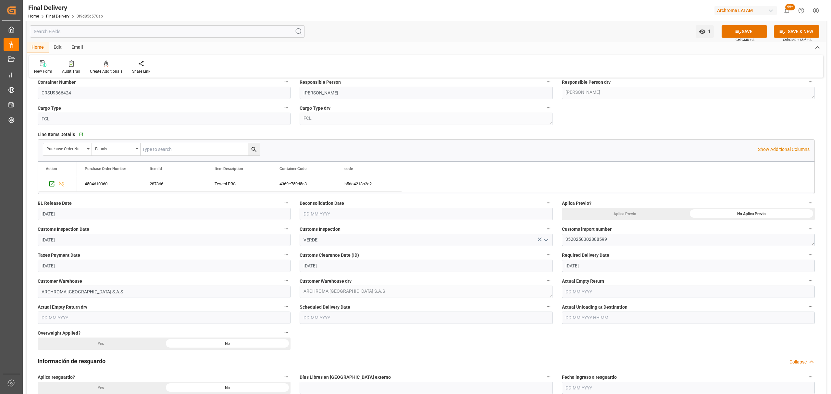
scroll to position [86, 0]
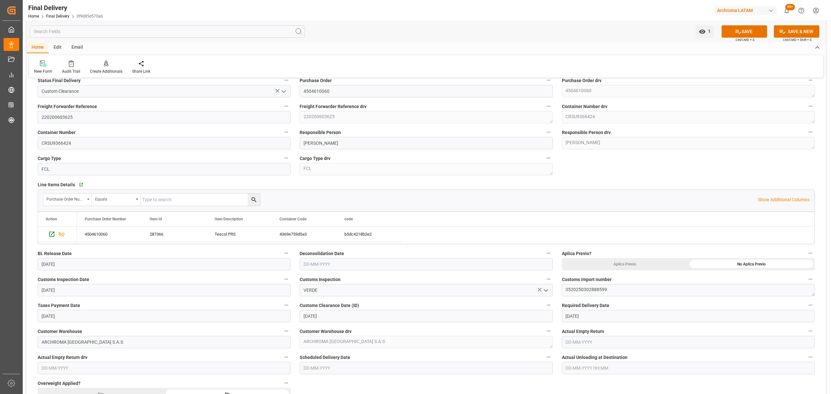
drag, startPoint x: 750, startPoint y: 33, endPoint x: 564, endPoint y: 168, distance: 229.9
click at [749, 31] on button "SAVE" at bounding box center [744, 31] width 45 height 12
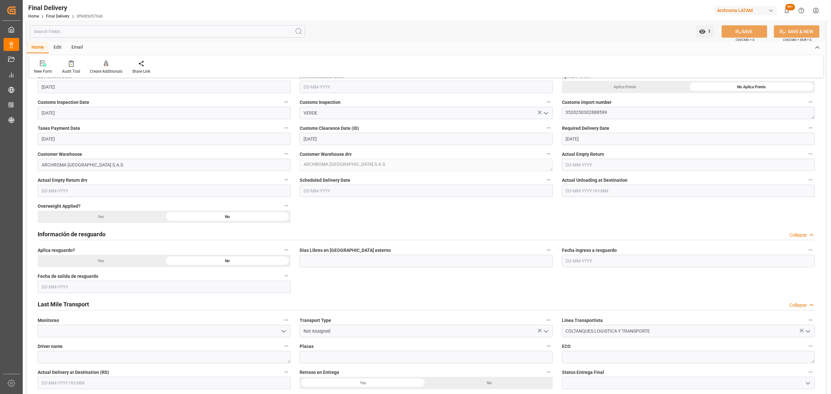
scroll to position [346, 0]
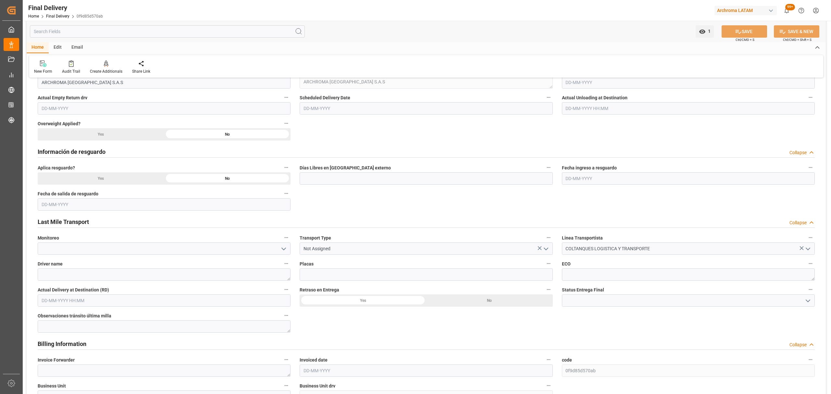
click at [541, 250] on button "open menu" at bounding box center [546, 249] width 10 height 10
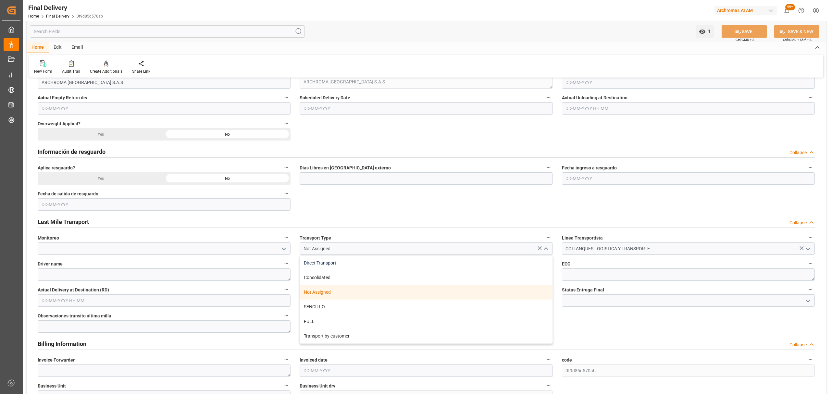
click at [385, 263] on div "Direct Transport" at bounding box center [426, 263] width 252 height 15
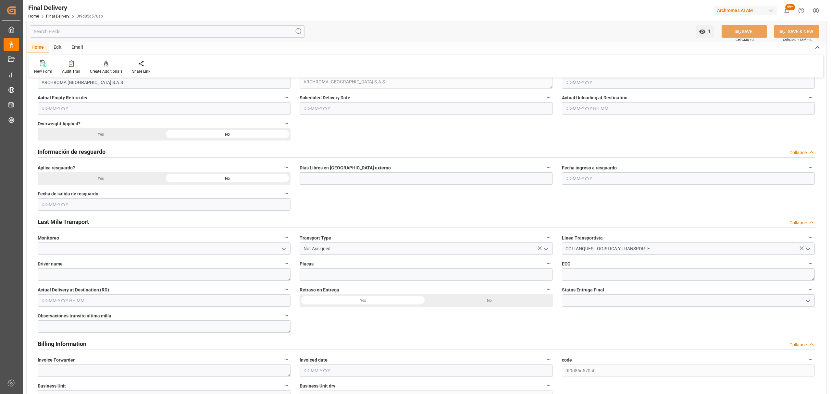
type input "Direct Transport"
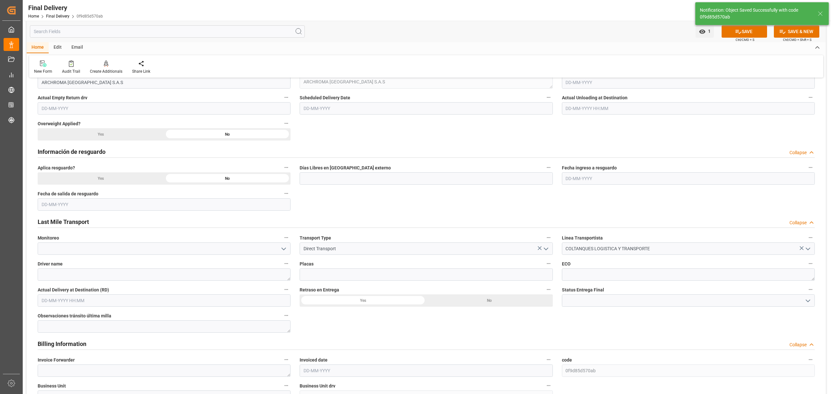
type textarea "1"
type input "Not Assigned"
click at [808, 302] on div at bounding box center [688, 300] width 253 height 12
click at [807, 302] on icon "open menu" at bounding box center [808, 301] width 8 height 8
click at [596, 332] on div "TRÁNSITO" at bounding box center [688, 329] width 252 height 15
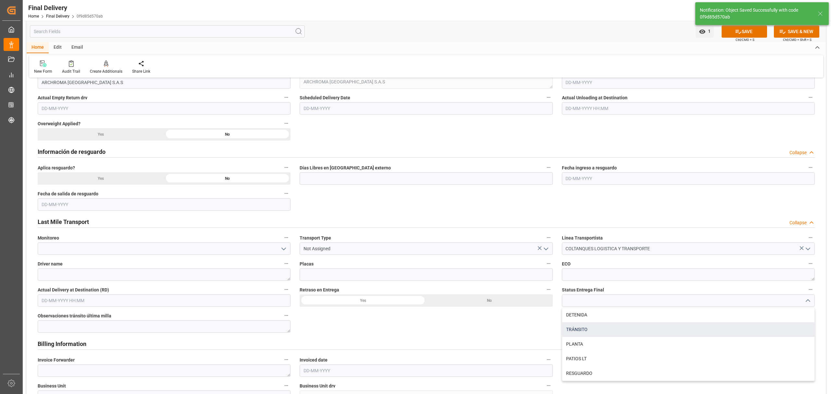
type input "TRÁNSITO"
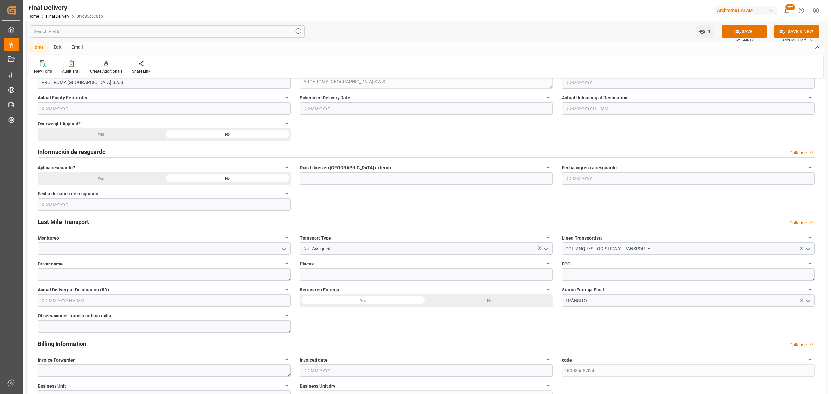
click at [739, 38] on span "Ctrl/CMD + S" at bounding box center [745, 39] width 19 height 5
click at [740, 32] on button "SAVE" at bounding box center [744, 31] width 45 height 12
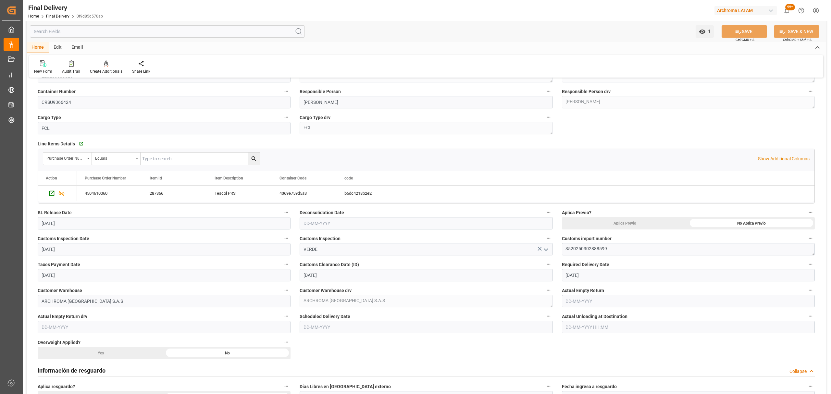
scroll to position [43, 0]
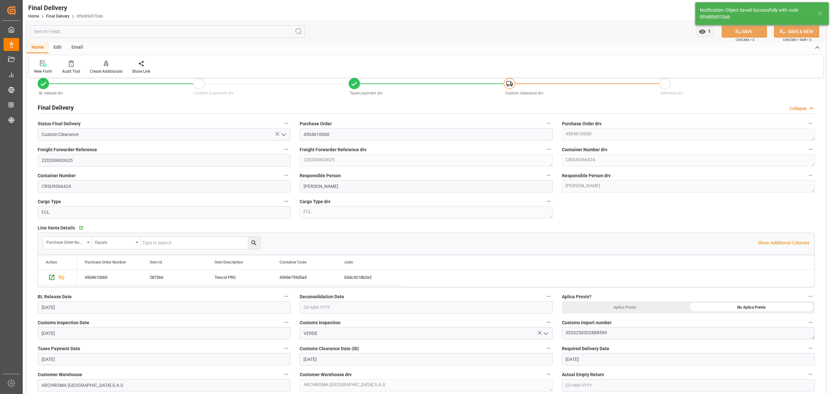
click at [138, 64] on icon at bounding box center [141, 63] width 6 height 6
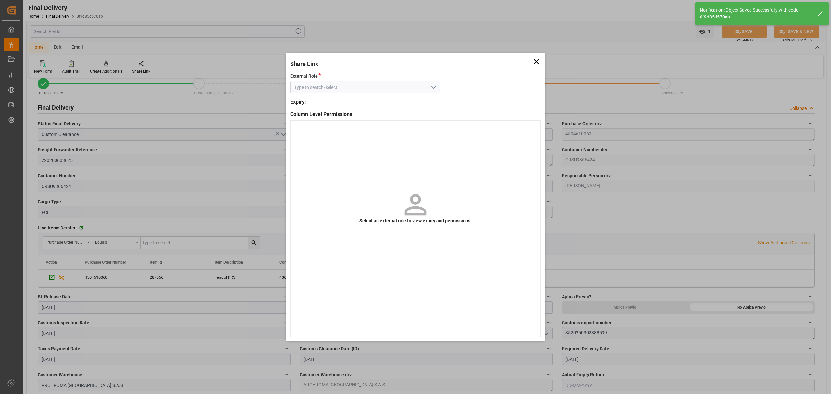
click at [432, 88] on icon "open menu" at bounding box center [434, 87] width 8 height 8
click at [404, 100] on div "External" at bounding box center [366, 101] width 150 height 15
type input "External"
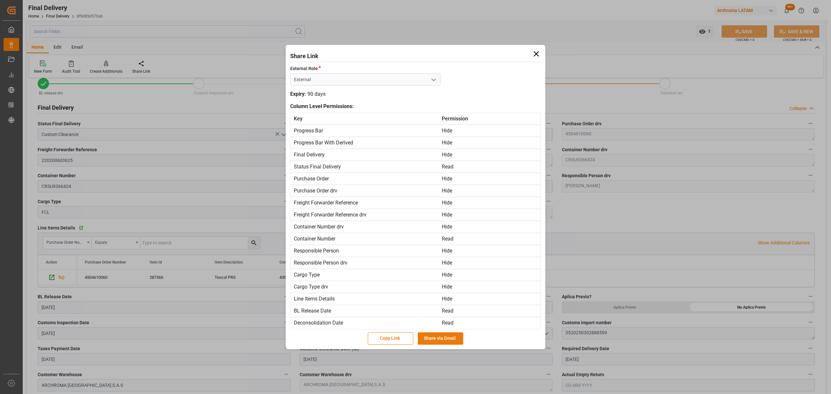
click at [436, 338] on button "Share via Email" at bounding box center [440, 338] width 45 height 12
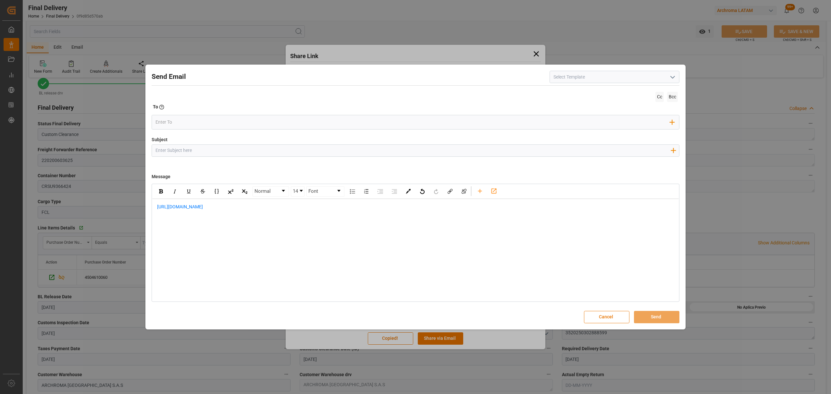
click at [210, 144] on div "Subject Add field to Subject" at bounding box center [416, 152] width 528 height 32
click at [210, 151] on input "Subject" at bounding box center [413, 150] width 522 height 11
paste input "PO 4504610060//TEXTIL//LOGWARD STATUS//ZYDEZ INDUSTRIES//ARCHROMA COLOMBIA//FCL…"
type input "PO 4504610060//TEXTIL//LOGWARD STATUS//ZYDEZ INDUSTRIES//ARCHROMA COLOMBIA//FCL…"
click at [157, 208] on span "https://app.logward.com/share/922c2be37901" at bounding box center [180, 206] width 46 height 5
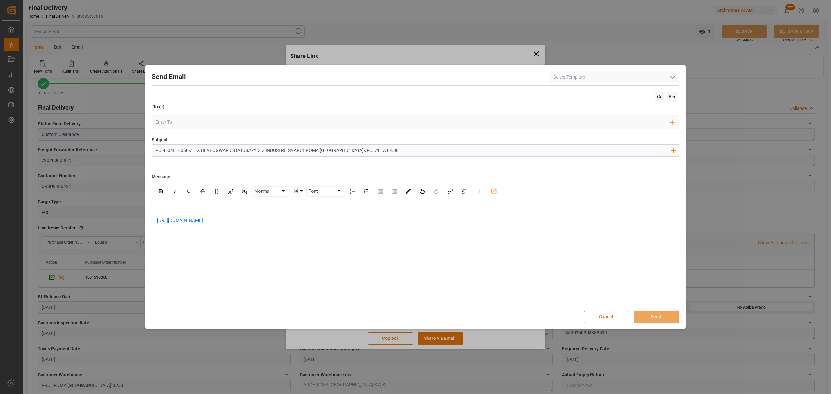
click at [169, 206] on div "rdw-editor" at bounding box center [415, 207] width 517 height 7
click at [291, 221] on div "Informo que la unidad va en transito por el secto de" at bounding box center [415, 220] width 517 height 7
click at [255, 222] on span "Informo que la unidad va en transito por el secto de" at bounding box center [208, 220] width 103 height 5
click at [293, 219] on div "Informo que la unidad va en transito por el sector de" at bounding box center [415, 220] width 517 height 7
drag, startPoint x: 285, startPoint y: 221, endPoint x: 263, endPoint y: 220, distance: 22.4
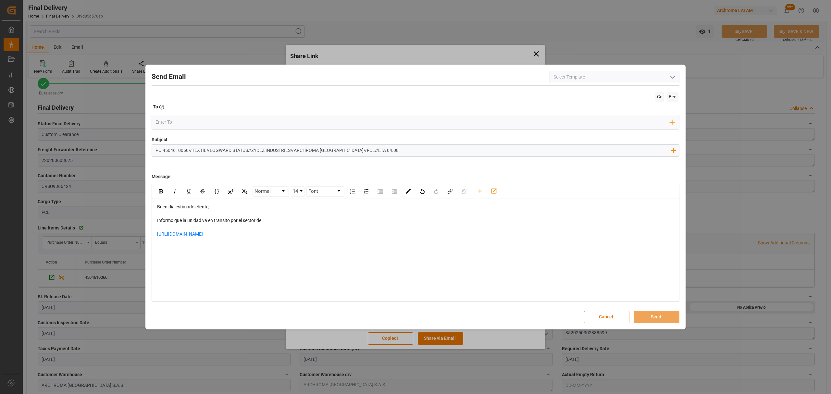
click at [263, 220] on div "Informo que la unidad va en transito por el sector de" at bounding box center [415, 220] width 517 height 7
click at [271, 235] on div "https://app.logward.com/share/922c2be37901" at bounding box center [415, 238] width 517 height 14
click at [286, 222] on div "Informo que la unidad va en transito por el sector de la uribe" at bounding box center [415, 220] width 517 height 7
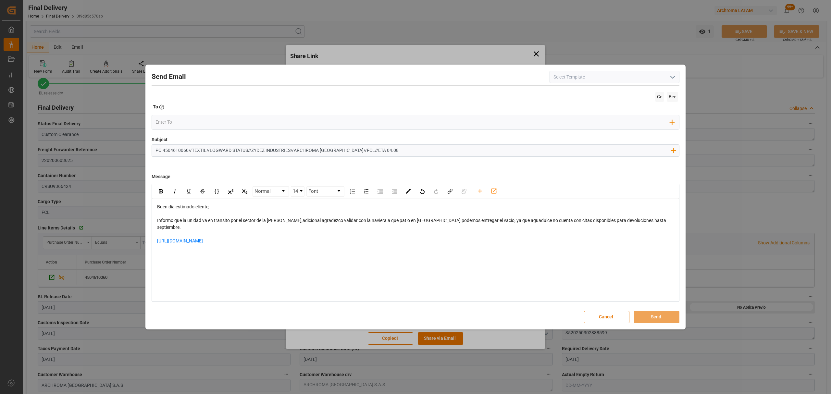
click at [277, 238] on div "https://app.logward.com/share/922c2be37901" at bounding box center [415, 245] width 517 height 14
click at [203, 244] on div "rdw-editor" at bounding box center [415, 247] width 517 height 7
click at [188, 117] on div "Add Field to To" at bounding box center [416, 122] width 528 height 15
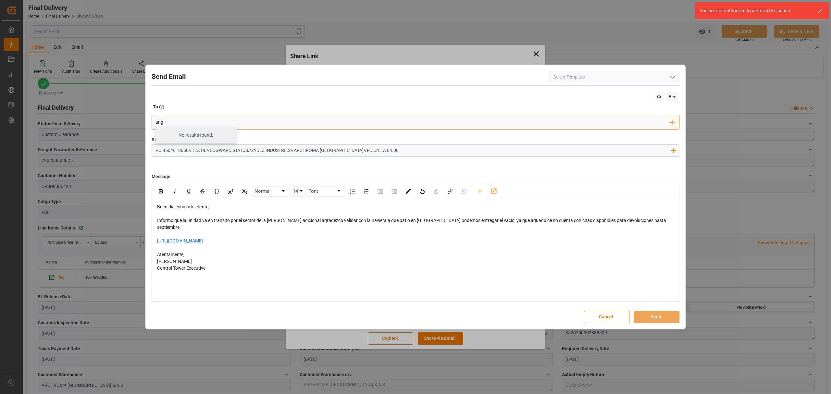
type input "angie"
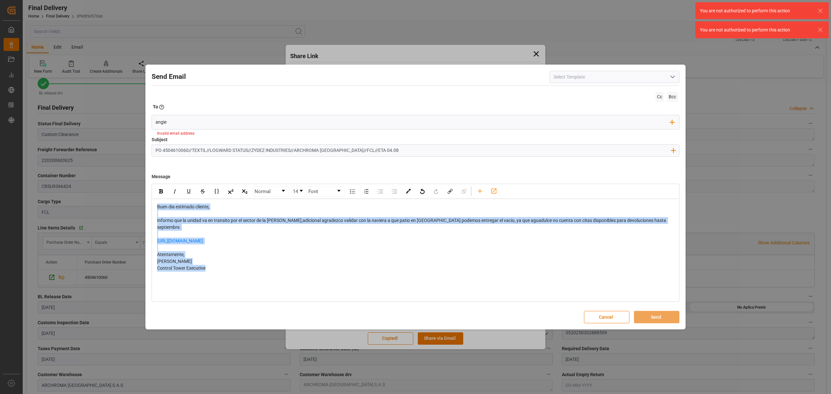
drag, startPoint x: 235, startPoint y: 258, endPoint x: 146, endPoint y: 204, distance: 104.3
click at [146, 204] on div "Send Email Cc Bcc To Enter the TO Email address angie Add Field to To Invalid e…" at bounding box center [415, 197] width 540 height 265
copy div "Buen dia estimado cliente, Informo que la unidad va en transito por el sector d…"
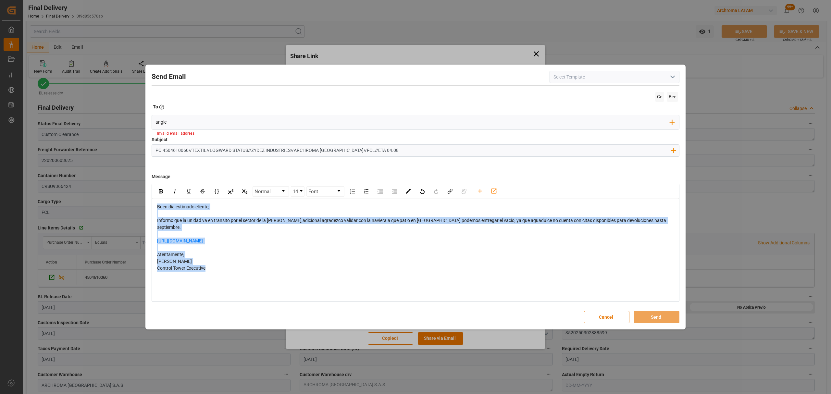
drag, startPoint x: 603, startPoint y: 316, endPoint x: 747, endPoint y: 125, distance: 239.3
click at [603, 316] on button "Cancel" at bounding box center [606, 317] width 45 height 12
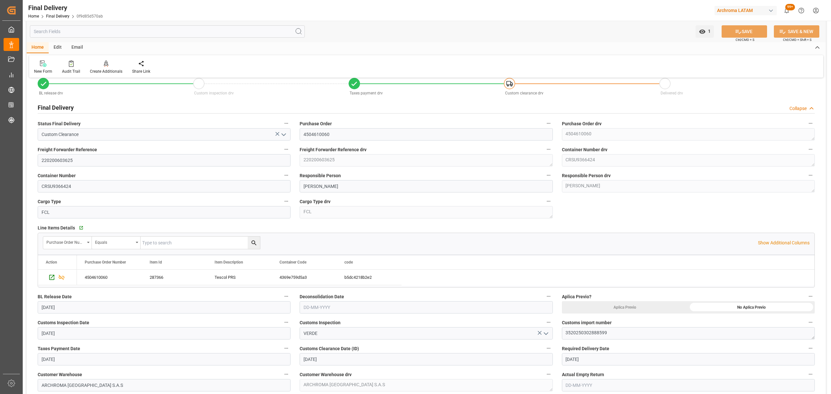
click at [814, 9] on html "Created by potrace 1.15, written by Peter Selinger 2001-2017 Created by potrace…" at bounding box center [415, 197] width 831 height 394
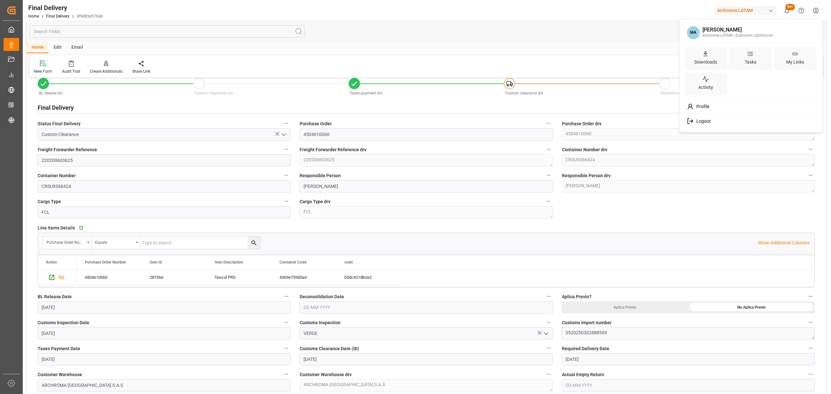
click at [697, 122] on span "Logout" at bounding box center [702, 121] width 17 height 6
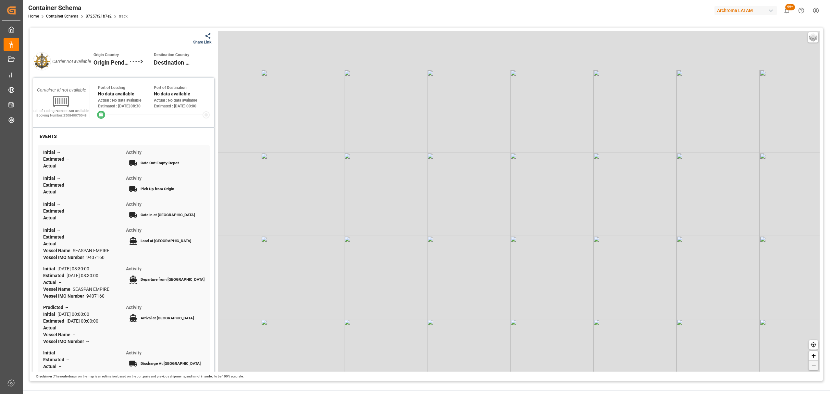
click at [817, 3] on html "Created by potrace 1.15, written by [PERSON_NAME] [DATE]-[DATE] Created by potr…" at bounding box center [415, 197] width 831 height 394
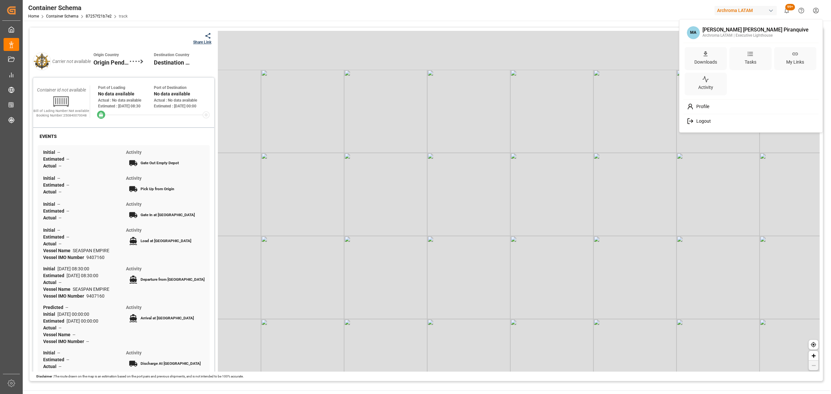
click at [703, 124] on div "Logout" at bounding box center [751, 121] width 133 height 12
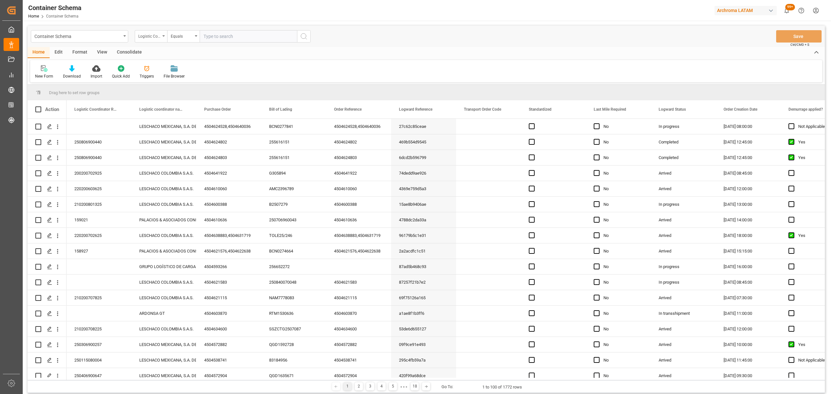
click at [155, 35] on div "Logistic Coordinator Reference Number" at bounding box center [149, 35] width 22 height 7
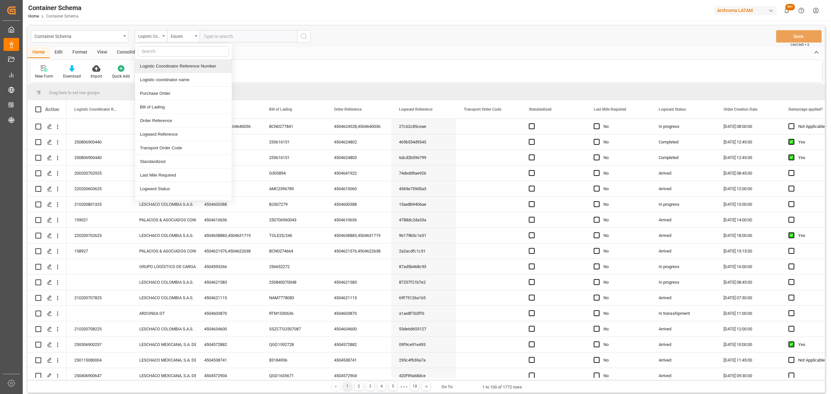
click at [182, 68] on div "Logistic Coordinator Reference Number" at bounding box center [183, 66] width 97 height 14
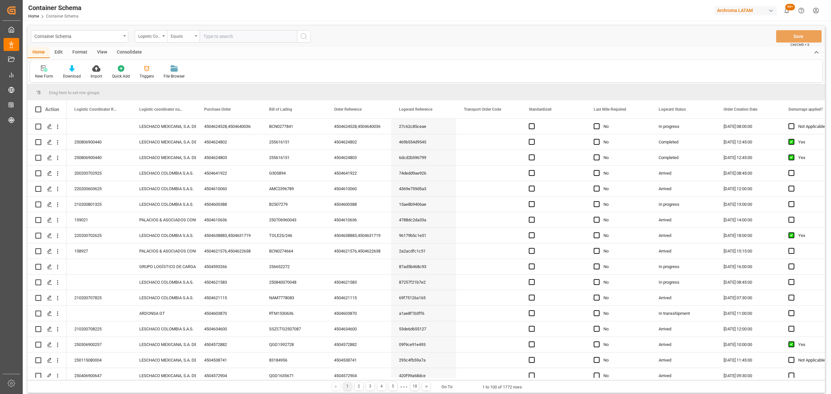
click at [183, 39] on div "Equals" at bounding box center [183, 36] width 32 height 12
click at [204, 79] on div "Fuzzy search" at bounding box center [216, 80] width 97 height 14
click at [215, 30] on input "text" at bounding box center [248, 36] width 97 height 12
paste input "210200703325"
type input "210200703325"
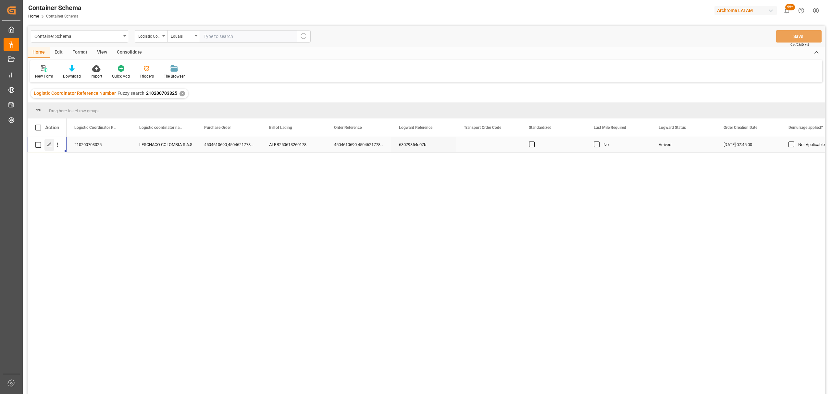
click at [47, 146] on icon "Press SPACE to select this row." at bounding box center [49, 144] width 5 height 5
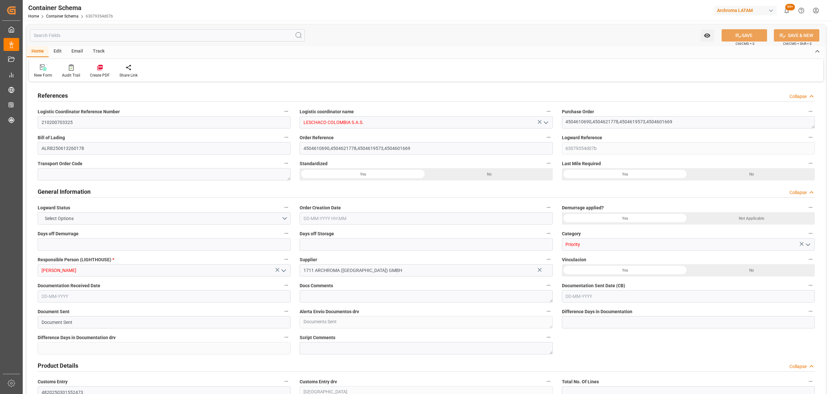
type input "0"
type input "3"
type input "1"
type input "6"
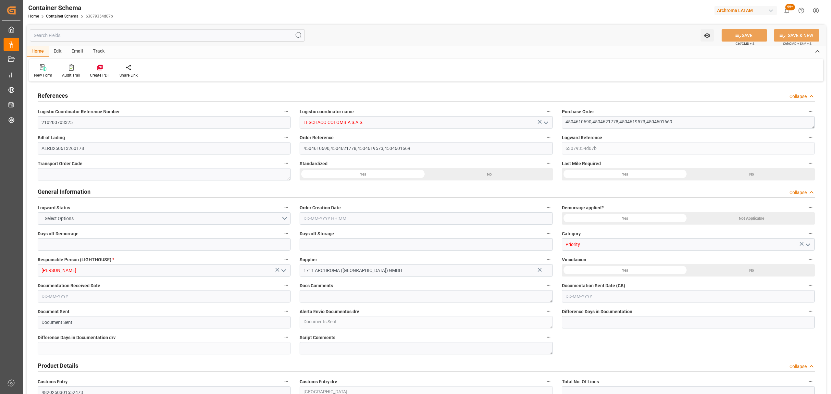
type input "23"
type input "2870"
type input "3033.72"
type input "MSC"
type input "Mediterranean Shipping Company"
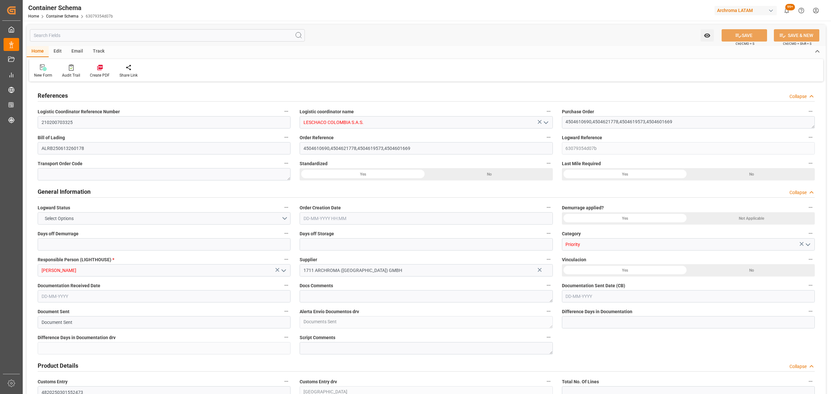
type input "DEBRV"
type input "COCTG"
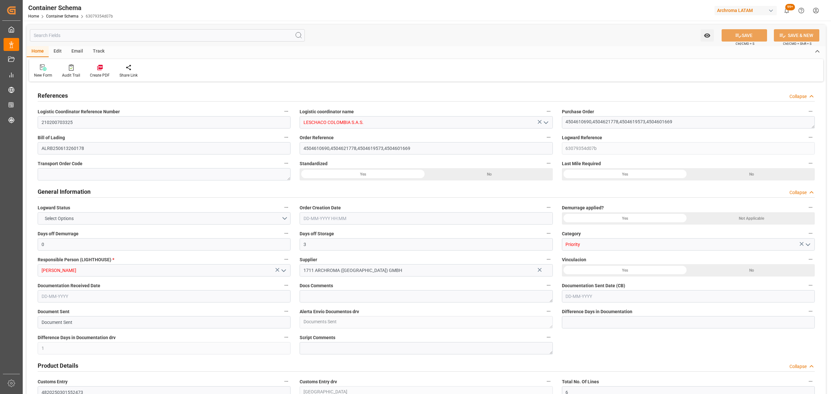
type input "9480227"
type input "1"
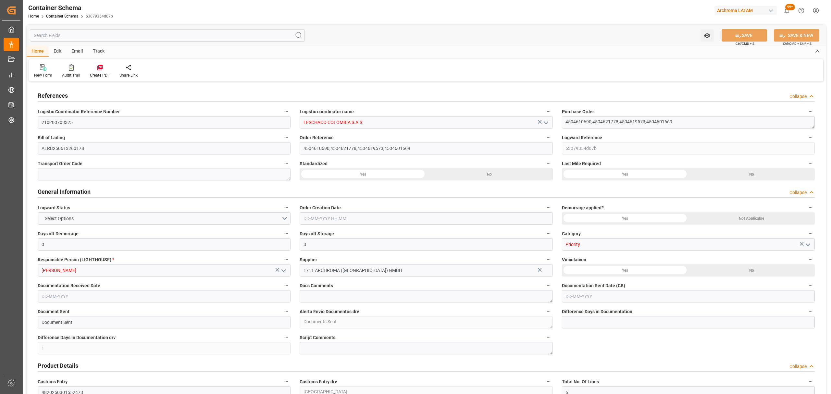
type input "30"
type input "16"
type input "0"
type input "[DATE] 07:45"
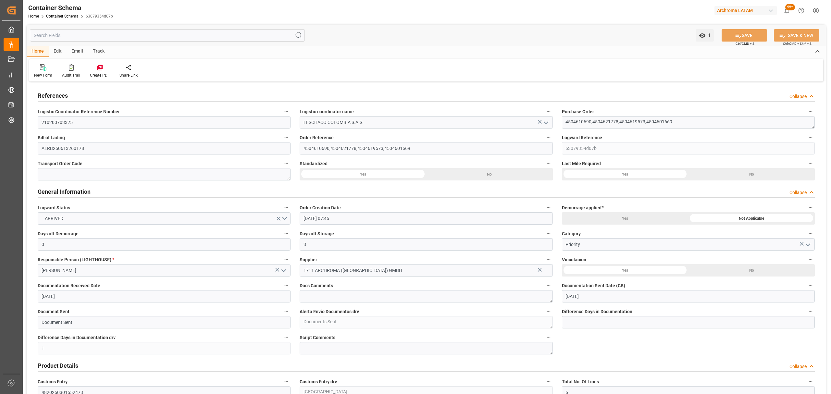
type input "[DATE]"
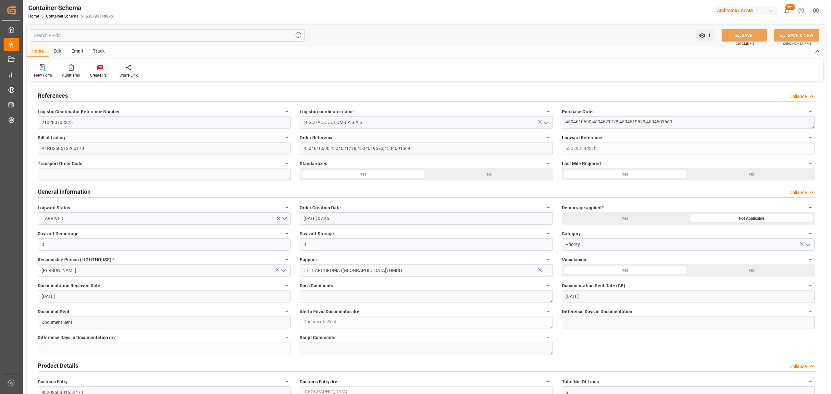
type input "[DATE] 05:51"
type input "[DATE] 13:12"
type input "[DATE]"
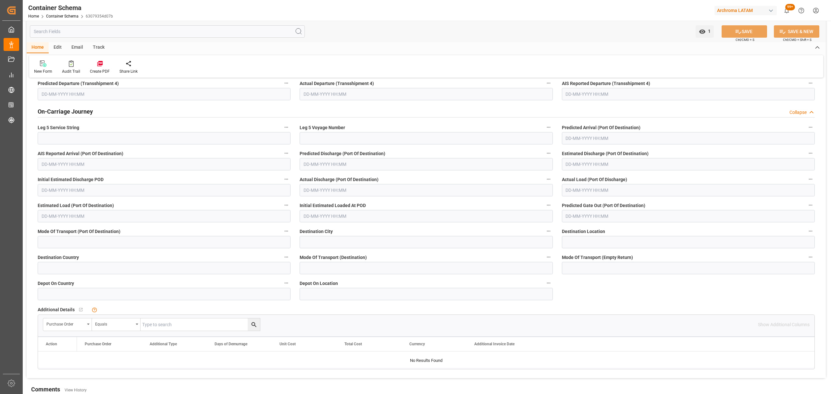
scroll to position [2245, 0]
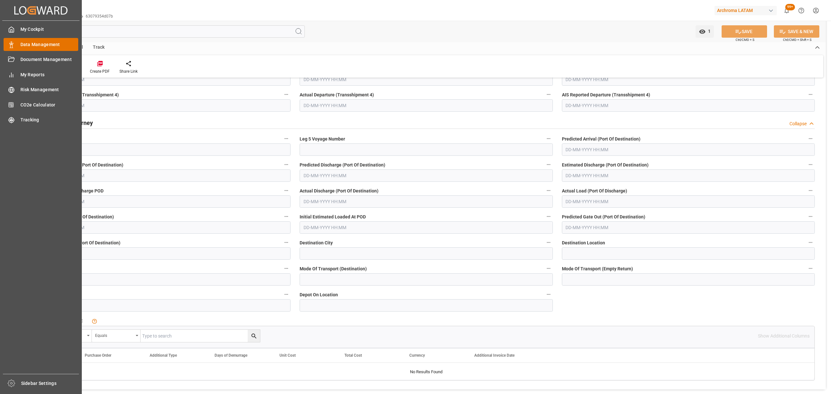
click at [39, 42] on span "Data Management" at bounding box center [49, 44] width 58 height 7
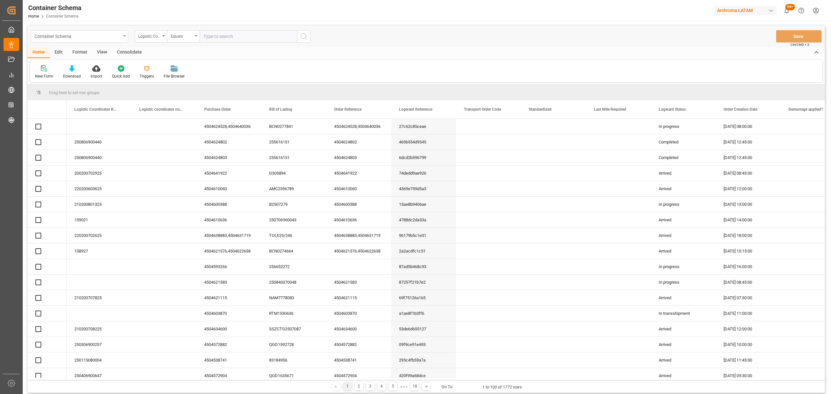
click at [73, 38] on div "Container Schema" at bounding box center [77, 36] width 87 height 8
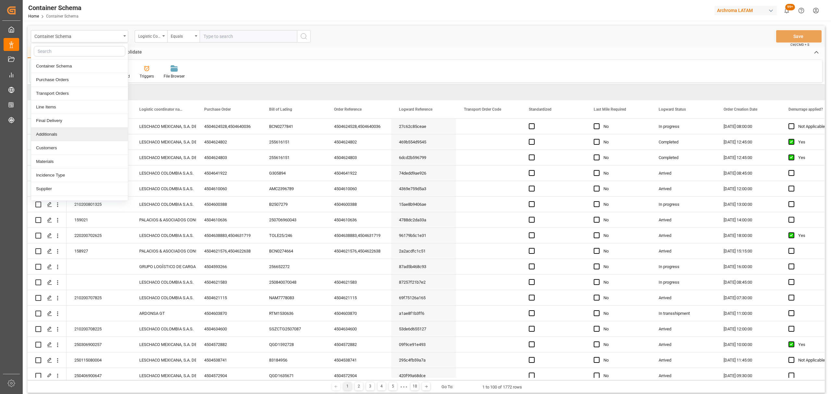
click at [60, 136] on div "Additionals" at bounding box center [79, 135] width 97 height 14
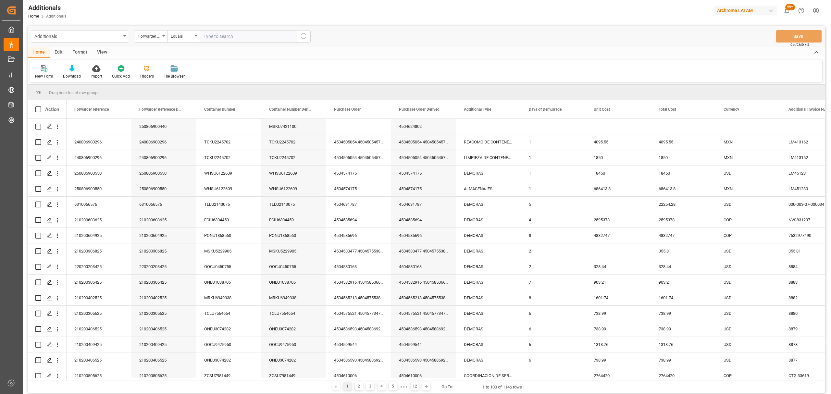
click at [43, 73] on div "New Form" at bounding box center [44, 76] width 18 height 6
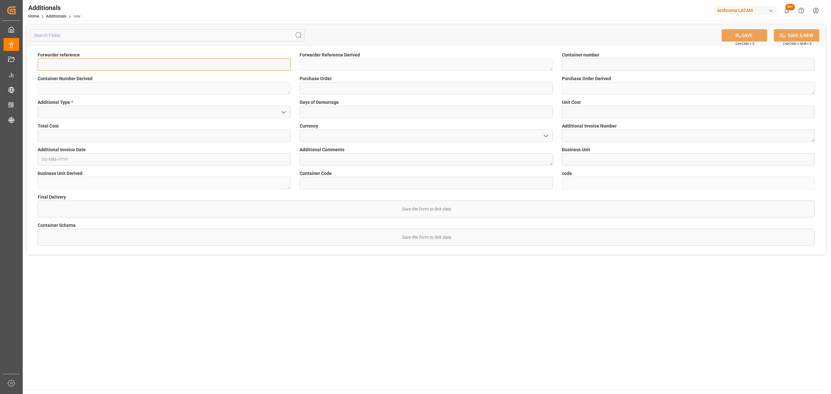
click at [102, 59] on input at bounding box center [164, 64] width 253 height 12
paste input "210200703325"
type input "210200703325"
click at [625, 63] on input at bounding box center [688, 64] width 253 height 12
click at [447, 184] on input at bounding box center [426, 183] width 253 height 12
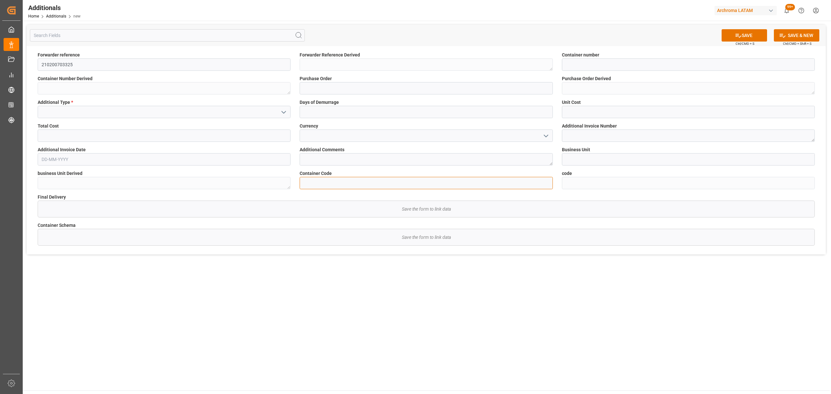
paste input "63079354d07b"
type input "63079354d07b"
click at [589, 64] on input at bounding box center [688, 64] width 253 height 12
paste input "MEDU4605245"
type input "MEDU4605245"
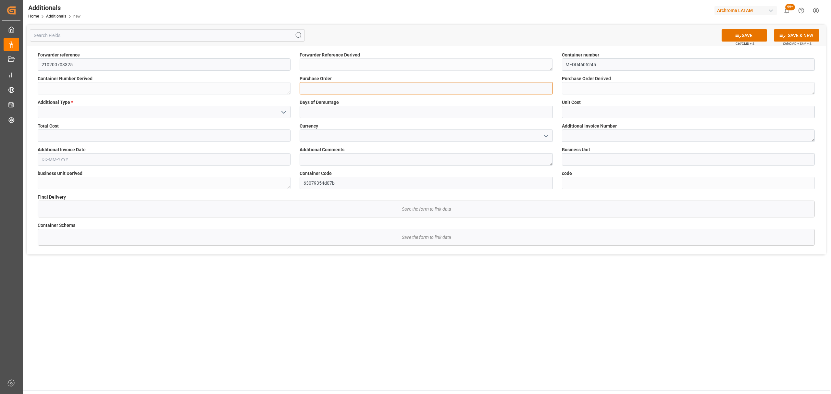
drag, startPoint x: 347, startPoint y: 91, endPoint x: 348, endPoint y: 83, distance: 8.0
click at [347, 91] on input at bounding box center [426, 88] width 253 height 12
type input "v"
paste input "4504610690,4504621778,4504619573,4504601669"
type input "4504610690,4504621778,4504619573,4504601669"
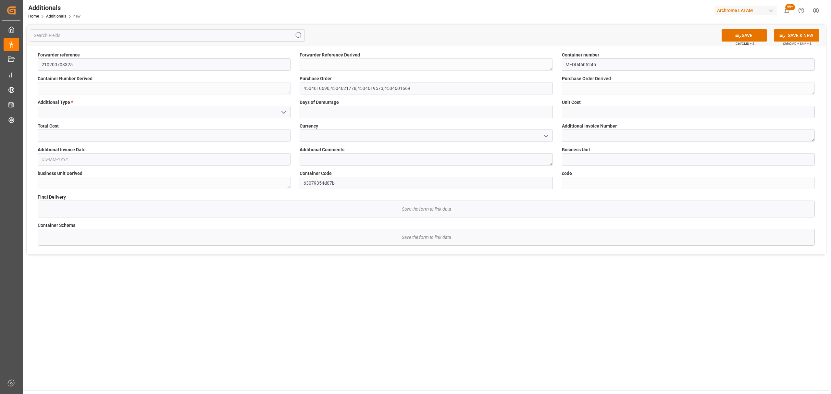
click at [285, 111] on icon "open menu" at bounding box center [284, 112] width 8 height 8
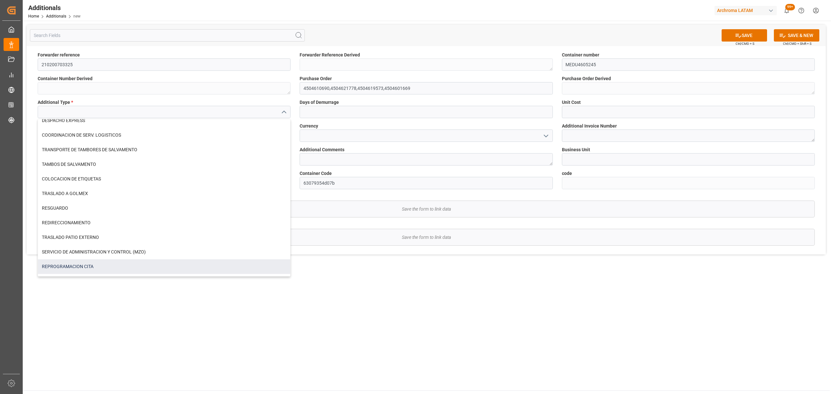
scroll to position [50, 0]
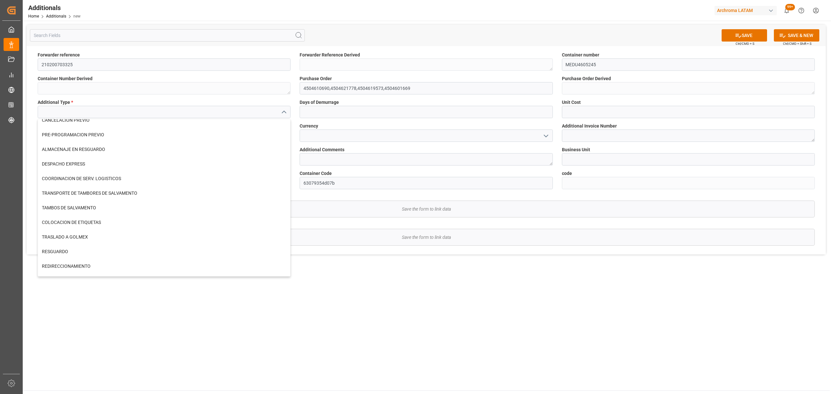
click at [112, 179] on div "COORDINACION DE SERV. LOGISTICOS" at bounding box center [164, 178] width 252 height 15
type input "COORDINACION DE SERV. LOGISTICOS"
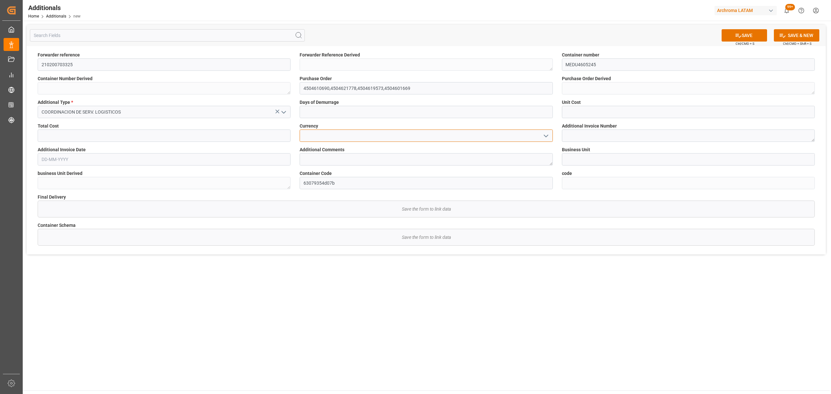
click at [540, 136] on input at bounding box center [426, 136] width 253 height 12
click at [544, 136] on icon "open menu" at bounding box center [546, 136] width 8 height 8
click at [329, 168] on div "COP" at bounding box center [426, 164] width 252 height 15
type input "COP"
click at [601, 133] on textarea at bounding box center [688, 136] width 253 height 12
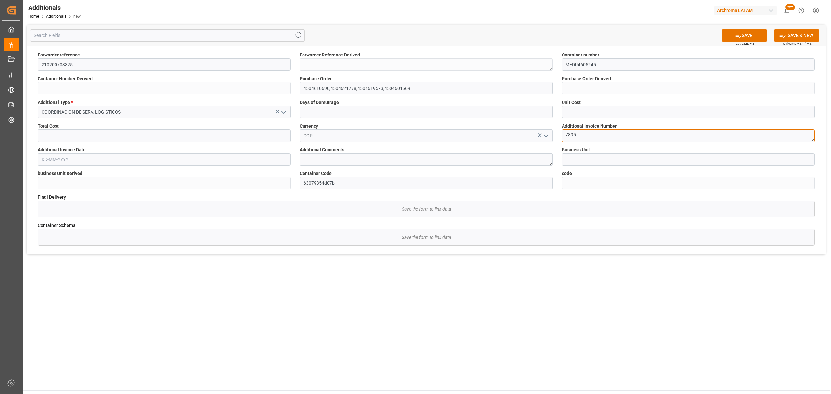
type textarea "7895"
click at [590, 155] on input at bounding box center [688, 159] width 253 height 12
type input "TEXTIL"
click at [377, 160] on textarea at bounding box center [426, 159] width 253 height 12
type textarea "CORRESPONDE AEXTRACOSTO GENERADO POR AUX DE DESCARGUE"
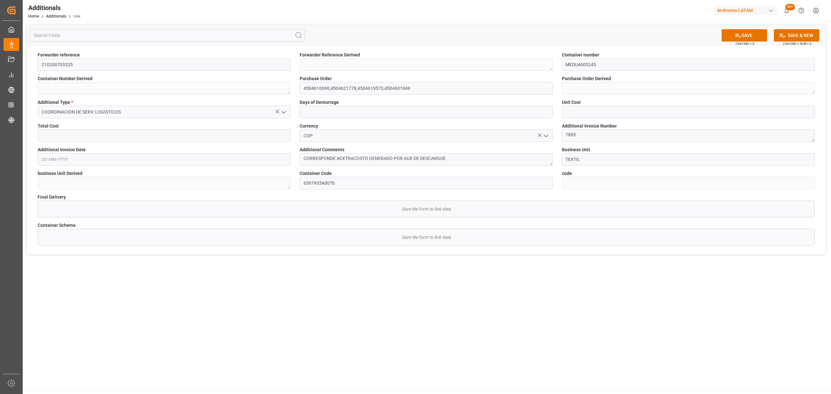
click at [129, 156] on input "text" at bounding box center [164, 159] width 253 height 12
click at [99, 213] on div "8" at bounding box center [97, 212] width 8 height 8
type input "[DATE]"
click at [208, 139] on input "text" at bounding box center [164, 136] width 253 height 12
type input "60000"
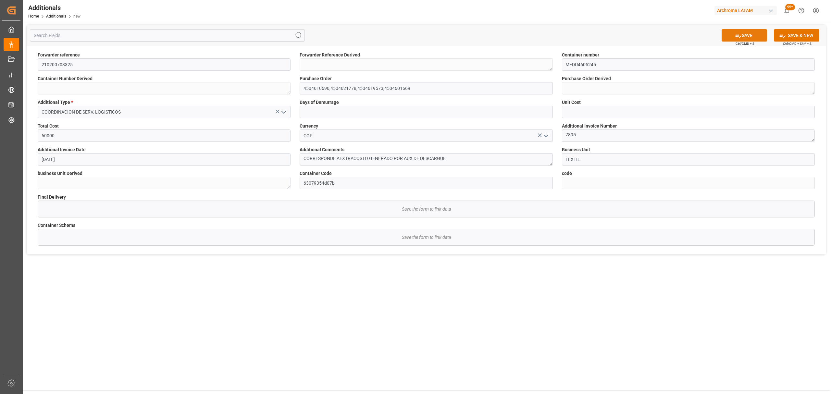
click at [747, 36] on button "SAVE" at bounding box center [744, 35] width 45 height 12
type textarea "210200703325"
type textarea "MEDU4605245"
type textarea "4504610690,4504621778,4504619573,4504601669"
type textarea "TEXTIL"
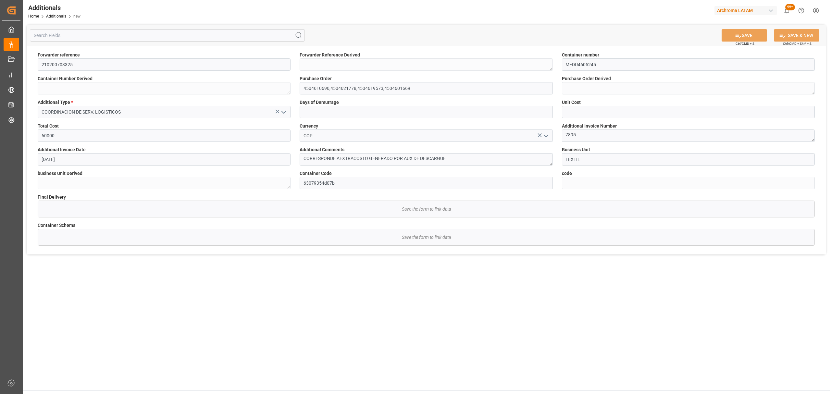
type input "f16391c88627"
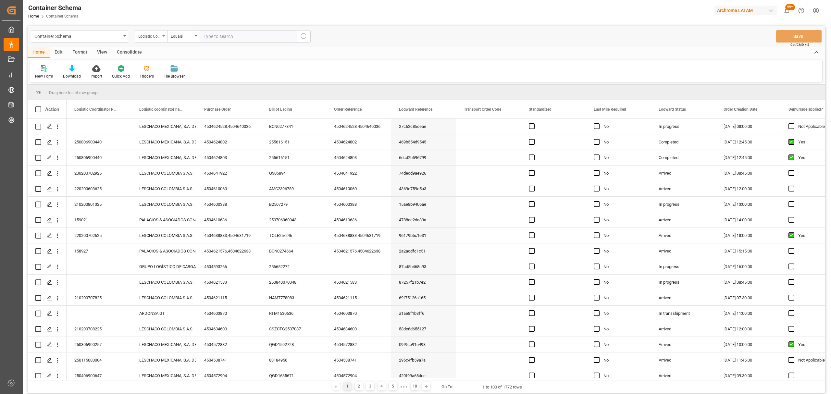
drag, startPoint x: 143, startPoint y: 37, endPoint x: 146, endPoint y: 39, distance: 3.5
click at [143, 37] on div "Logistic Coordinator Reference Number" at bounding box center [149, 35] width 22 height 7
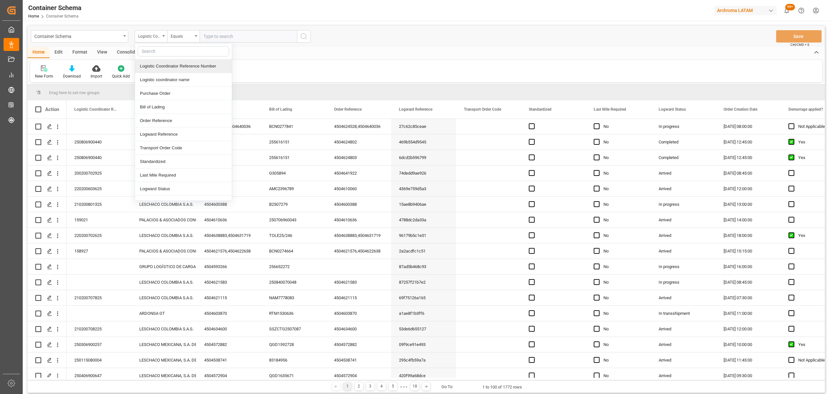
click at [191, 69] on div "Logistic Coordinator Reference Number" at bounding box center [183, 66] width 97 height 14
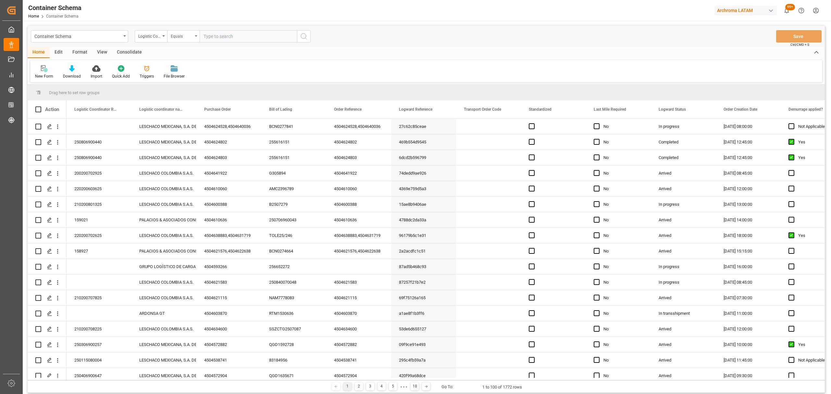
click at [198, 34] on div "Equals" at bounding box center [183, 36] width 32 height 12
click at [209, 82] on div "Fuzzy search" at bounding box center [216, 80] width 97 height 14
click at [233, 37] on input "text" at bounding box center [248, 36] width 97 height 12
paste input "210200703325"
type input "210200703325"
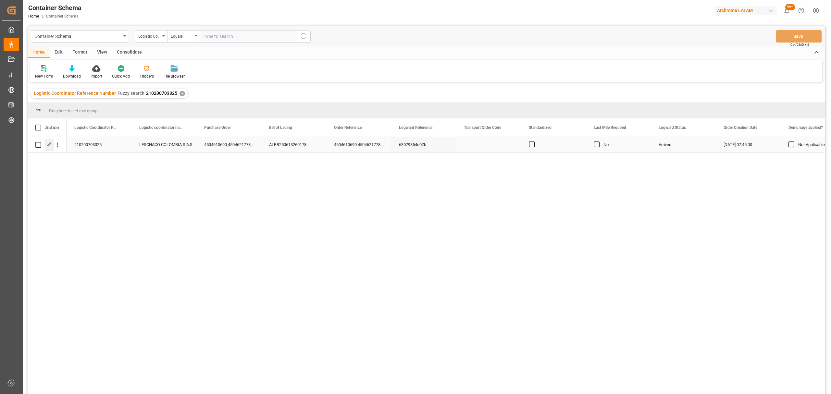
click at [50, 147] on icon "Press SPACE to select this row." at bounding box center [49, 144] width 5 height 5
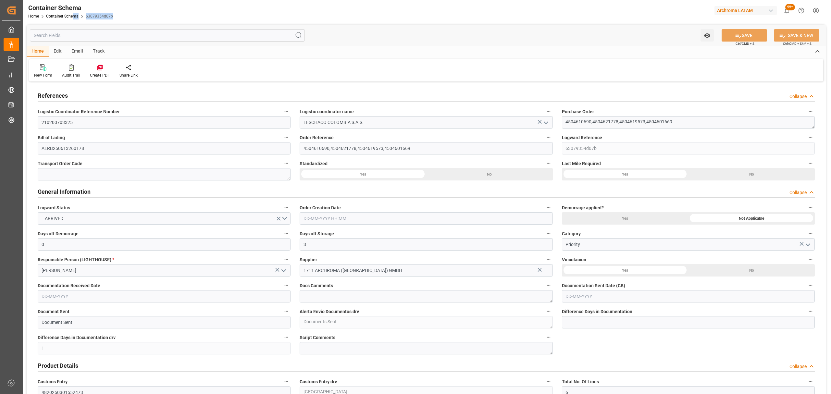
type input "0"
type input "3"
type input "1"
type input "6"
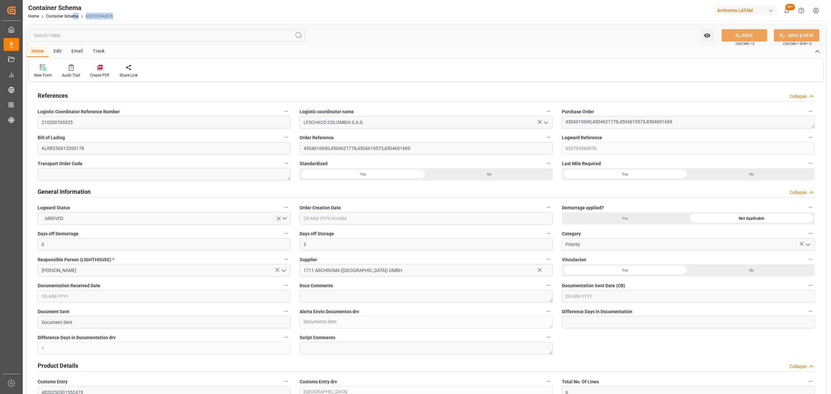
type input "23"
type input "2870"
type input "3033.72"
type input "MSC"
type input "Mediterranean Shipping Company"
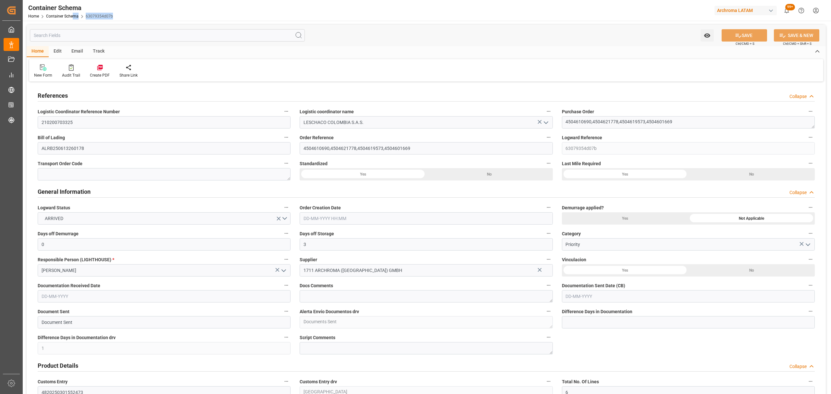
type input "DEBRV"
type input "COCTG"
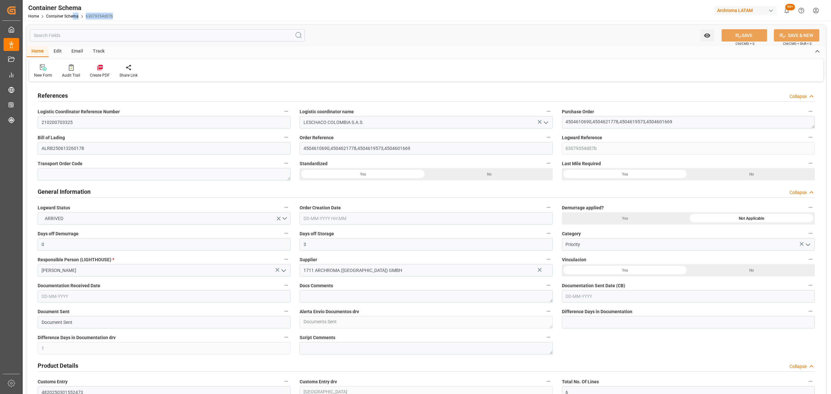
type input "9480227"
type input "1"
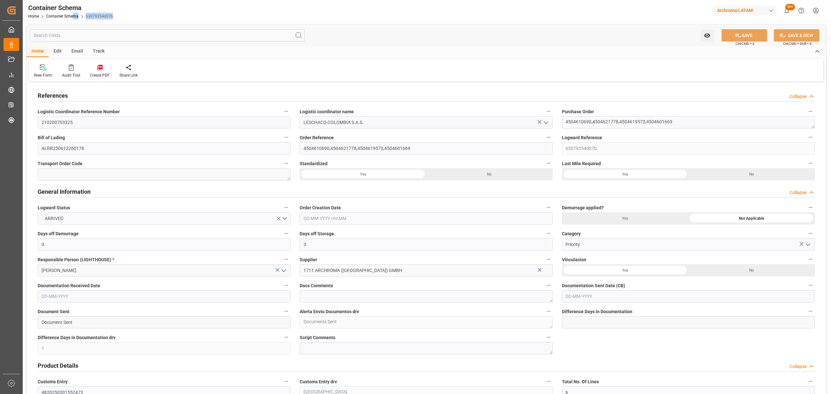
type input "30"
type input "16"
type input "0"
type input "[DATE] 07:45"
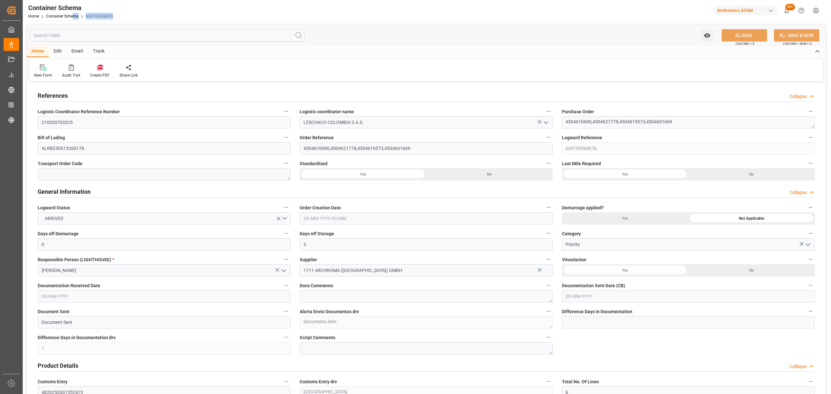
type input "[DATE]"
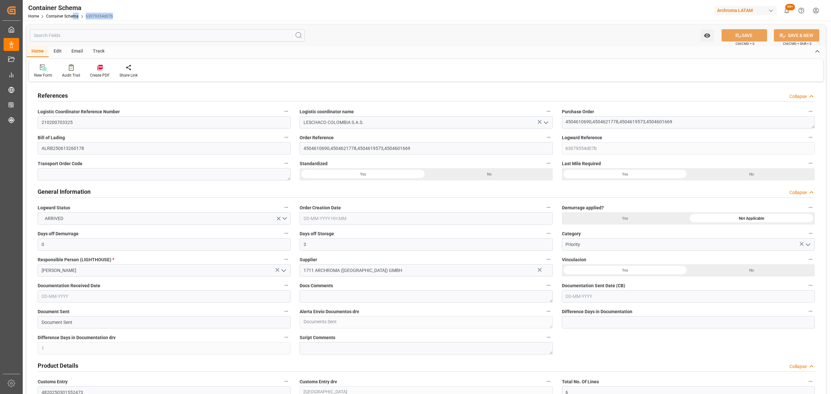
type input "[DATE] 05:51"
type input "[DATE] 13:12"
type input "[DATE]"
drag, startPoint x: 119, startPoint y: 14, endPoint x: 85, endPoint y: 15, distance: 34.4
click at [85, 15] on div "Container Schema Home Container Schema 63079354d07b Archroma LATAM 99+ Notifica…" at bounding box center [424, 10] width 813 height 21
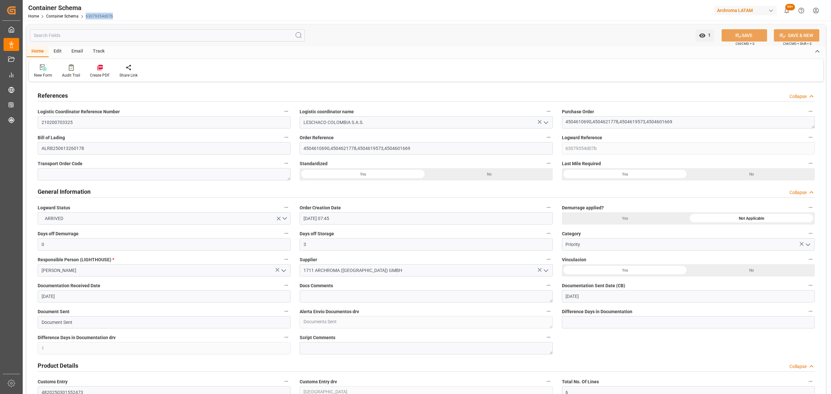
copy link "63079354d07b"
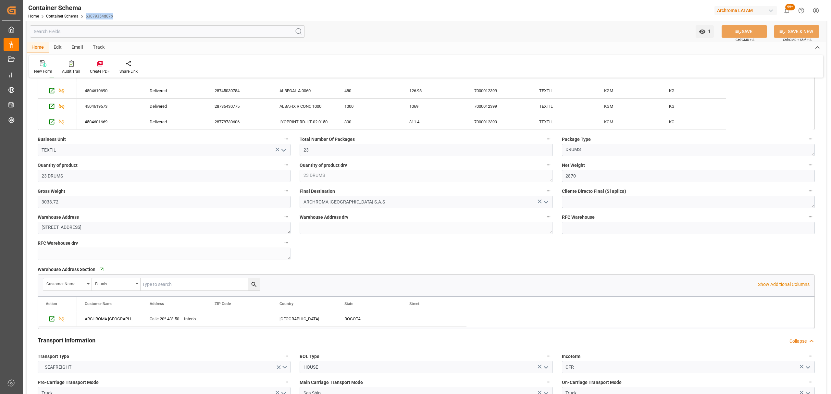
scroll to position [519, 0]
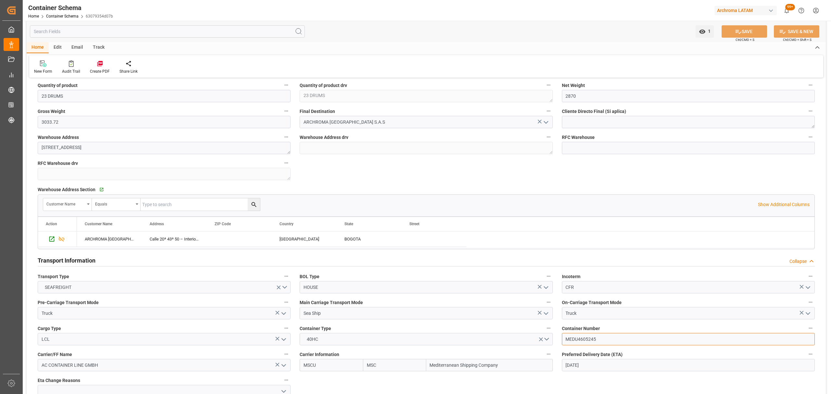
drag, startPoint x: 601, startPoint y: 343, endPoint x: 556, endPoint y: 342, distance: 44.5
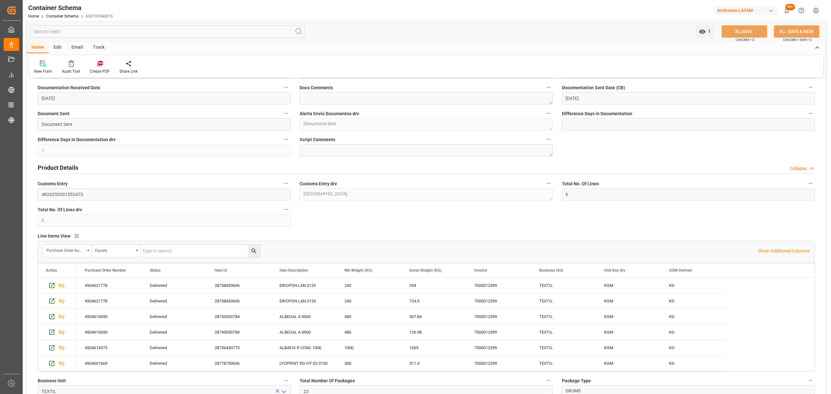
scroll to position [0, 0]
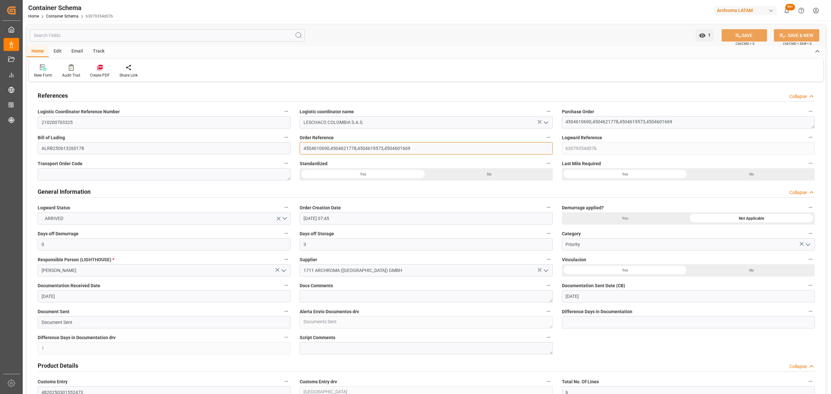
drag, startPoint x: 293, startPoint y: 147, endPoint x: 315, endPoint y: 148, distance: 22.1
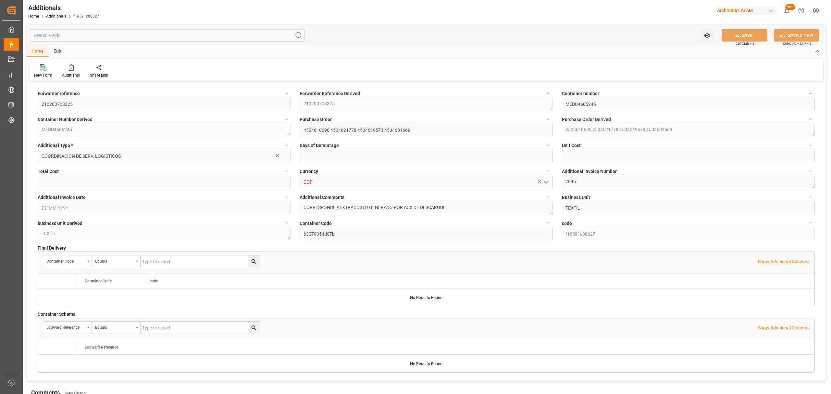
type input "60000"
type input "[DATE]"
